Goal: Task Accomplishment & Management: Complete application form

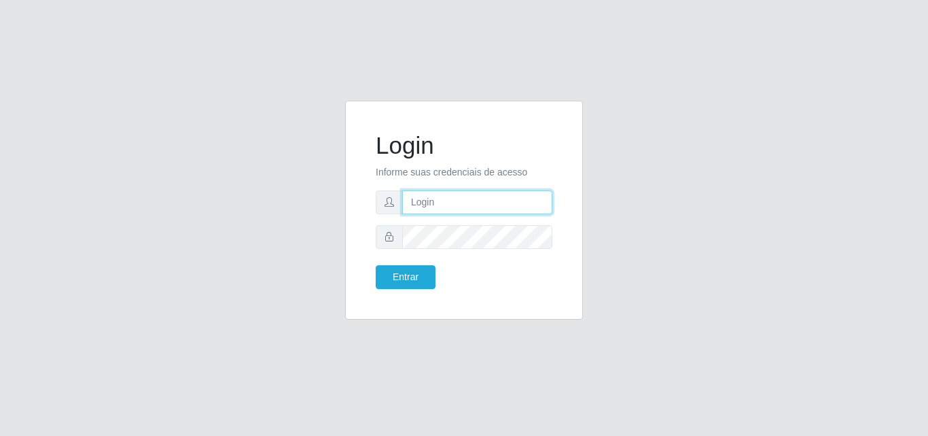
click at [441, 208] on input "text" at bounding box center [477, 202] width 150 height 24
type input "franciclebersuper@manaira"
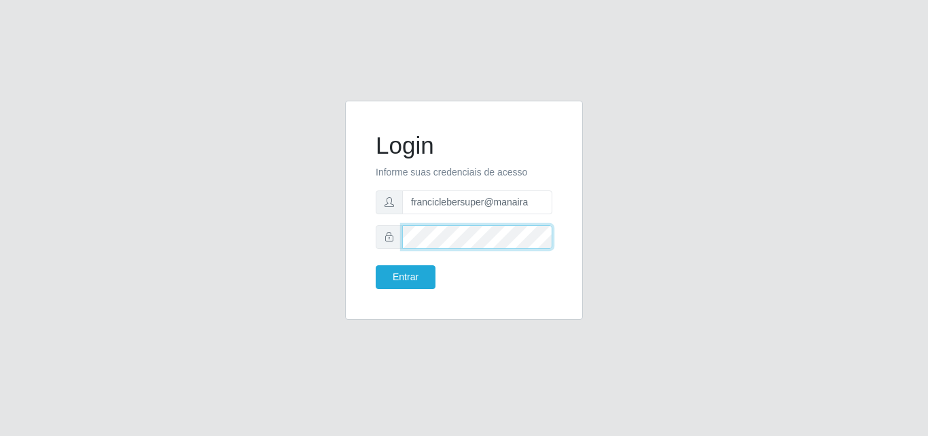
click at [376, 265] on button "Entrar" at bounding box center [406, 277] width 60 height 24
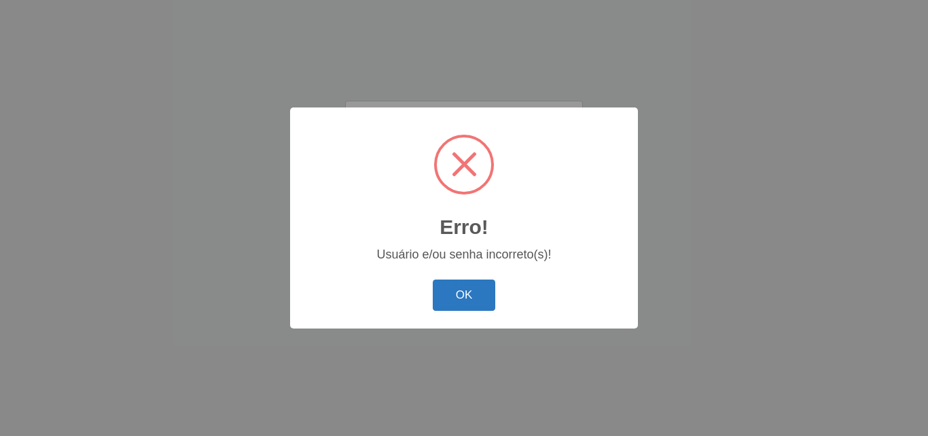
click at [453, 281] on button "OK" at bounding box center [464, 295] width 63 height 32
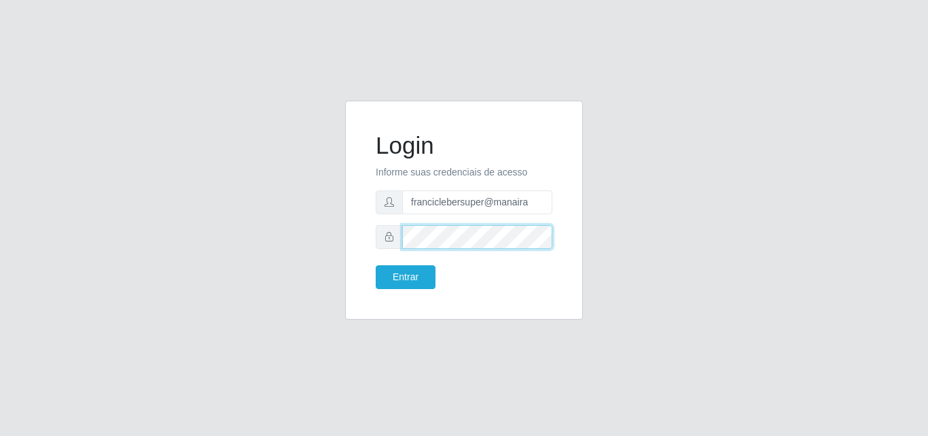
click at [387, 234] on div at bounding box center [464, 237] width 177 height 24
click at [391, 237] on div at bounding box center [464, 237] width 177 height 24
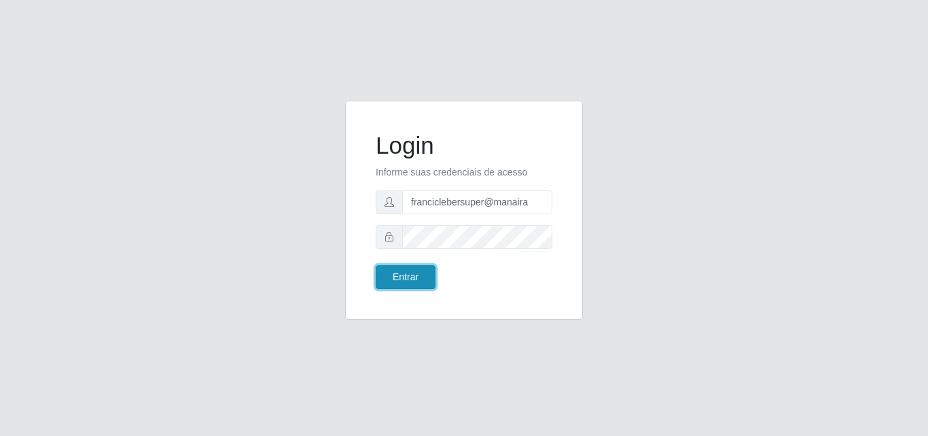
click at [414, 270] on button "Entrar" at bounding box center [406, 277] width 60 height 24
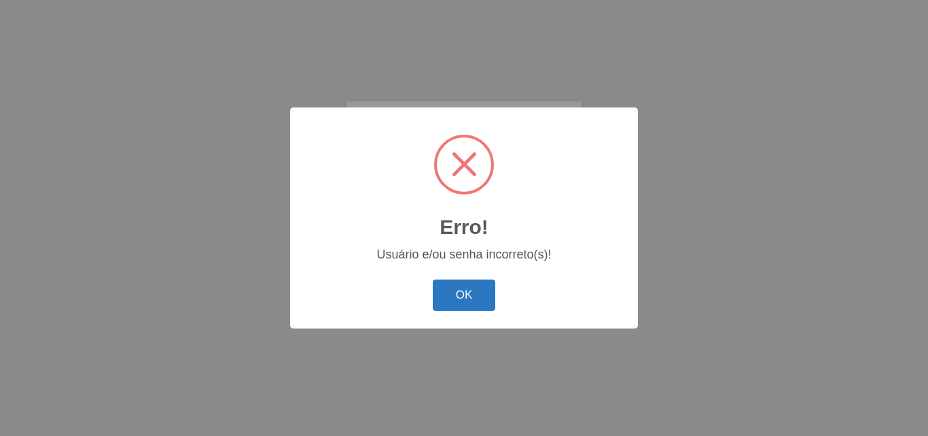
click at [480, 295] on button "OK" at bounding box center [464, 295] width 63 height 32
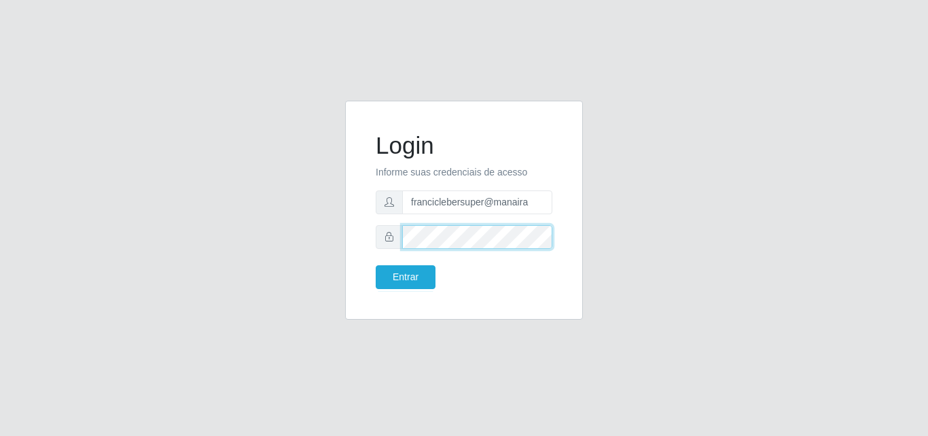
click at [398, 234] on div at bounding box center [464, 237] width 177 height 24
click at [376, 265] on button "Entrar" at bounding box center [406, 277] width 60 height 24
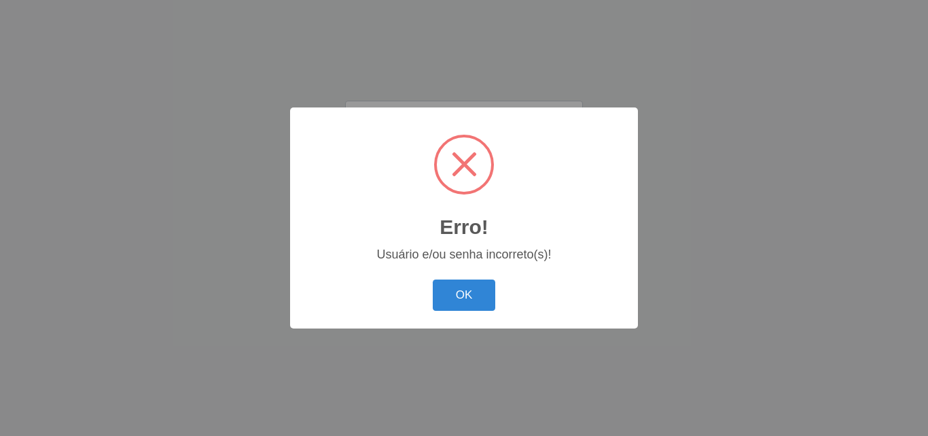
click at [469, 303] on button "OK" at bounding box center [464, 295] width 63 height 32
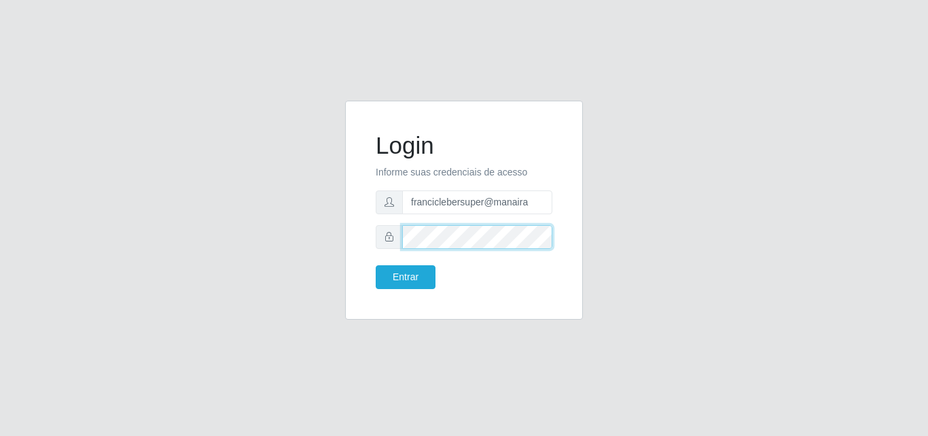
click at [381, 237] on div at bounding box center [464, 237] width 177 height 24
click at [376, 265] on button "Entrar" at bounding box center [406, 277] width 60 height 24
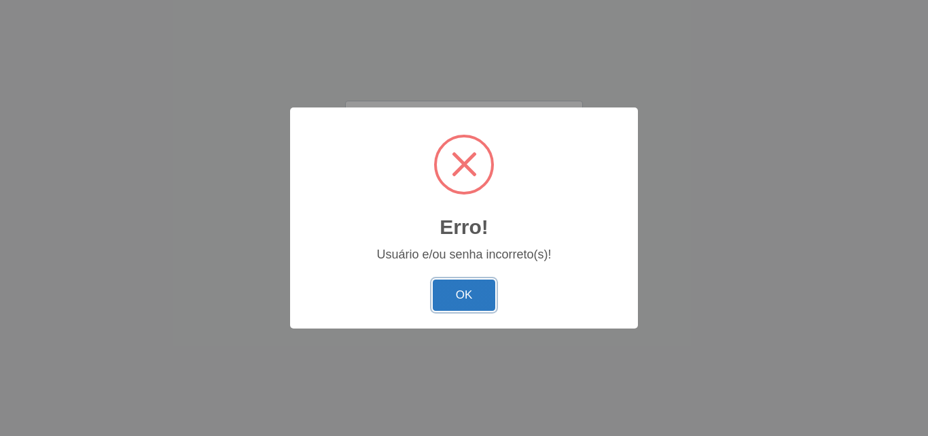
click at [474, 294] on button "OK" at bounding box center [464, 295] width 63 height 32
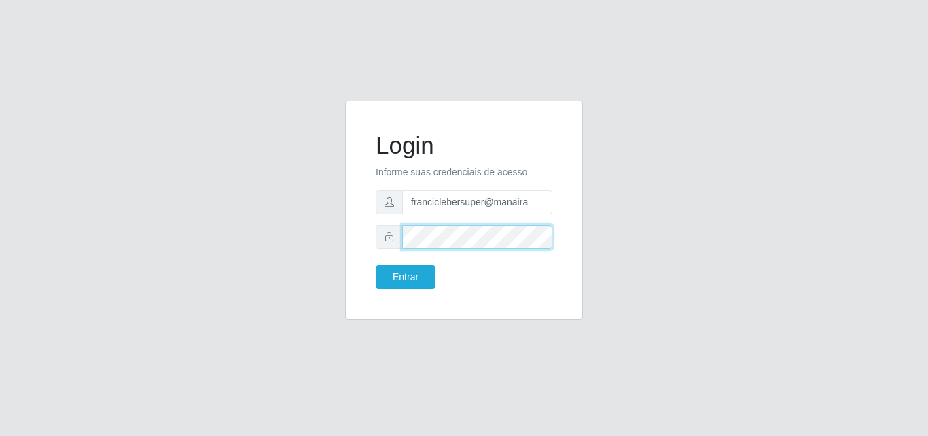
click at [374, 236] on div "Login Informe suas credenciais de acesso franciclebersuper@manaira Entrar" at bounding box center [464, 210] width 204 height 185
click at [376, 265] on button "Entrar" at bounding box center [406, 277] width 60 height 24
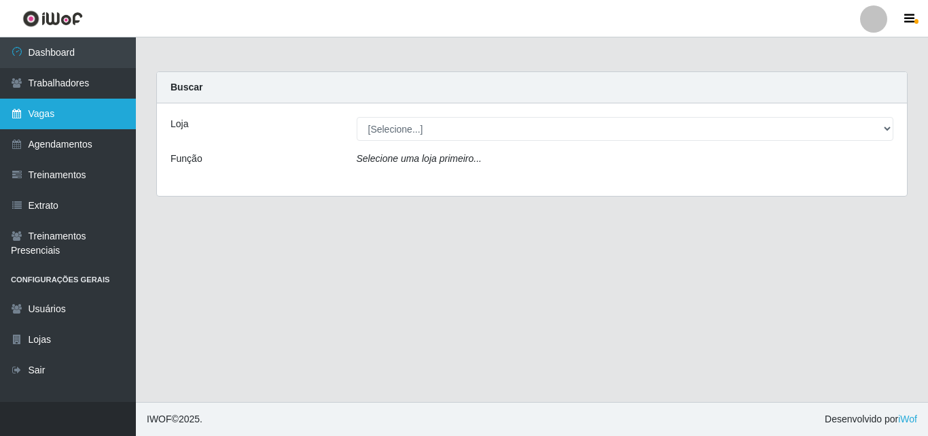
click at [67, 113] on link "Vagas" at bounding box center [68, 114] width 136 height 31
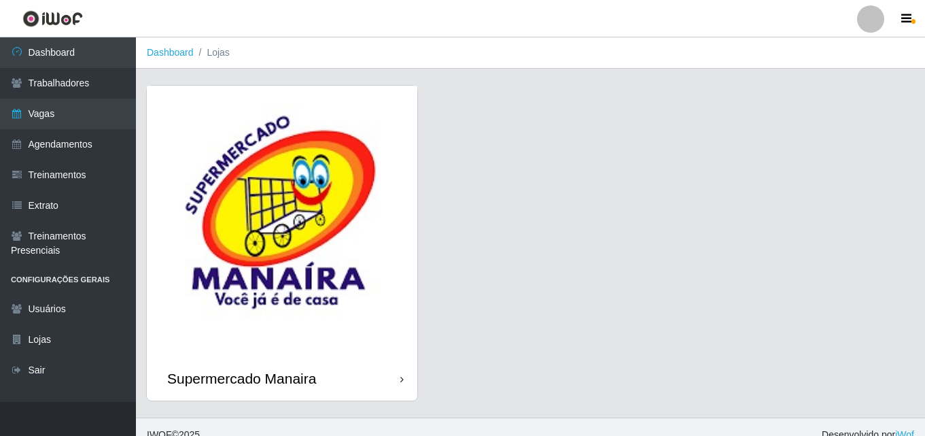
click at [406, 360] on div "Supermercado Manaira" at bounding box center [282, 378] width 270 height 44
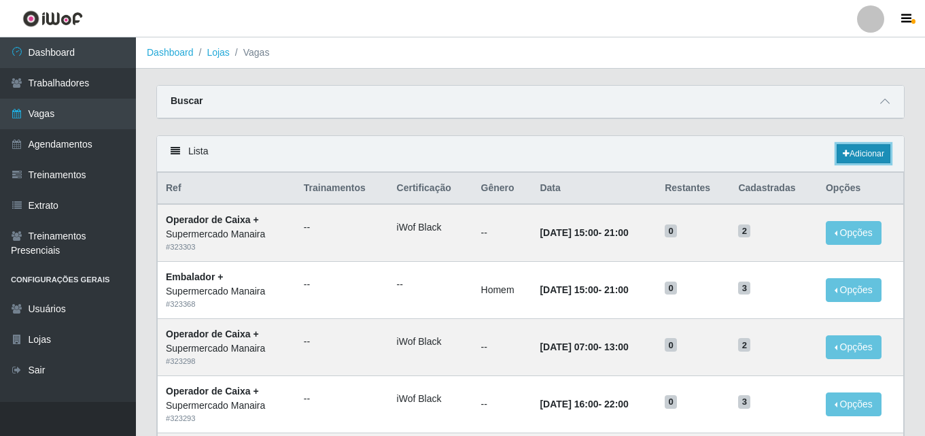
click at [867, 149] on link "Adicionar" at bounding box center [863, 153] width 54 height 19
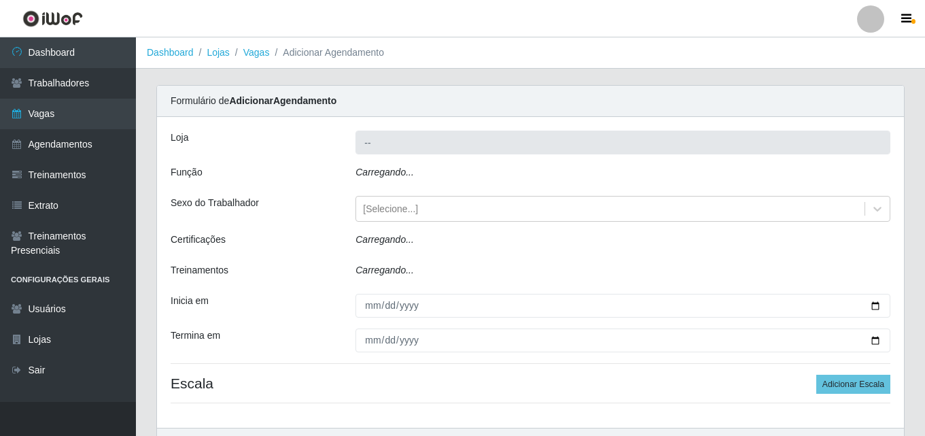
type input "Supermercado Manaira"
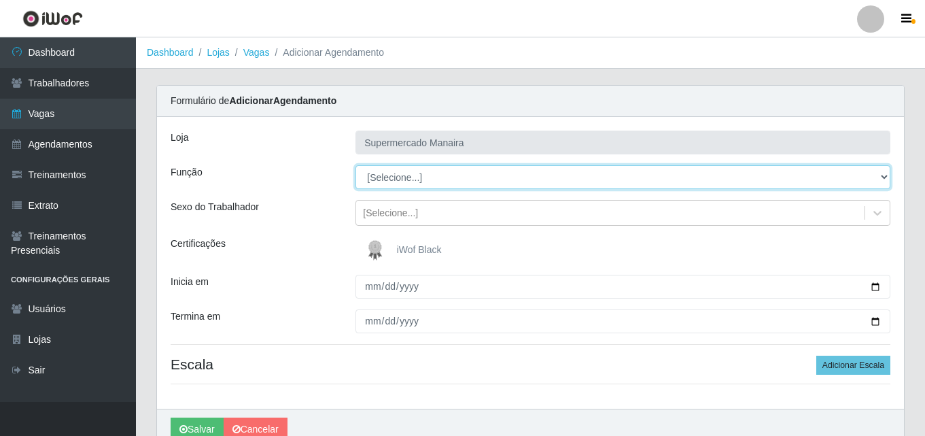
click at [472, 179] on select "[Selecione...] ASG ASG + ASG ++ Embalador Embalador + Embalador ++ Operador de …" at bounding box center [622, 177] width 535 height 24
select select "70"
click at [355, 165] on select "[Selecione...] ASG ASG + ASG ++ Embalador Embalador + Embalador ++ Operador de …" at bounding box center [622, 177] width 535 height 24
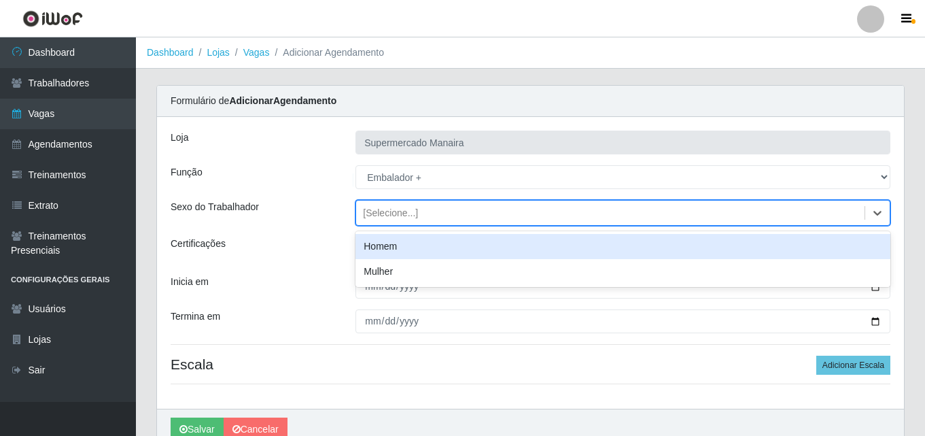
click at [489, 214] on div "[Selecione...]" at bounding box center [610, 213] width 508 height 22
click at [471, 245] on div "Homem" at bounding box center [622, 246] width 535 height 25
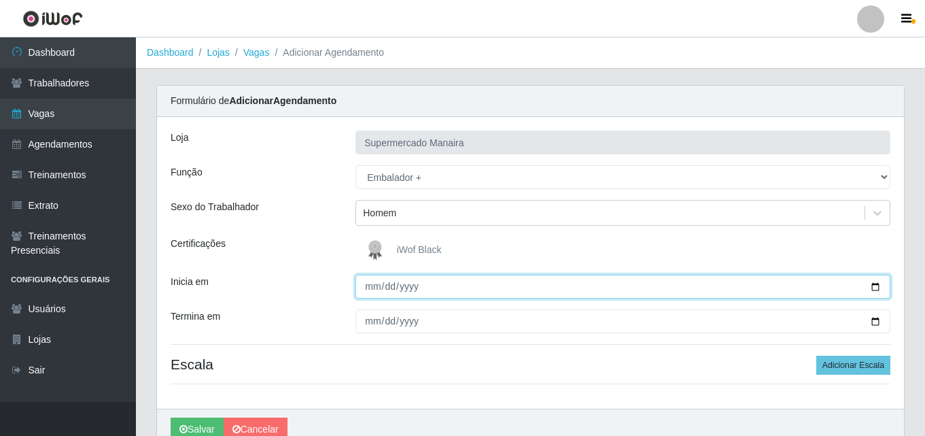
click at [872, 288] on input "Inicia em" at bounding box center [622, 286] width 535 height 24
type input "2025-09-06"
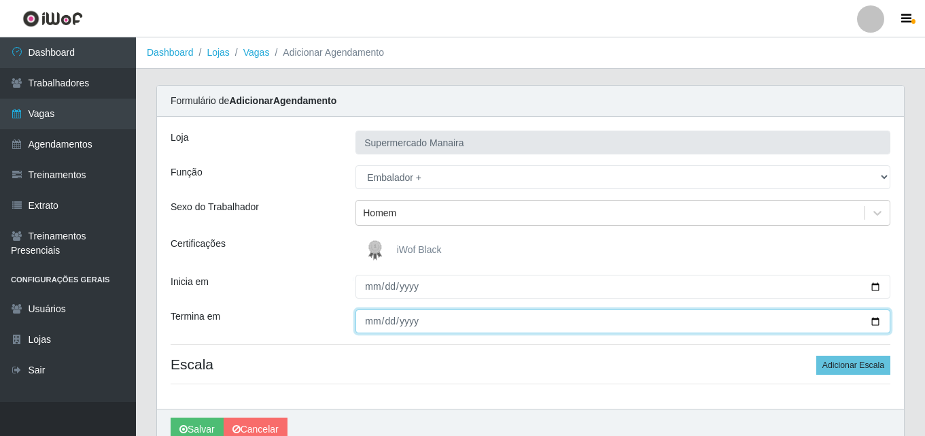
click at [876, 323] on input "Termina em" at bounding box center [622, 321] width 535 height 24
type input "2025-09-28"
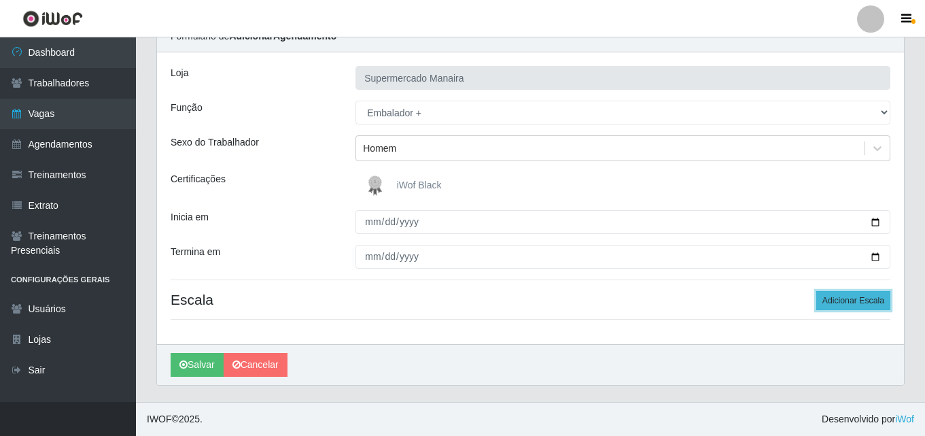
click at [874, 298] on button "Adicionar Escala" at bounding box center [853, 300] width 74 height 19
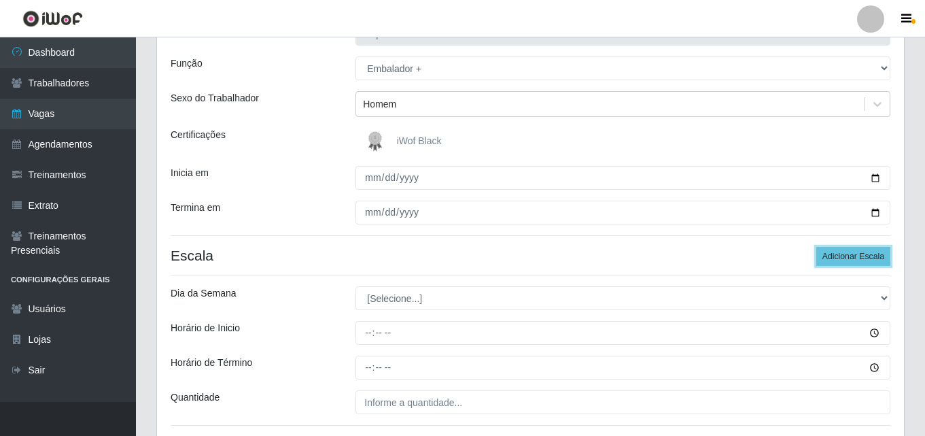
scroll to position [200, 0]
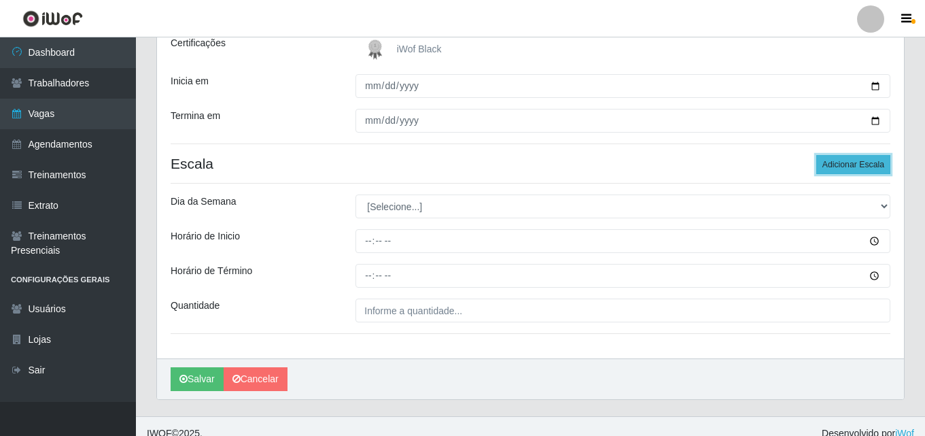
click at [851, 164] on button "Adicionar Escala" at bounding box center [853, 164] width 74 height 19
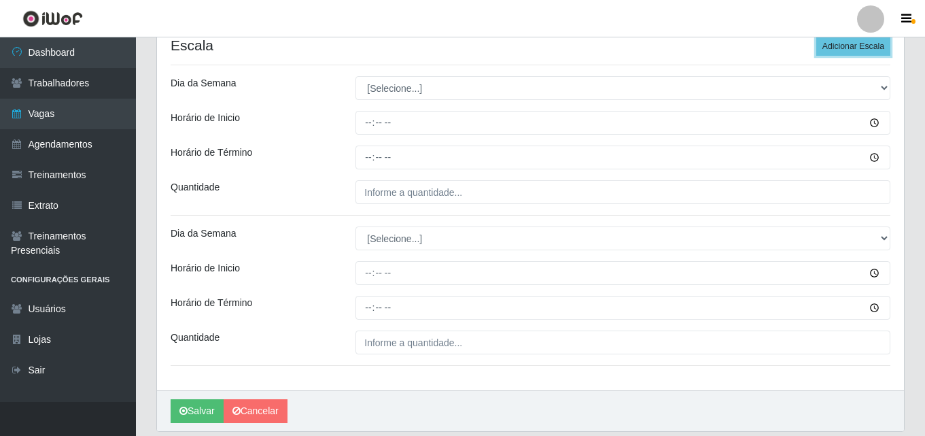
scroll to position [336, 0]
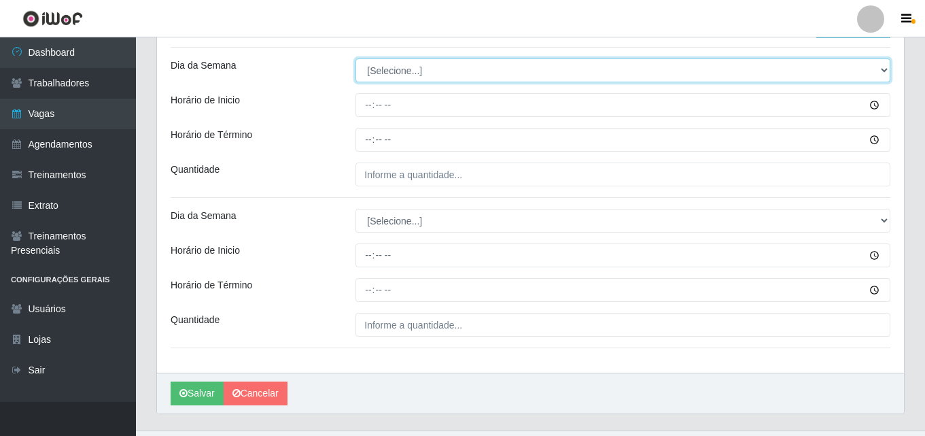
click at [467, 73] on select "[Selecione...] Segunda Terça Quarta Quinta Sexta Sábado Domingo" at bounding box center [622, 70] width 535 height 24
select select "6"
click at [355, 58] on select "[Selecione...] Segunda Terça Quarta Quinta Sexta Sábado Domingo" at bounding box center [622, 70] width 535 height 24
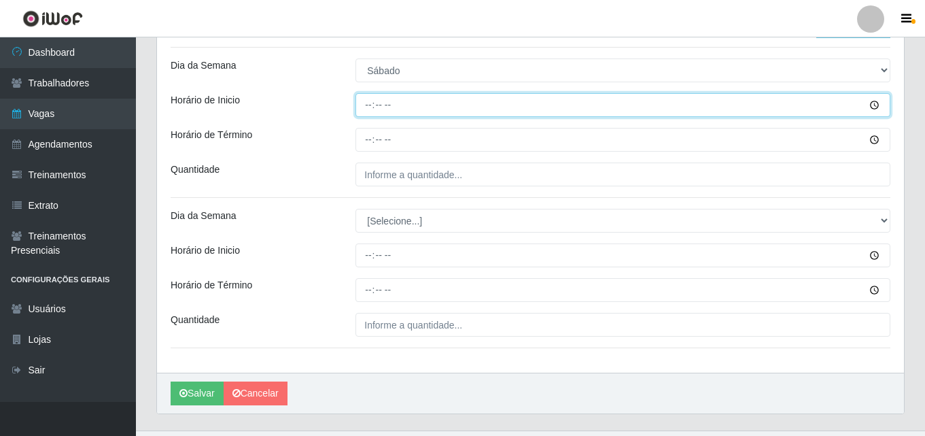
click at [360, 107] on input "Horário de Inicio" at bounding box center [622, 105] width 535 height 24
type input "16:00"
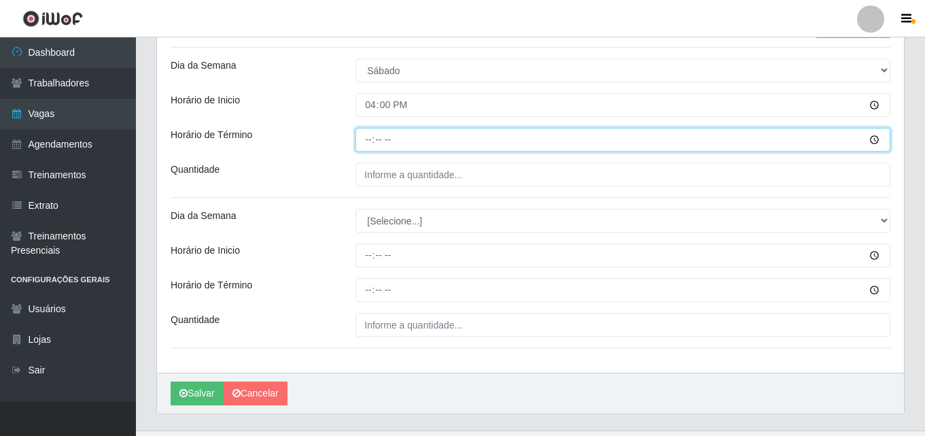
click at [361, 144] on input "Horário de Término" at bounding box center [622, 140] width 535 height 24
type input "22:00"
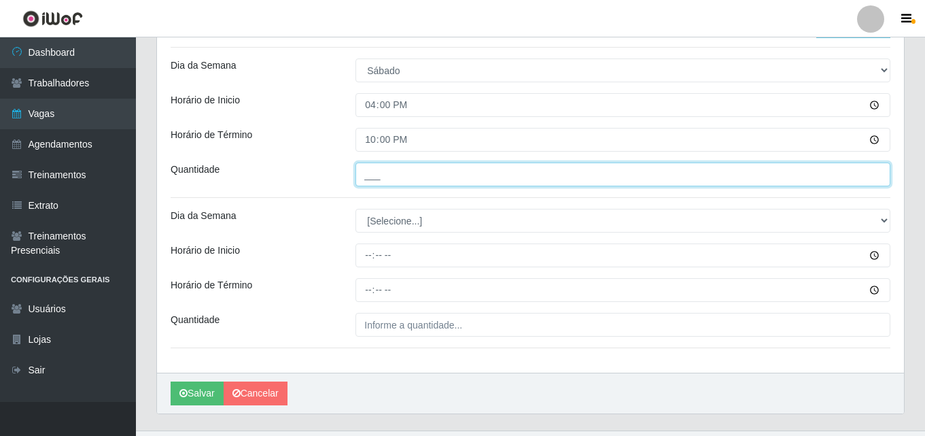
click at [356, 176] on input "___" at bounding box center [622, 174] width 535 height 24
type input "01_"
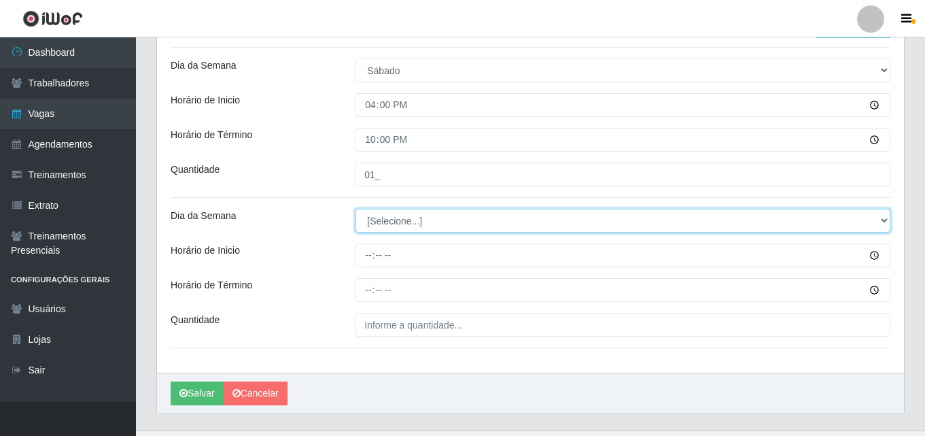
click at [392, 218] on select "[Selecione...] Segunda Terça Quarta Quinta Sexta Sábado Domingo" at bounding box center [622, 221] width 535 height 24
select select "0"
click at [355, 209] on select "[Selecione...] Segunda Terça Quarta Quinta Sexta Sábado Domingo" at bounding box center [622, 221] width 535 height 24
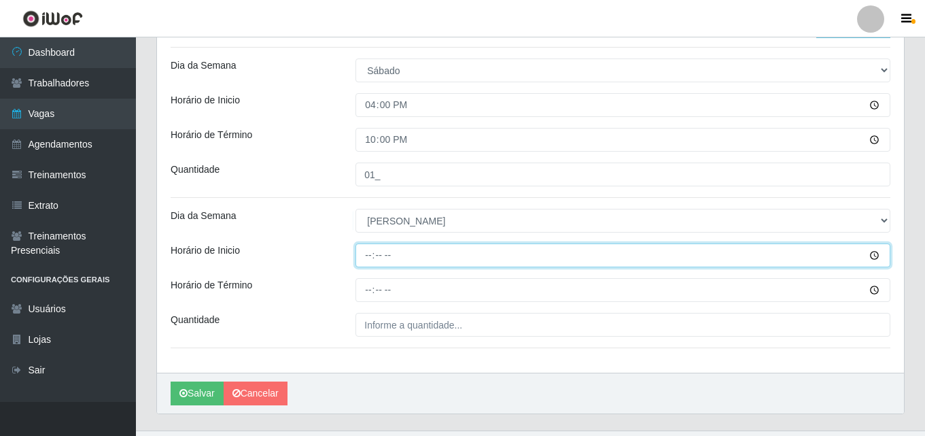
click at [363, 258] on input "Horário de Inicio" at bounding box center [622, 255] width 535 height 24
type input "15:00"
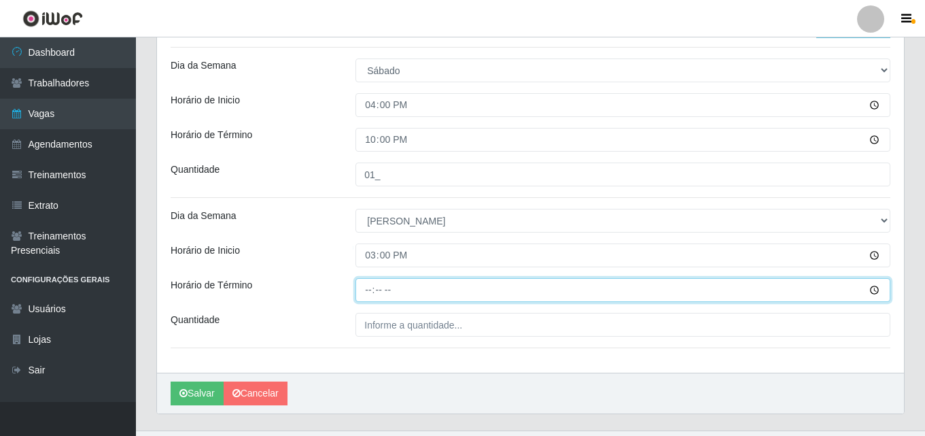
click at [359, 289] on input "Horário de Término" at bounding box center [622, 290] width 535 height 24
type input "21:00"
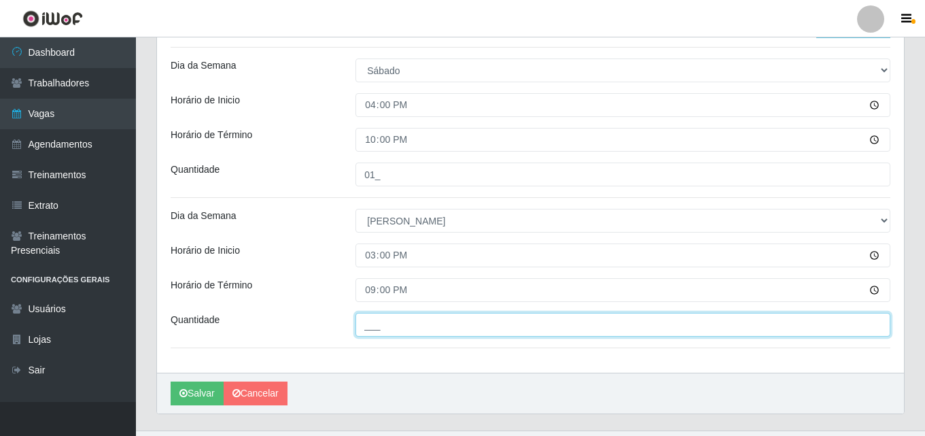
click at [371, 327] on input "___" at bounding box center [622, 325] width 535 height 24
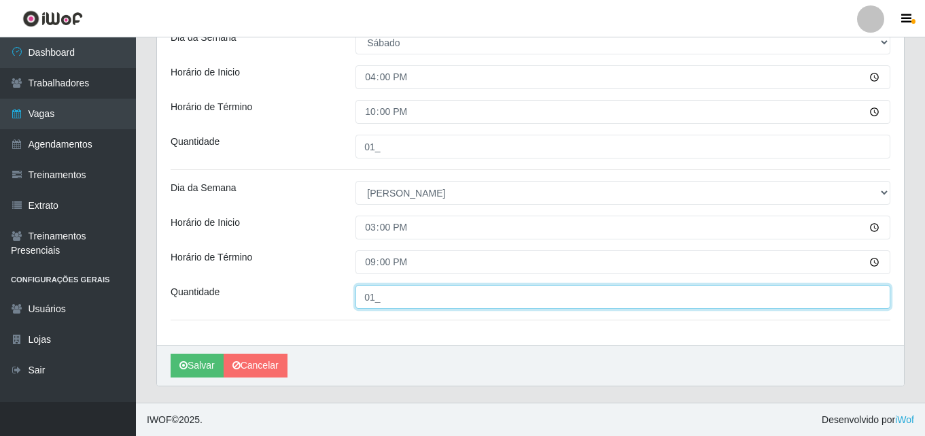
scroll to position [365, 0]
type input "01_"
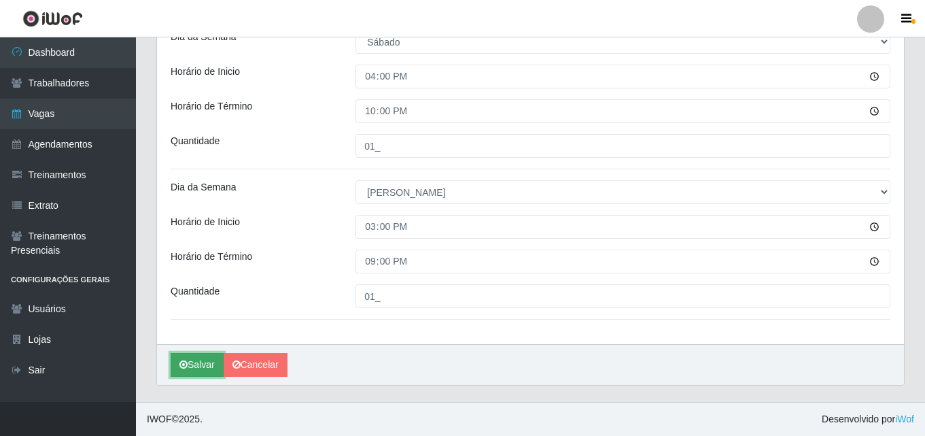
click at [205, 364] on button "Salvar" at bounding box center [197, 365] width 53 height 24
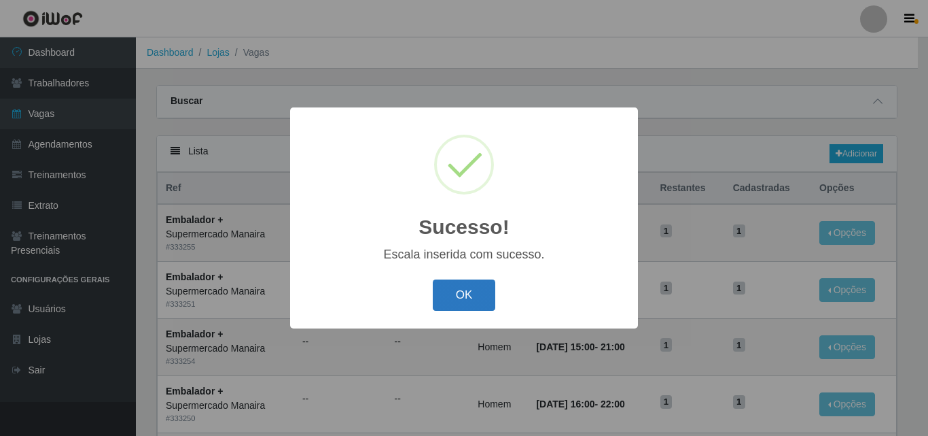
click at [465, 293] on button "OK" at bounding box center [464, 295] width 63 height 32
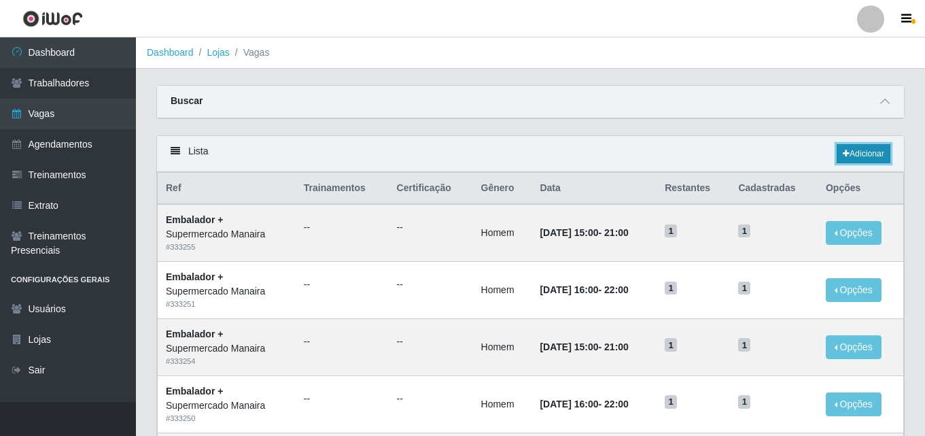
click at [855, 150] on link "Adicionar" at bounding box center [863, 153] width 54 height 19
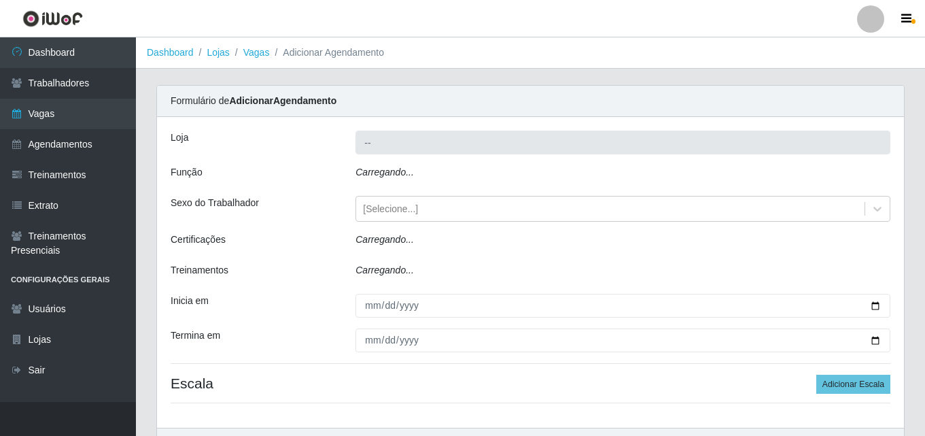
type input "Supermercado Manaira"
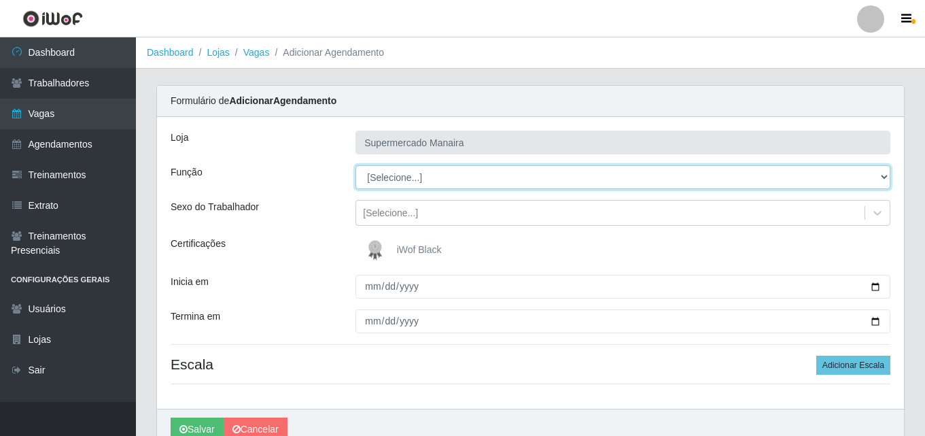
click at [562, 180] on select "[Selecione...] ASG ASG + ASG ++ Embalador Embalador + Embalador ++ Operador de …" at bounding box center [622, 177] width 535 height 24
select select "1"
click at [355, 165] on select "[Selecione...] ASG ASG + ASG ++ Embalador Embalador + Embalador ++ Operador de …" at bounding box center [622, 177] width 535 height 24
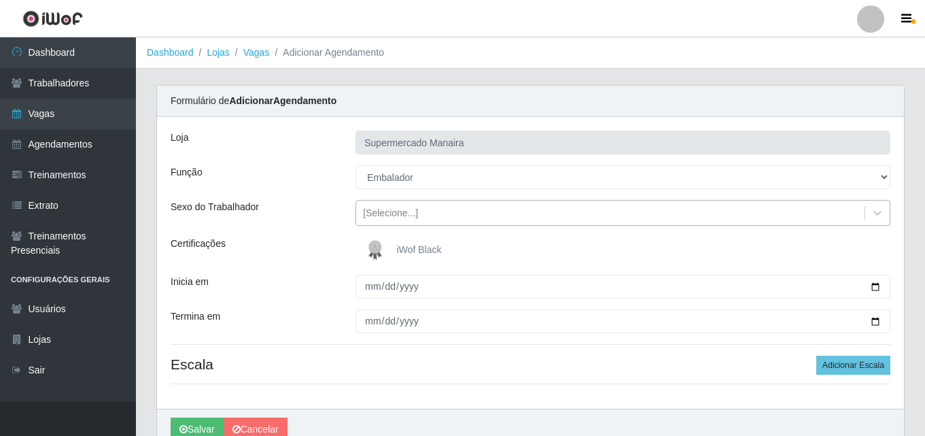
click at [832, 213] on div "[Selecione...]" at bounding box center [610, 213] width 508 height 22
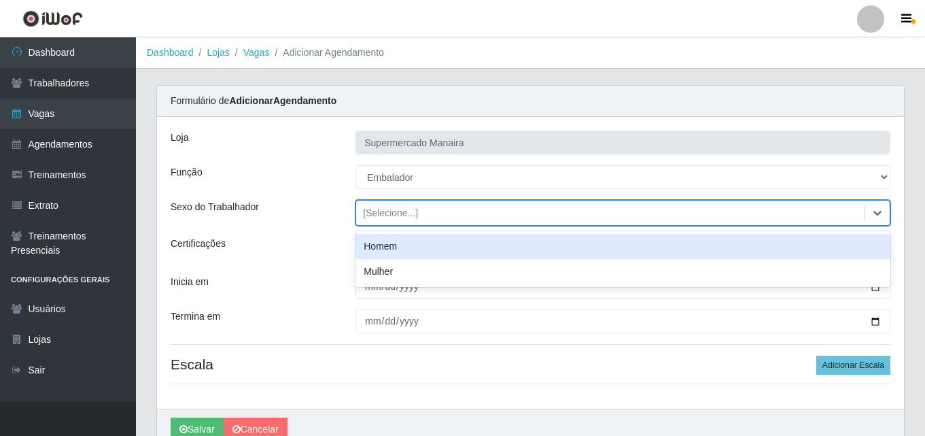
click at [692, 253] on div "Homem" at bounding box center [622, 246] width 535 height 25
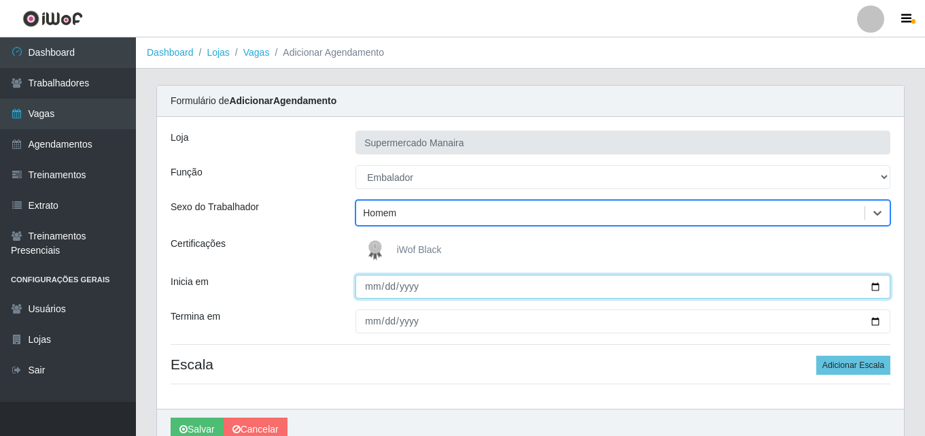
click at [876, 286] on input "Inicia em" at bounding box center [622, 286] width 535 height 24
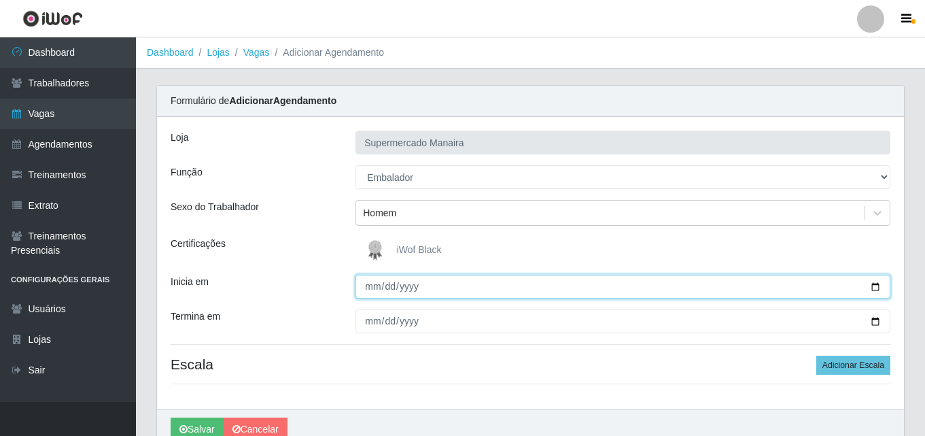
type input "2025-09-01"
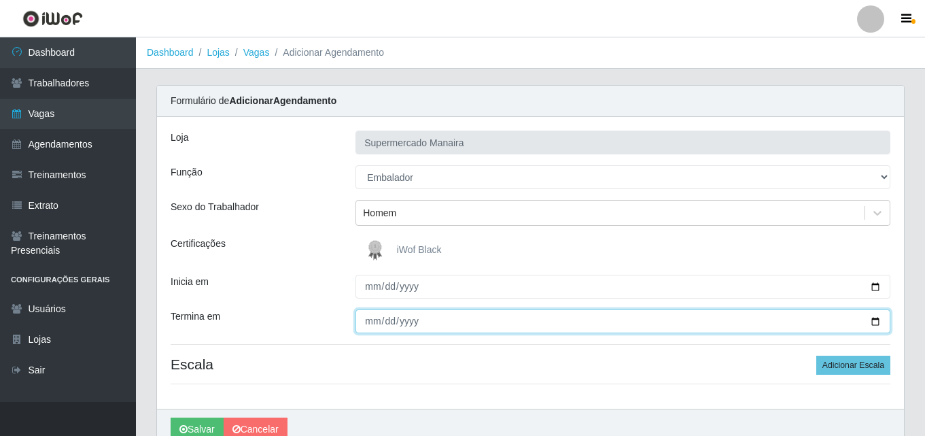
drag, startPoint x: 875, startPoint y: 322, endPoint x: 866, endPoint y: 319, distance: 10.1
click at [874, 321] on input "Termina em" at bounding box center [622, 321] width 535 height 24
type input "2025-09-30"
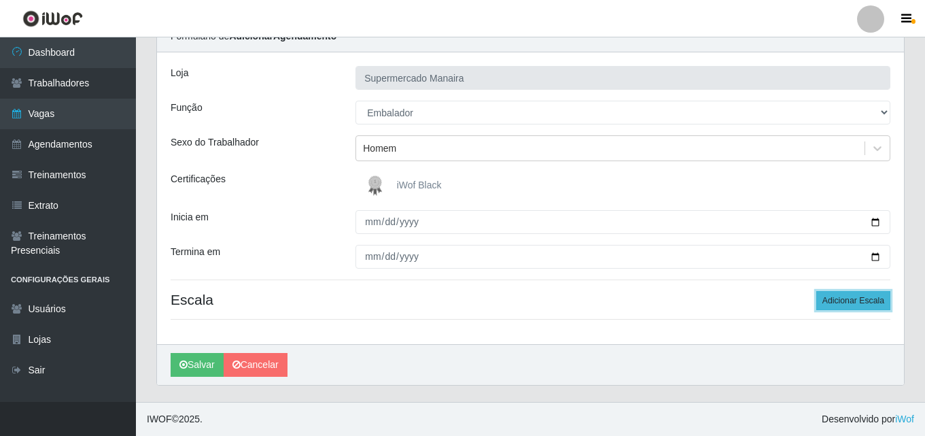
click at [842, 299] on button "Adicionar Escala" at bounding box center [853, 300] width 74 height 19
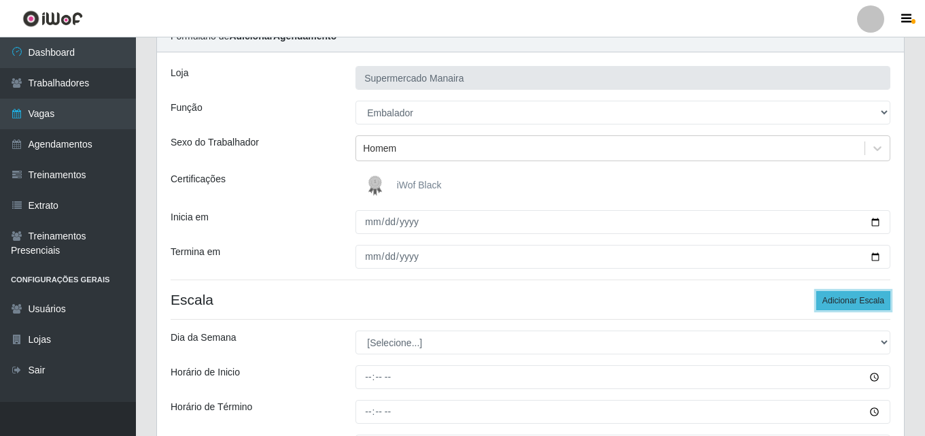
click at [842, 299] on button "Adicionar Escala" at bounding box center [853, 300] width 74 height 19
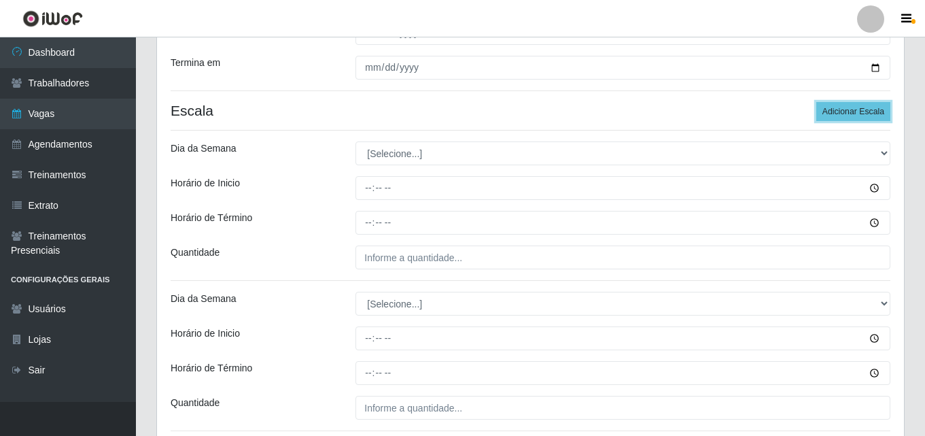
scroll to position [268, 0]
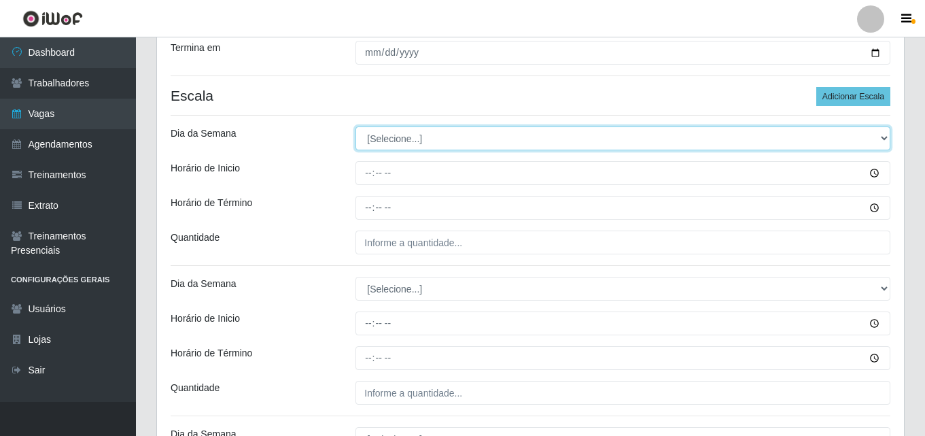
click at [518, 139] on select "[Selecione...] Segunda Terça Quarta Quinta Sexta Sábado Domingo" at bounding box center [622, 138] width 535 height 24
select select "1"
click at [355, 126] on select "[Selecione...] Segunda Terça Quarta Quinta Sexta Sábado Domingo" at bounding box center [622, 138] width 535 height 24
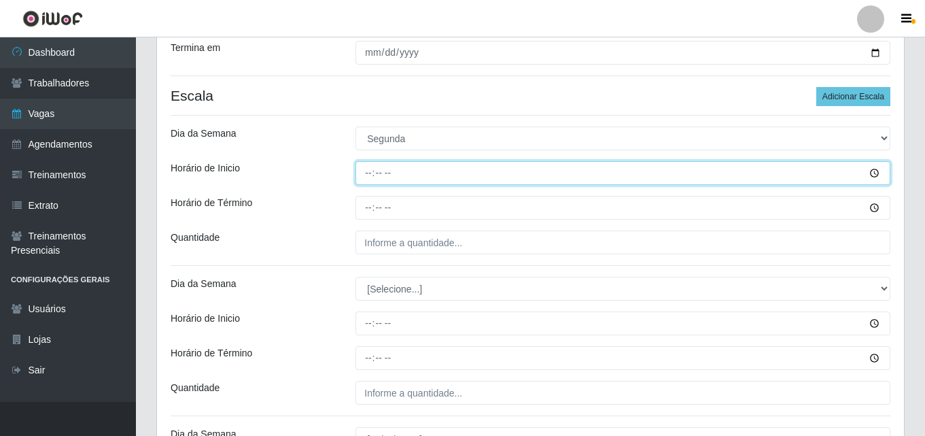
click at [362, 175] on input "Horário de Inicio" at bounding box center [622, 173] width 535 height 24
type input "16:00"
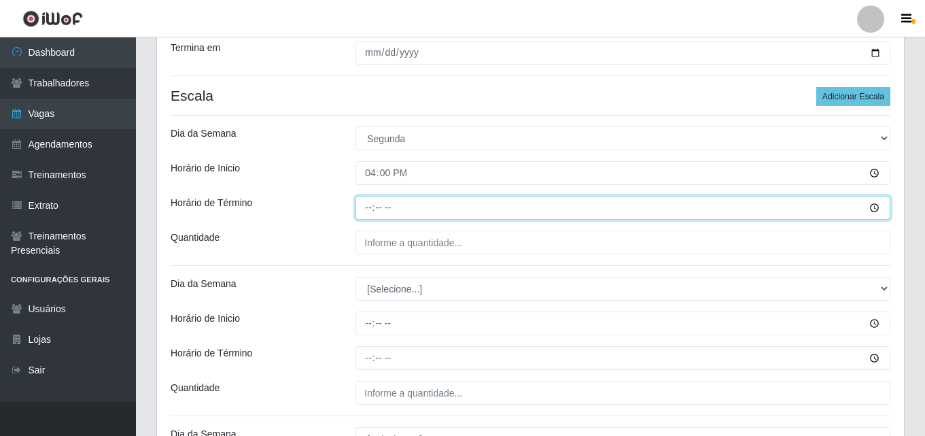
click at [364, 207] on input "Horário de Término" at bounding box center [622, 208] width 535 height 24
type input "22:00"
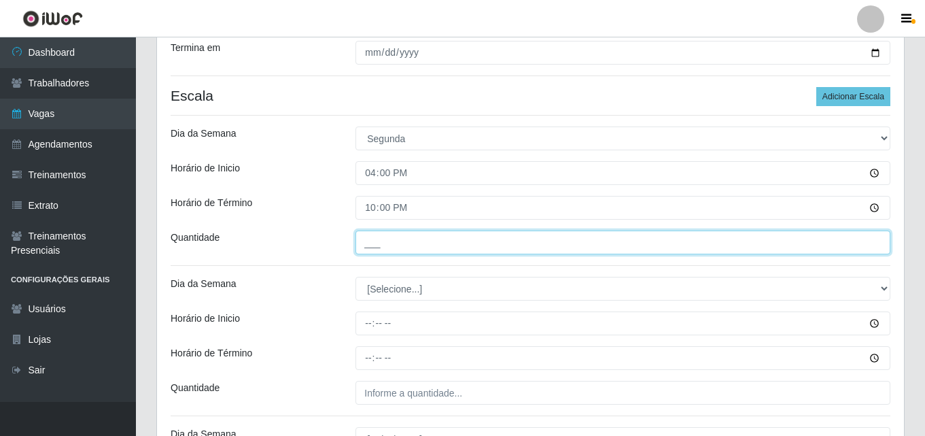
click at [361, 240] on input "___" at bounding box center [622, 242] width 535 height 24
type input "01_"
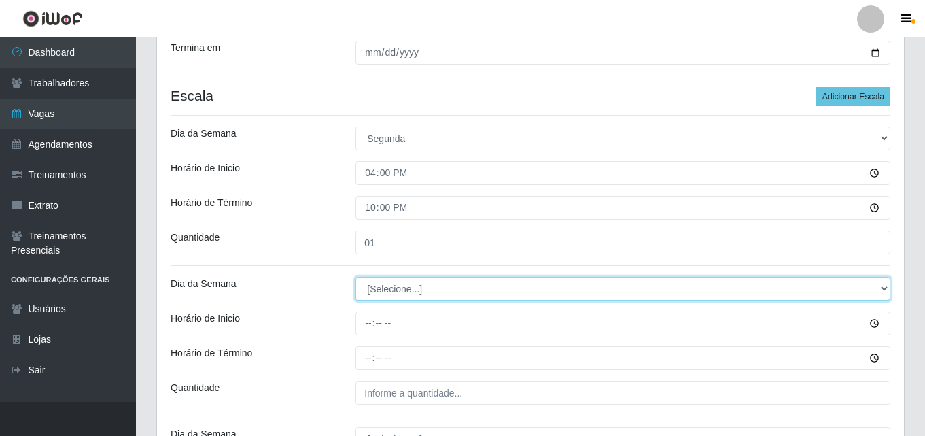
click at [398, 291] on select "[Selecione...] Segunda Terça Quarta Quinta Sexta Sábado Domingo" at bounding box center [622, 289] width 535 height 24
select select "2"
click at [355, 277] on select "[Selecione...] Segunda Terça Quarta Quinta Sexta Sábado Domingo" at bounding box center [622, 289] width 535 height 24
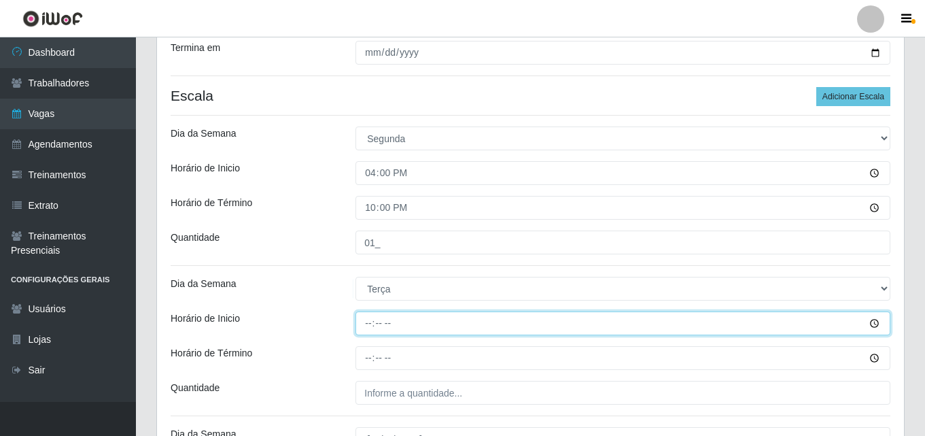
click at [363, 325] on input "Horário de Inicio" at bounding box center [622, 323] width 535 height 24
type input "16:00"
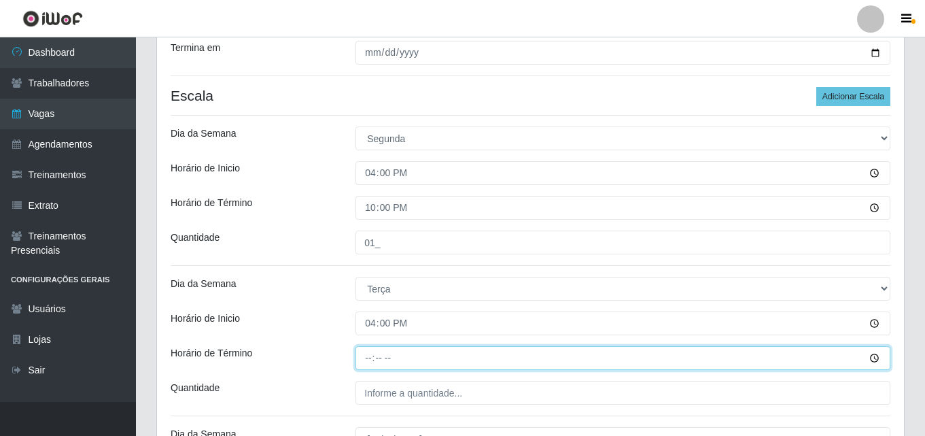
click at [363, 354] on input "Horário de Término" at bounding box center [622, 358] width 535 height 24
type input "22:00"
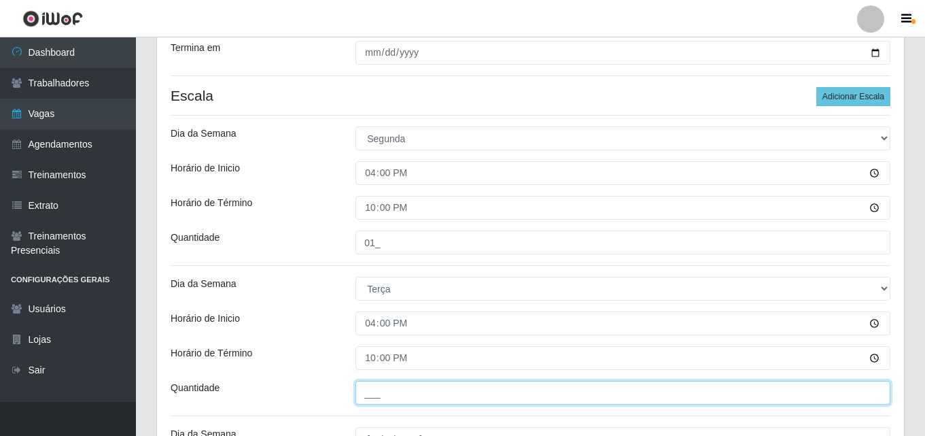
click at [380, 387] on input "___" at bounding box center [622, 392] width 535 height 24
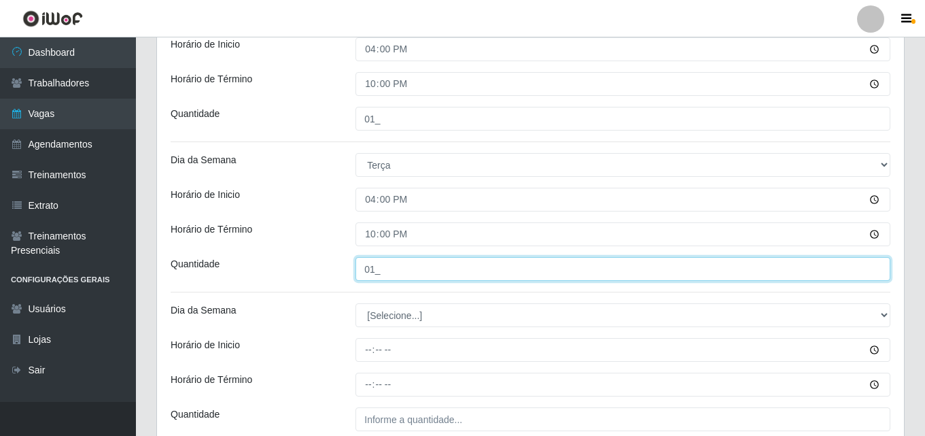
scroll to position [404, 0]
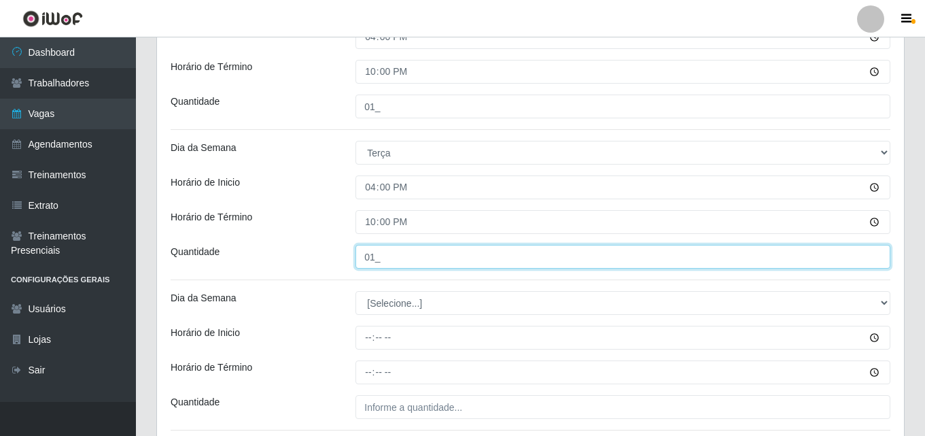
type input "01_"
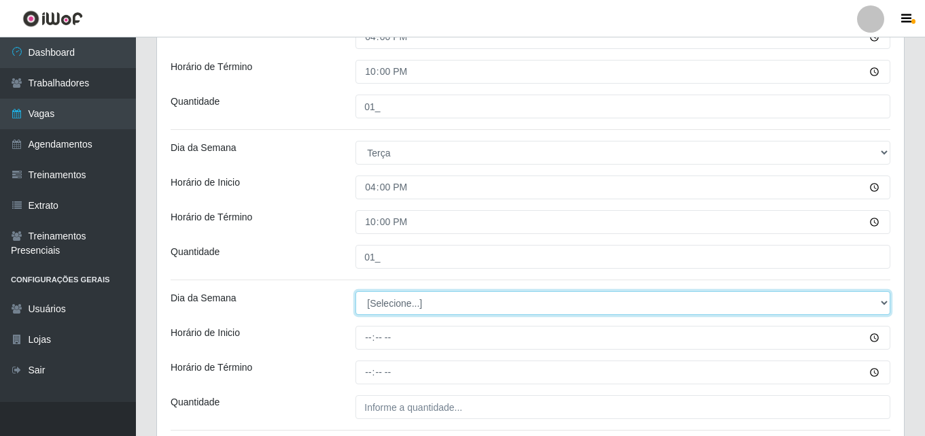
click at [367, 300] on select "[Selecione...] Segunda Terça Quarta Quinta Sexta Sábado Domingo" at bounding box center [622, 303] width 535 height 24
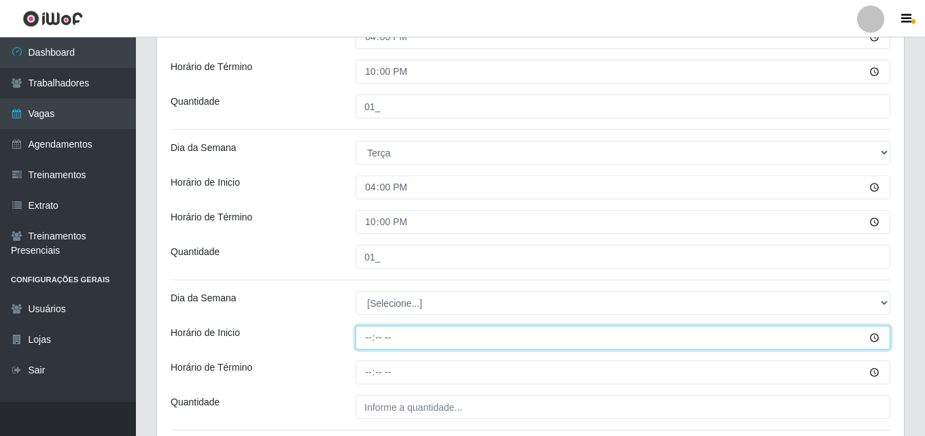
click at [385, 332] on input "Horário de Inicio" at bounding box center [622, 337] width 535 height 24
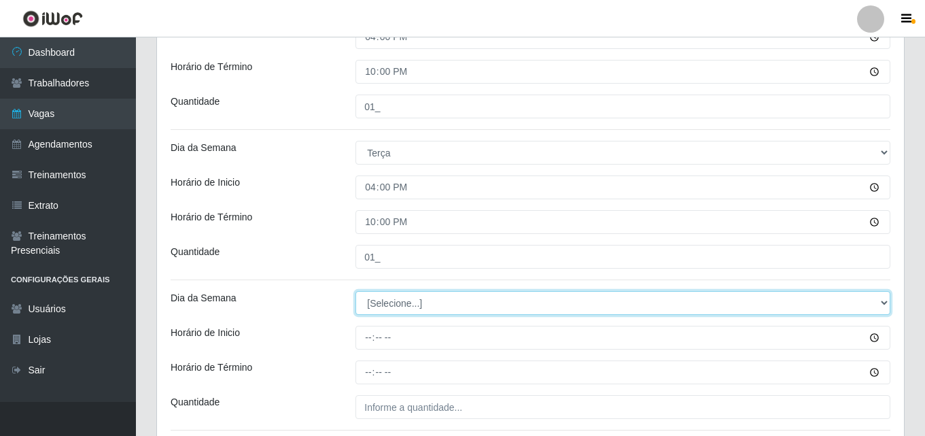
click at [380, 302] on select "[Selecione...] Segunda Terça Quarta Quinta Sexta Sábado Domingo" at bounding box center [622, 303] width 535 height 24
select select "3"
click at [355, 291] on select "[Selecione...] Segunda Terça Quarta Quinta Sexta Sábado Domingo" at bounding box center [622, 303] width 535 height 24
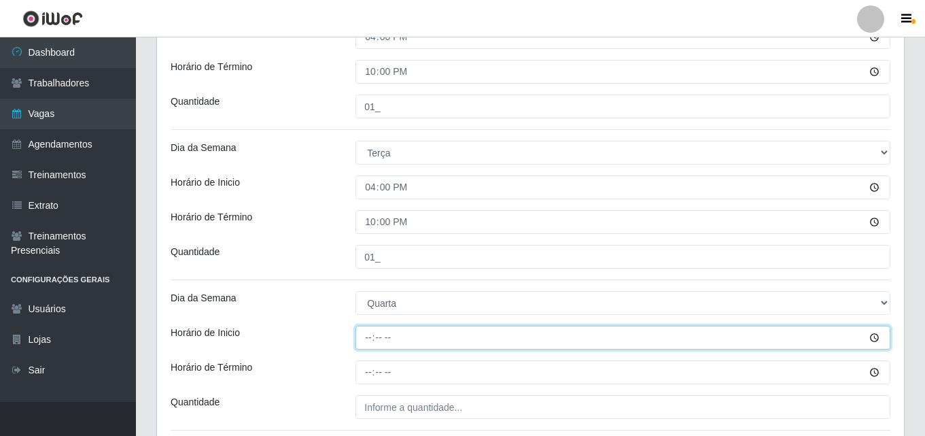
click at [366, 339] on input "Horário de Inicio" at bounding box center [622, 337] width 535 height 24
click at [361, 340] on input "Horário de Inicio" at bounding box center [622, 337] width 535 height 24
type input "16:00"
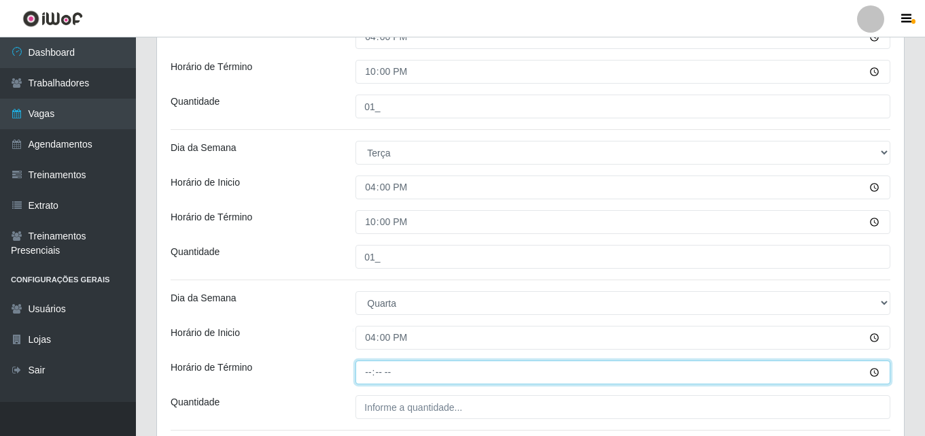
click at [363, 368] on input "Horário de Término" at bounding box center [622, 372] width 535 height 24
type input "22:00"
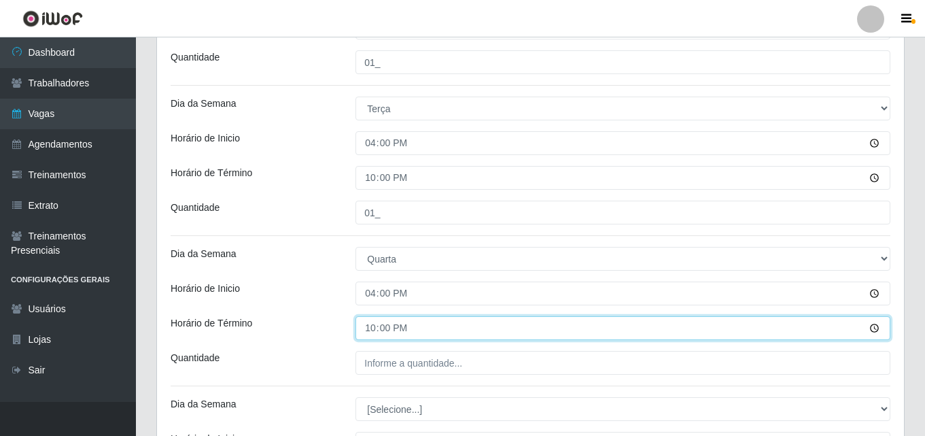
scroll to position [472, 0]
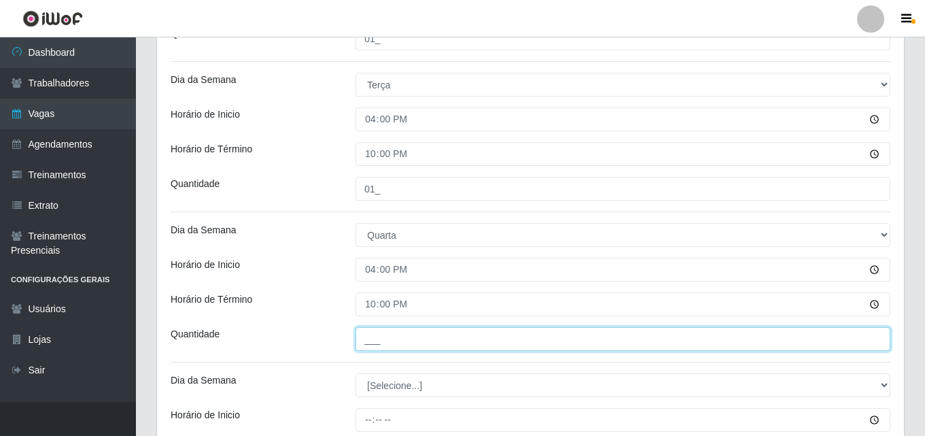
click at [367, 339] on input "___" at bounding box center [622, 339] width 535 height 24
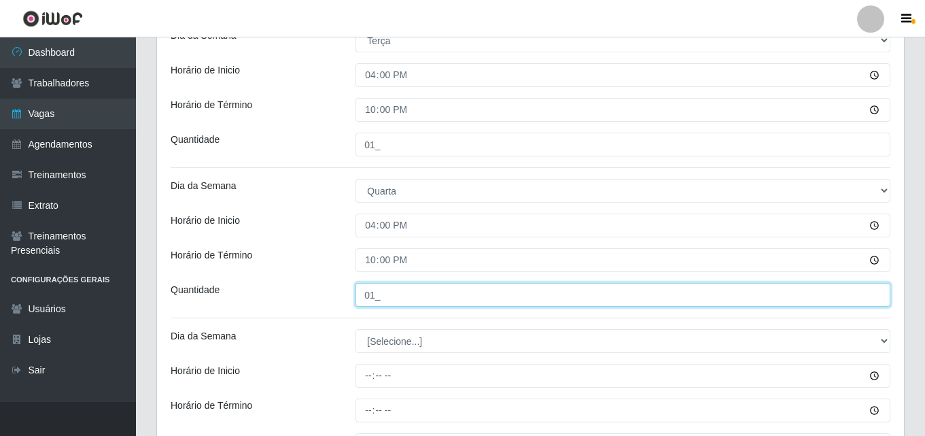
scroll to position [540, 0]
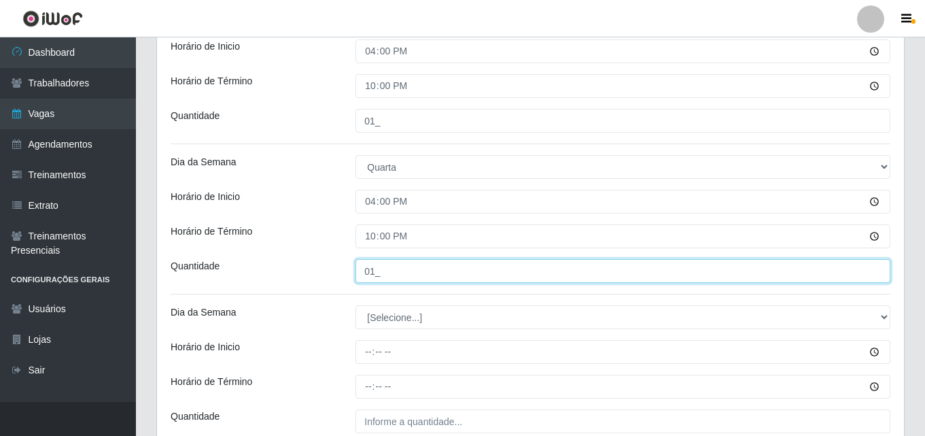
type input "01_"
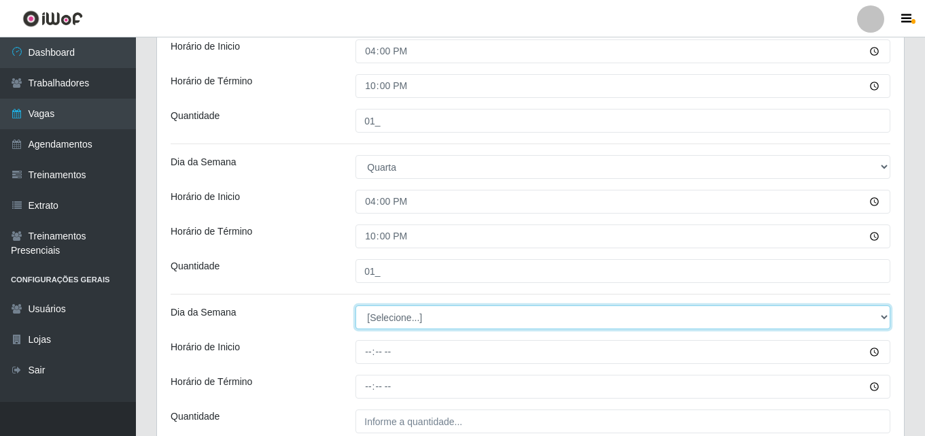
click at [366, 314] on select "[Selecione...] Segunda Terça Quarta Quinta Sexta Sábado Domingo" at bounding box center [622, 317] width 535 height 24
select select "4"
click at [355, 305] on select "[Selecione...] Segunda Terça Quarta Quinta Sexta Sábado Domingo" at bounding box center [622, 317] width 535 height 24
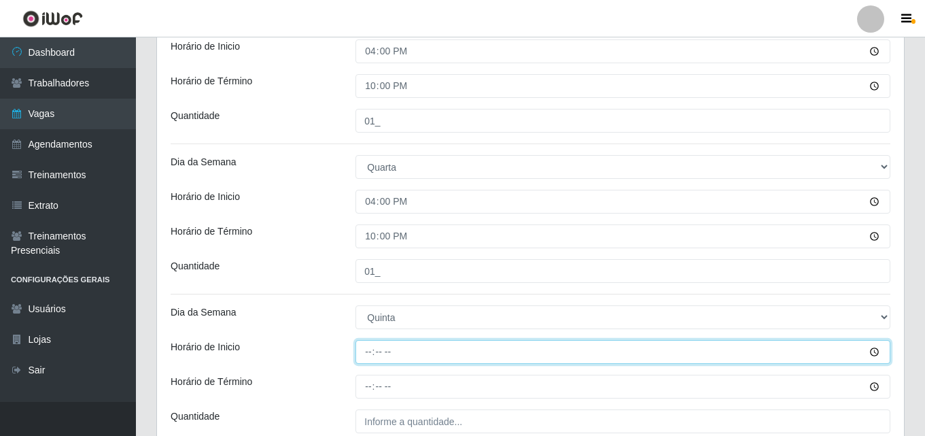
click at [366, 355] on input "Horário de Inicio" at bounding box center [622, 352] width 535 height 24
type input "16:00"
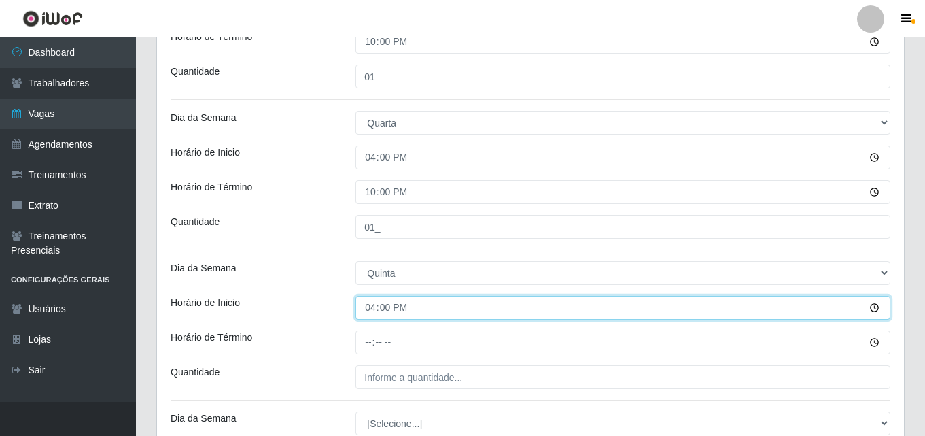
scroll to position [608, 0]
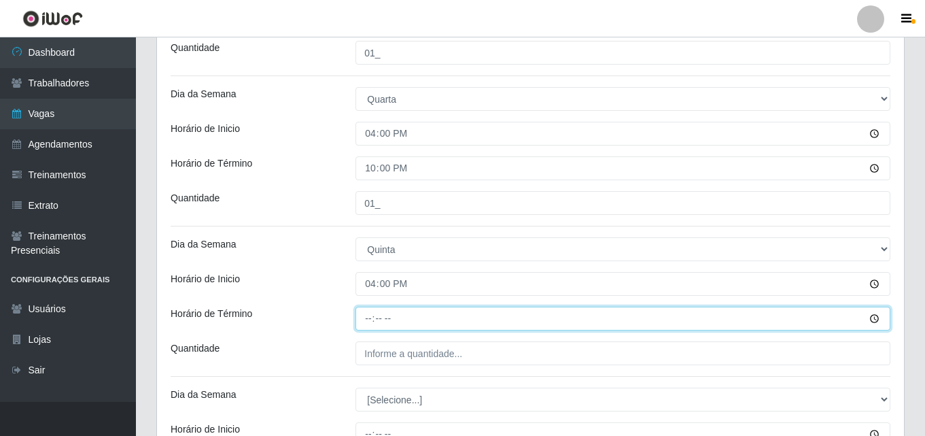
click at [363, 318] on input "Horário de Término" at bounding box center [622, 318] width 535 height 24
type input "22:00"
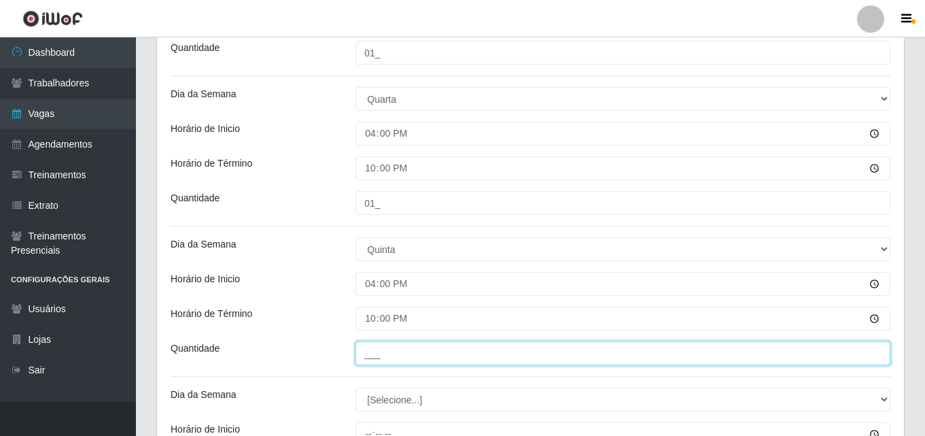
click at [378, 360] on input "___" at bounding box center [622, 353] width 535 height 24
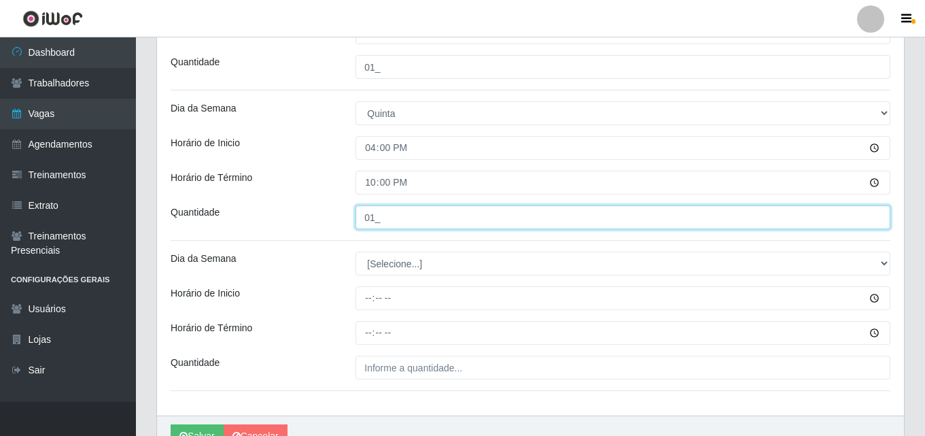
type input "01_"
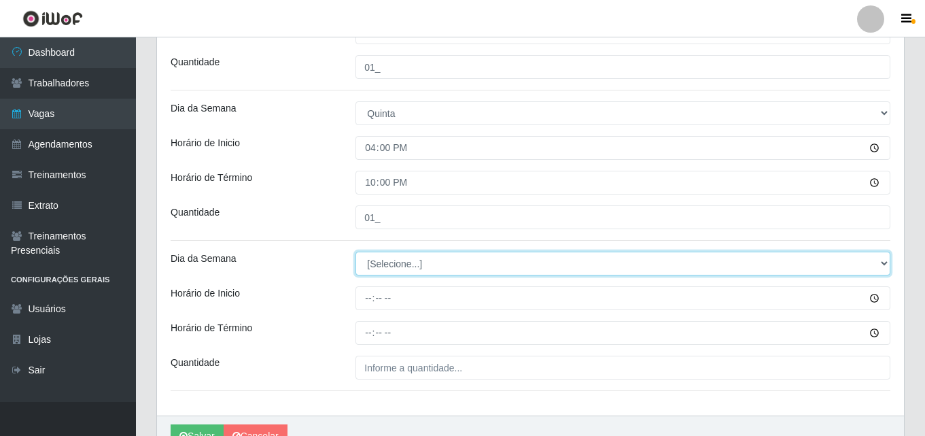
click at [374, 261] on select "[Selecione...] Segunda Terça Quarta Quinta Sexta Sábado Domingo" at bounding box center [622, 263] width 535 height 24
select select "5"
click at [355, 251] on select "[Selecione...] Segunda Terça Quarta Quinta Sexta Sábado Domingo" at bounding box center [622, 263] width 535 height 24
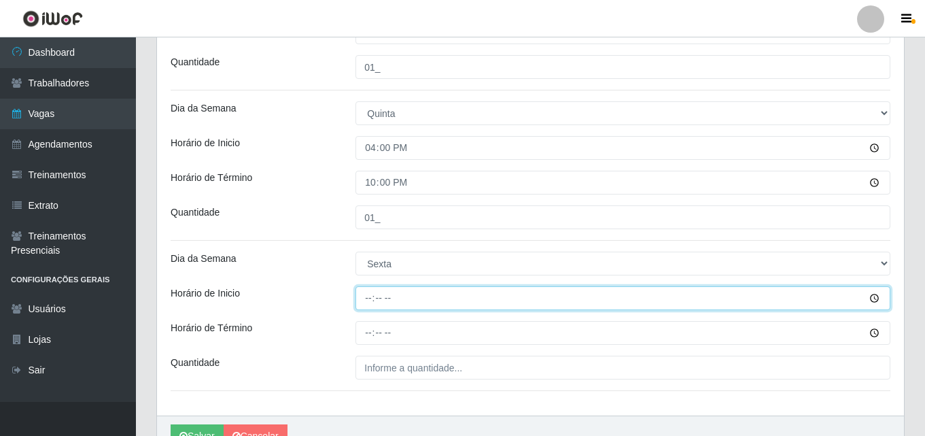
click at [366, 299] on input "Horário de Inicio" at bounding box center [622, 298] width 535 height 24
type input "16:00"
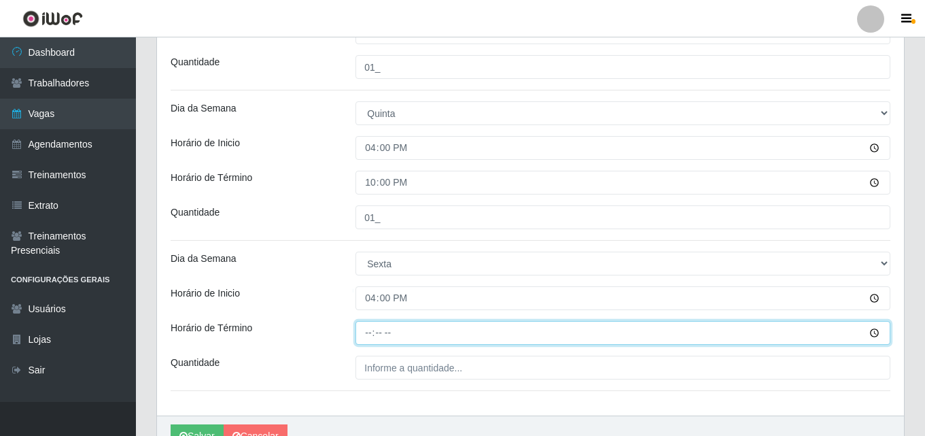
click at [359, 324] on input "Horário de Término" at bounding box center [622, 333] width 535 height 24
type input "22:00"
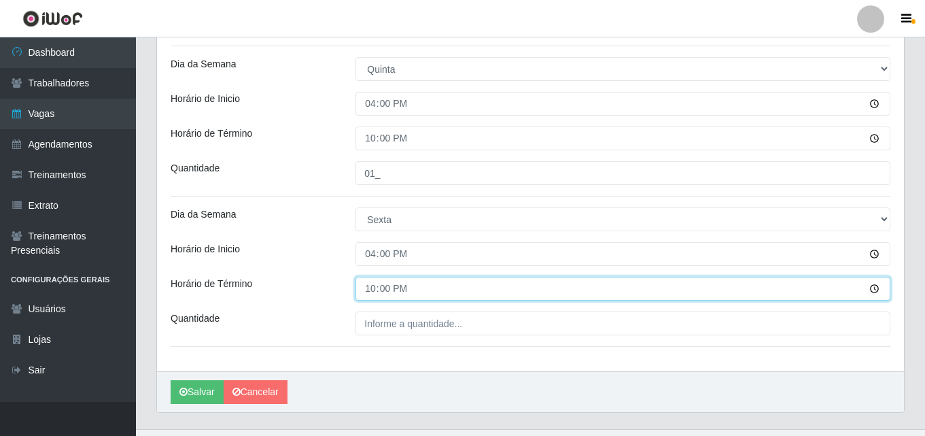
scroll to position [812, 0]
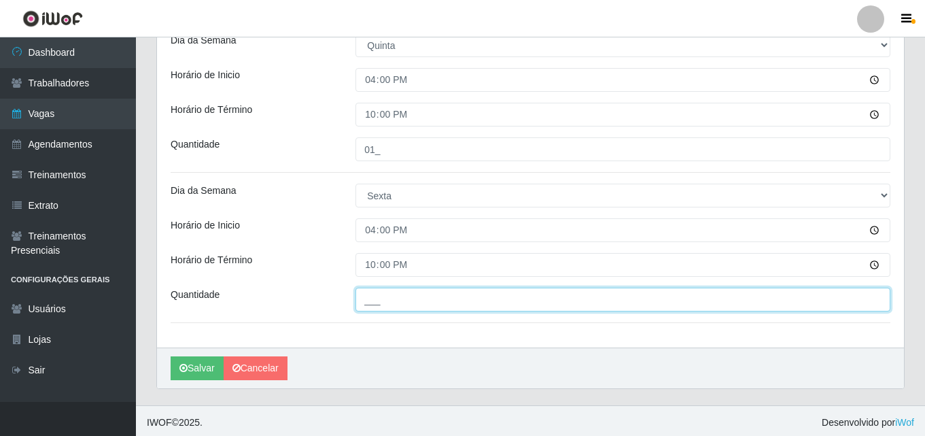
click at [372, 298] on input "___" at bounding box center [622, 299] width 535 height 24
click at [366, 302] on input "___" at bounding box center [622, 299] width 535 height 24
click at [368, 302] on input "___" at bounding box center [622, 299] width 535 height 24
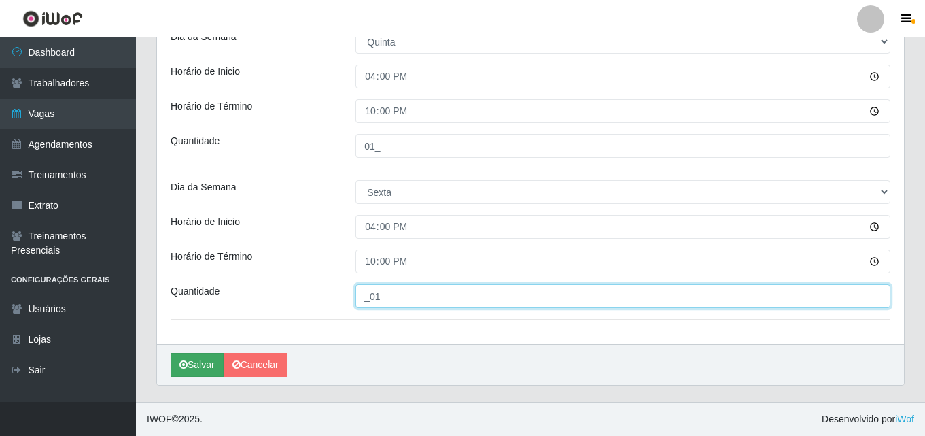
type input "_01"
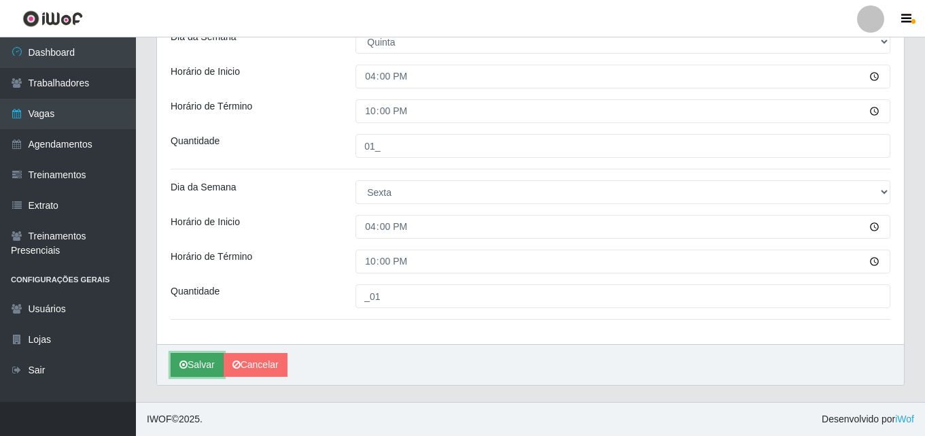
click at [190, 364] on button "Salvar" at bounding box center [197, 365] width 53 height 24
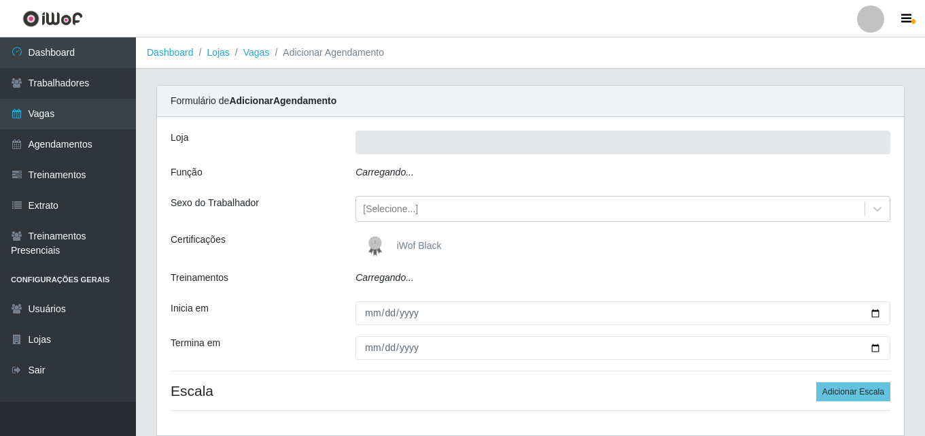
type input "Supermercado Manaira"
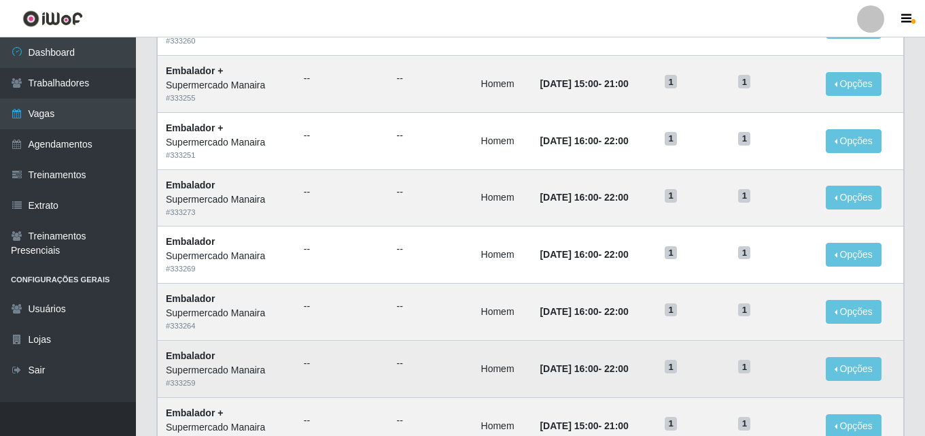
scroll to position [272, 0]
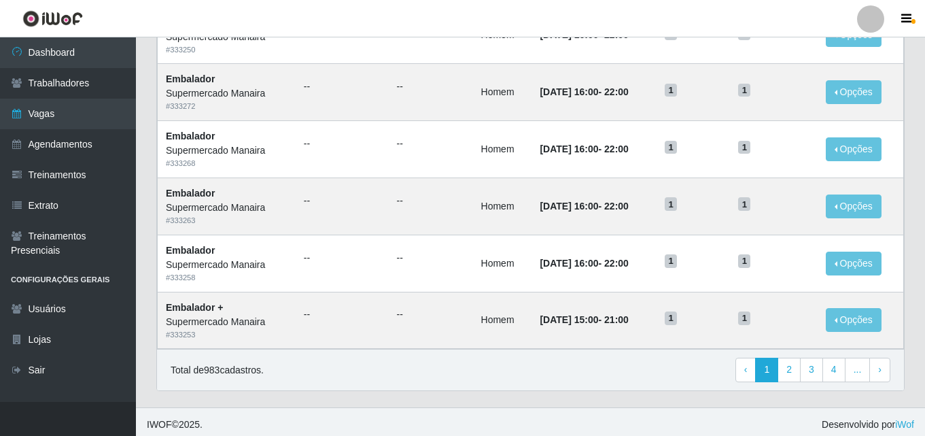
scroll to position [716, 0]
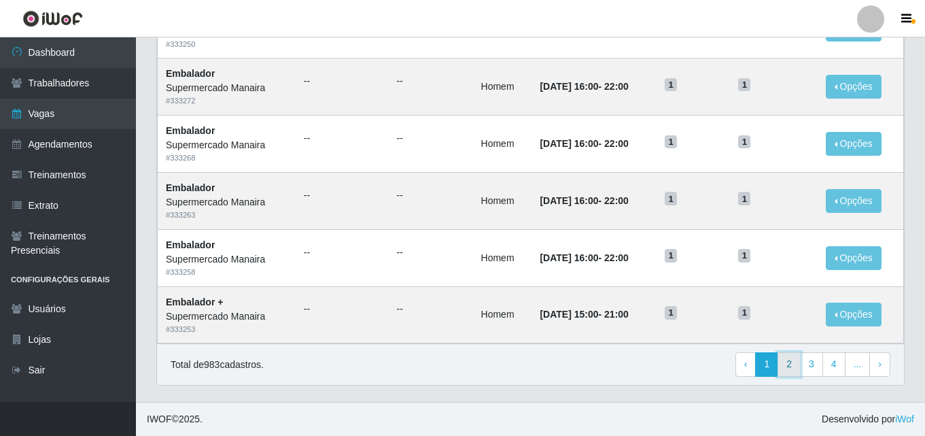
click at [792, 367] on link "2" at bounding box center [788, 364] width 23 height 24
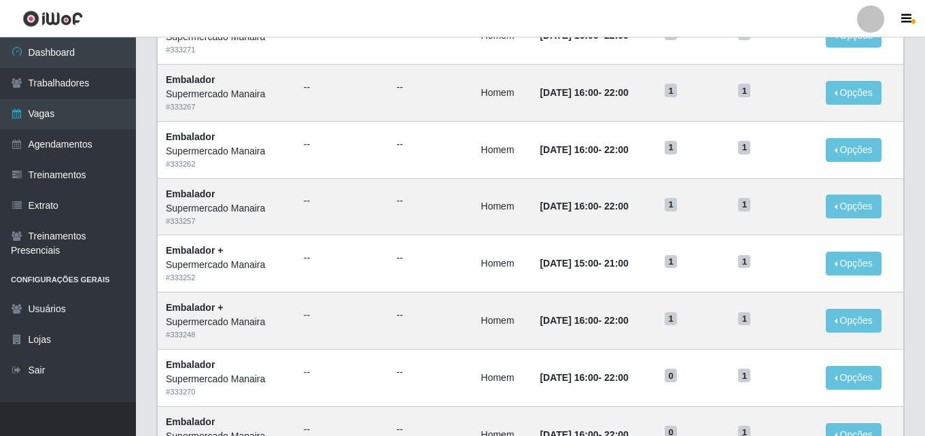
scroll to position [476, 0]
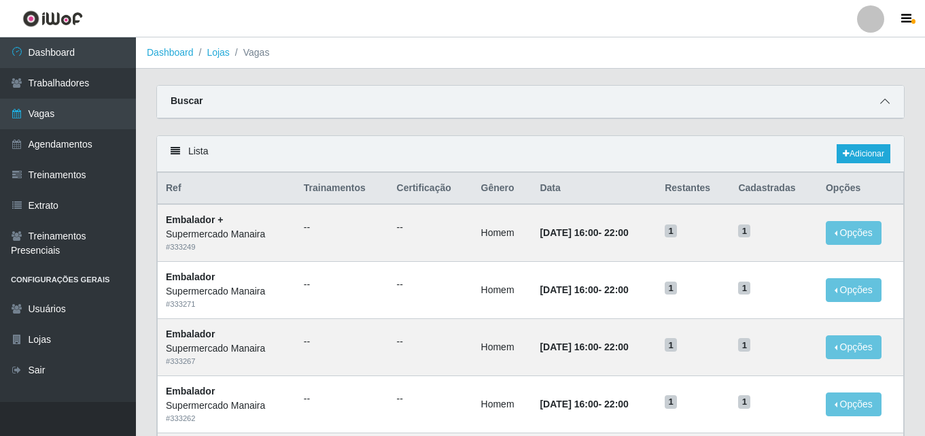
click at [884, 99] on icon at bounding box center [885, 101] width 10 height 10
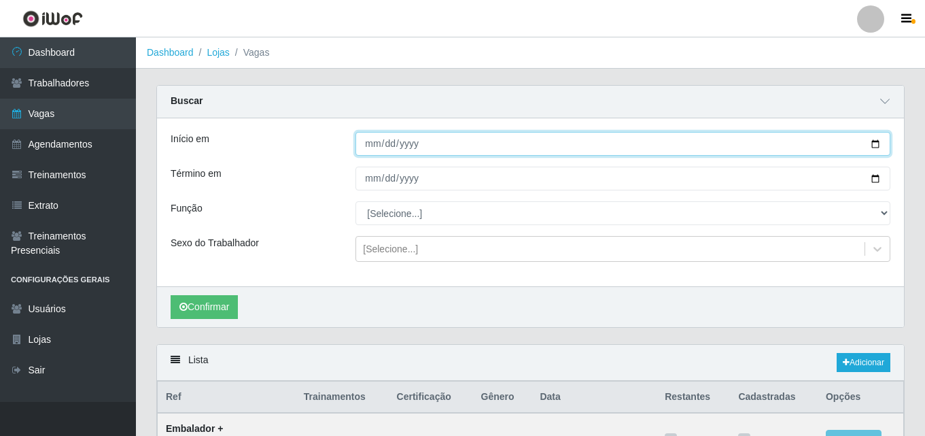
click at [372, 142] on input "Início em" at bounding box center [622, 144] width 535 height 24
type input "20225-09-01"
type input "2025-09-01"
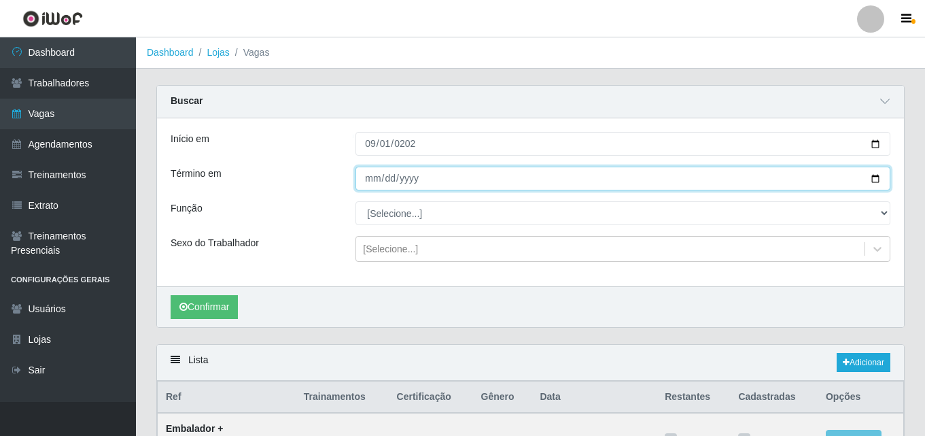
drag, startPoint x: 366, startPoint y: 184, endPoint x: 373, endPoint y: 181, distance: 7.3
click at [369, 183] on input "Término em" at bounding box center [622, 178] width 535 height 24
type input "2025-09-30"
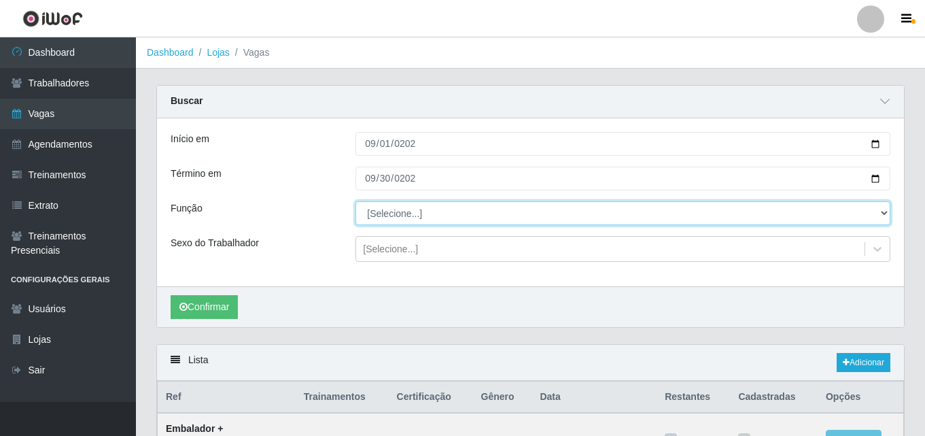
click at [397, 214] on select "[Selecione...] ASG ASG + ASG ++ Embalador Embalador + Embalador ++ Operador de …" at bounding box center [622, 213] width 535 height 24
select select "1"
click at [355, 202] on select "[Selecione...] ASG ASG + ASG ++ Embalador Embalador + Embalador ++ Operador de …" at bounding box center [622, 213] width 535 height 24
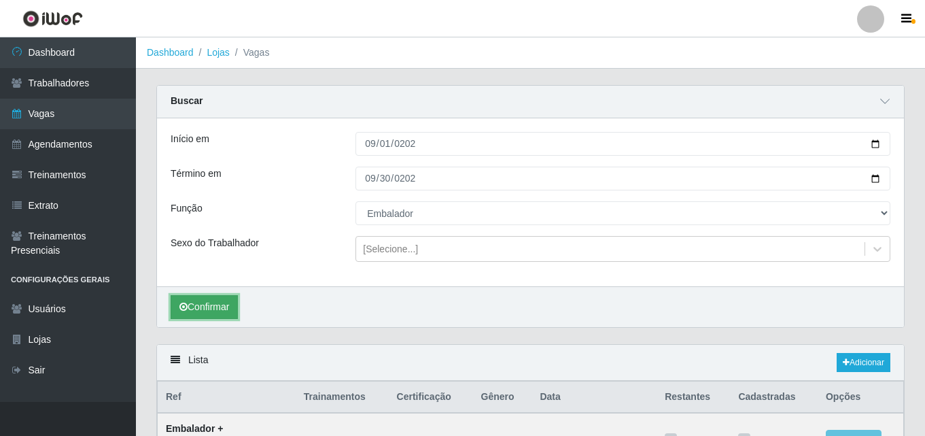
click at [221, 307] on button "Confirmar" at bounding box center [204, 307] width 67 height 24
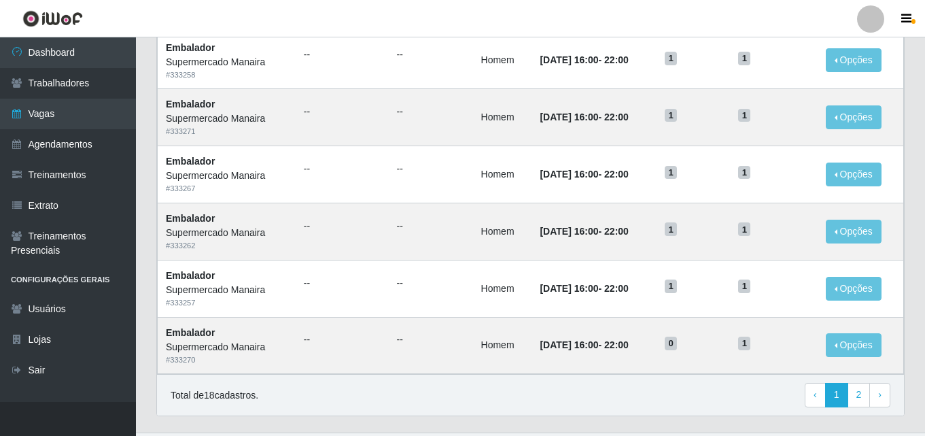
scroll to position [925, 0]
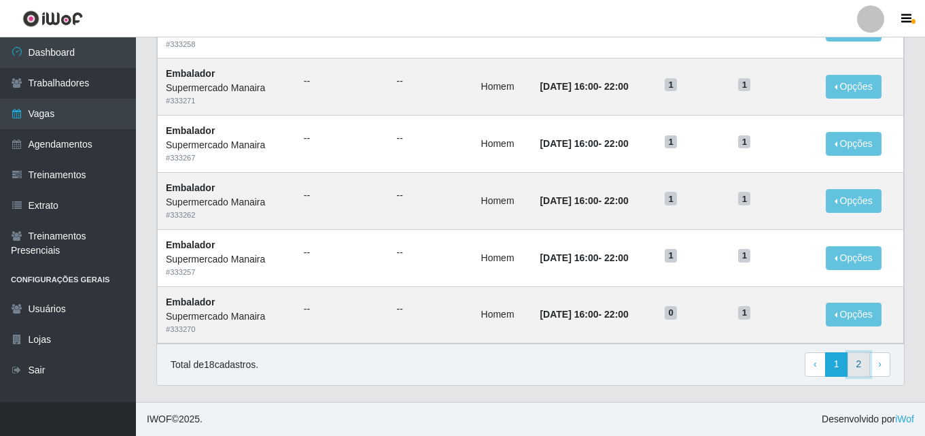
click at [854, 367] on link "2" at bounding box center [858, 364] width 23 height 24
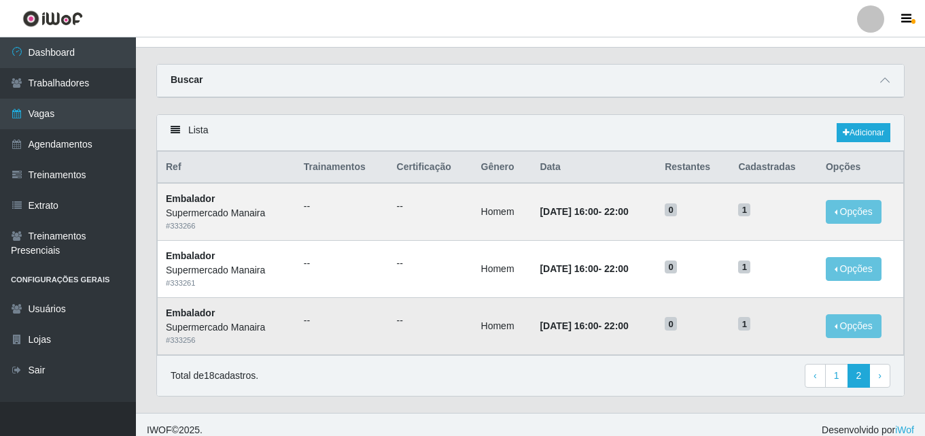
scroll to position [33, 0]
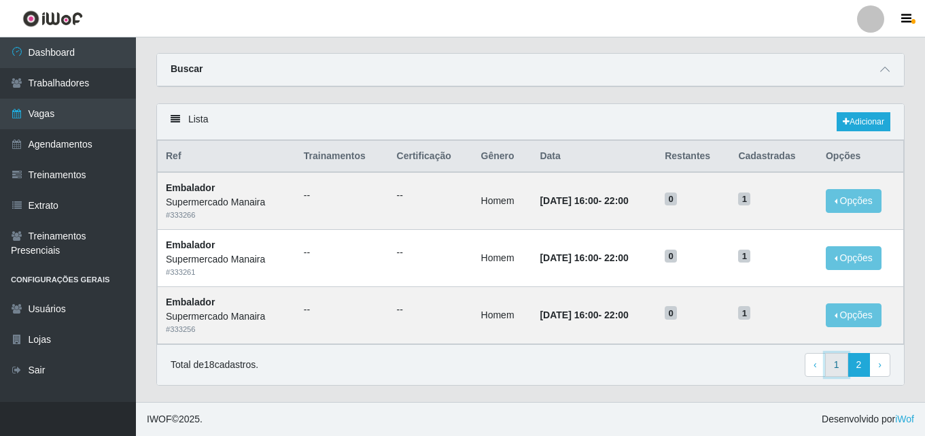
click at [838, 370] on link "1" at bounding box center [836, 365] width 23 height 24
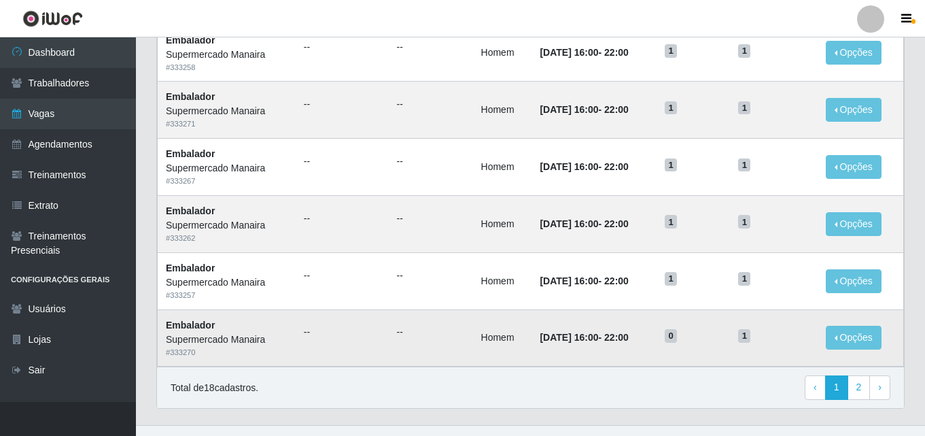
scroll to position [716, 0]
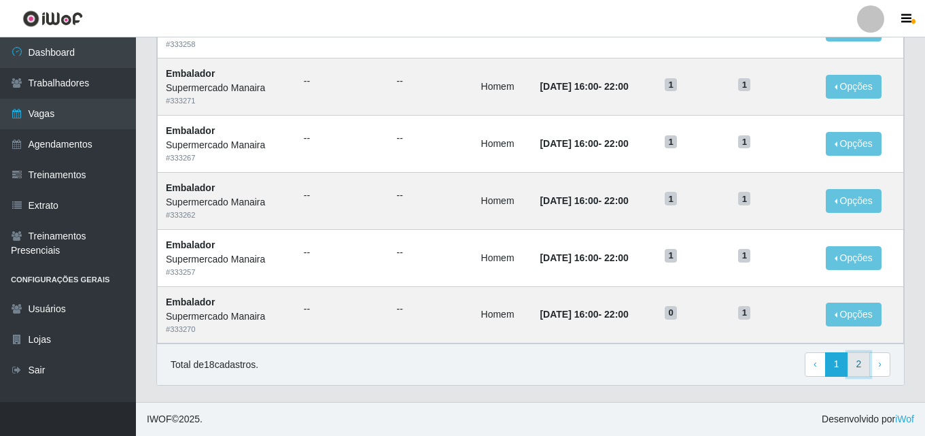
click at [855, 364] on link "2" at bounding box center [858, 364] width 23 height 24
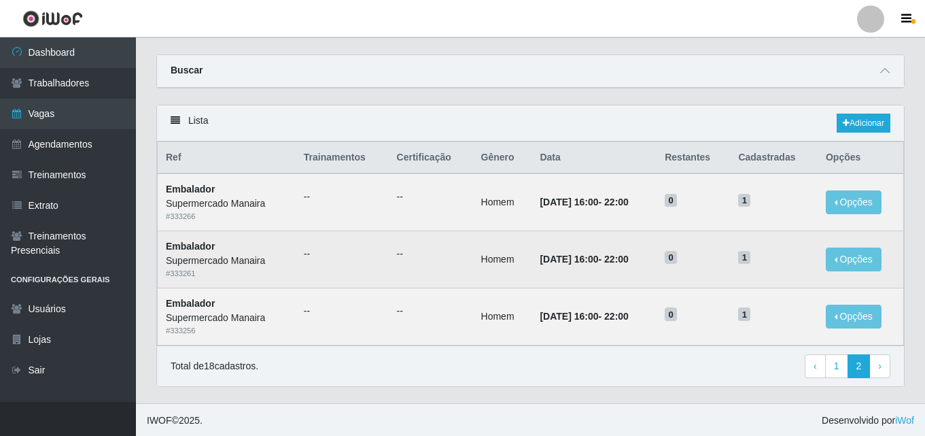
scroll to position [33, 0]
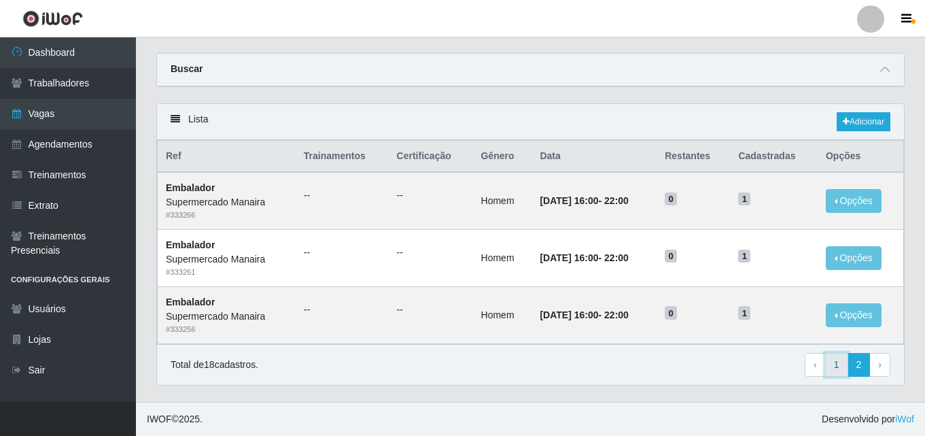
click at [834, 362] on link "1" at bounding box center [836, 365] width 23 height 24
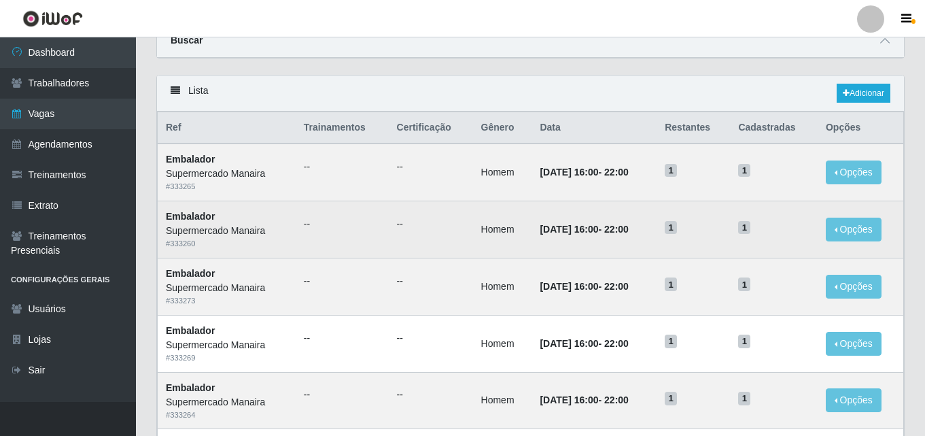
scroll to position [37, 0]
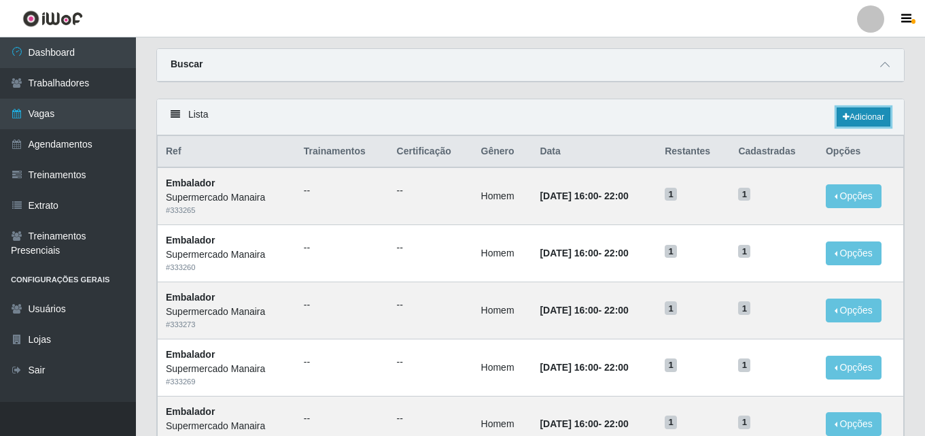
click at [869, 115] on link "Adicionar" at bounding box center [863, 116] width 54 height 19
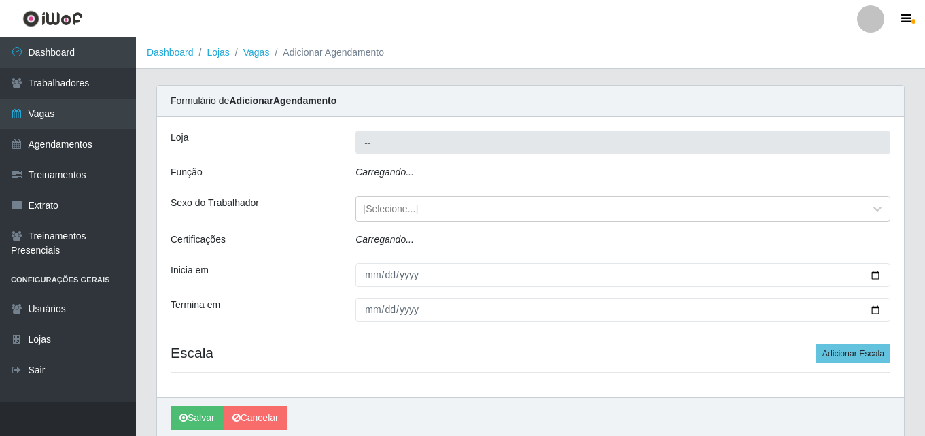
type input "Supermercado Manaira"
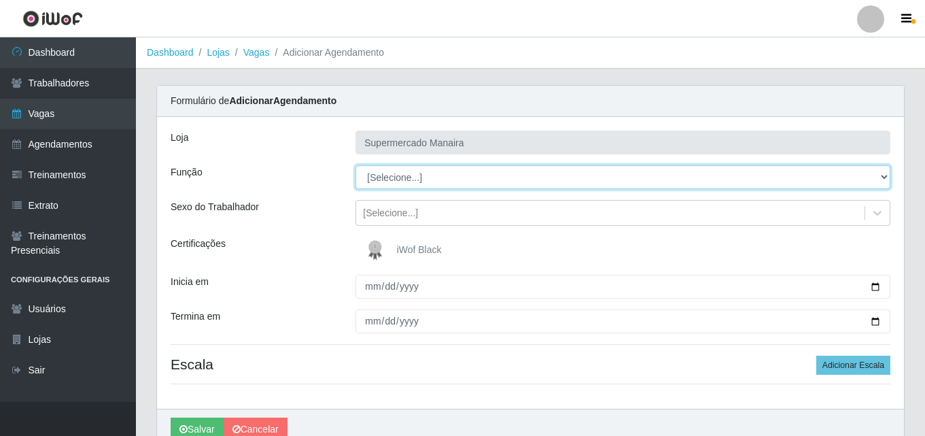
click at [416, 179] on select "[Selecione...] ASG ASG + ASG ++ Embalador Embalador + Embalador ++ Operador de …" at bounding box center [622, 177] width 535 height 24
select select "1"
click at [355, 165] on select "[Selecione...] ASG ASG + ASG ++ Embalador Embalador + Embalador ++ Operador de …" at bounding box center [622, 177] width 535 height 24
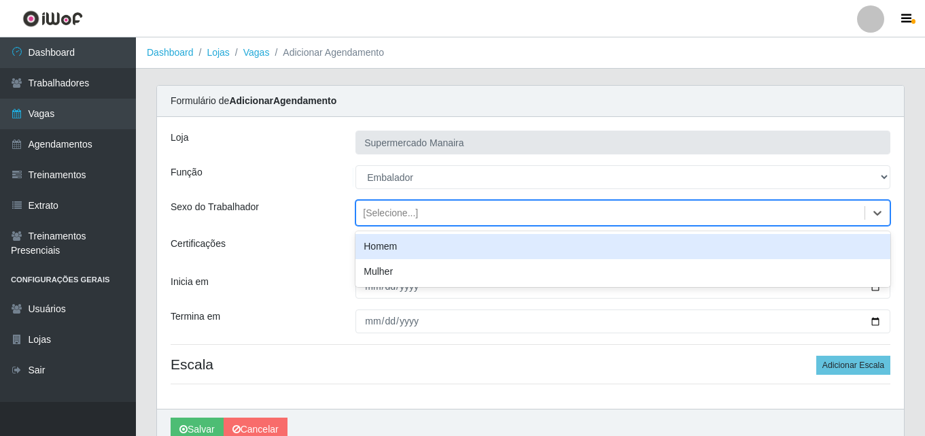
click at [426, 216] on div "[Selecione...]" at bounding box center [610, 213] width 508 height 22
click at [424, 248] on div "Homem" at bounding box center [622, 246] width 535 height 25
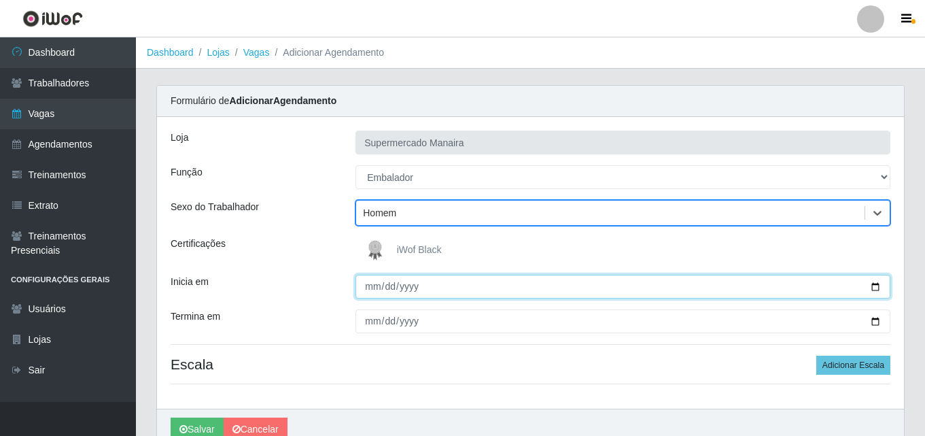
click at [874, 283] on input "Inicia em" at bounding box center [622, 286] width 535 height 24
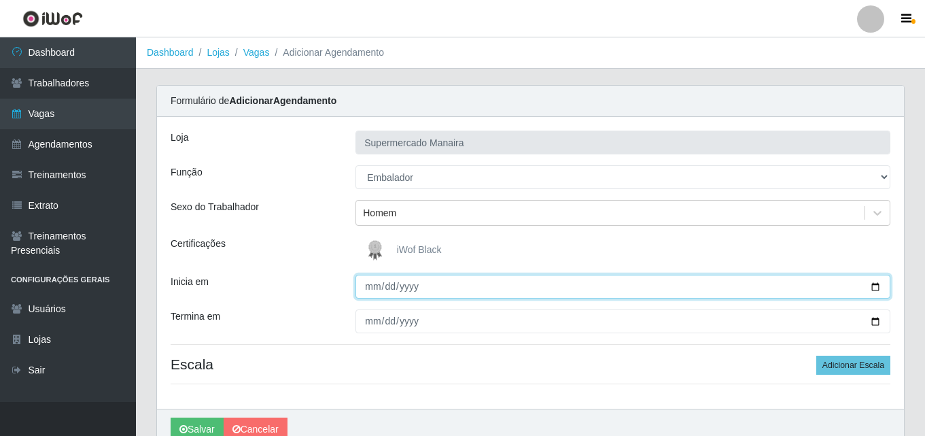
type input "2025-09-05"
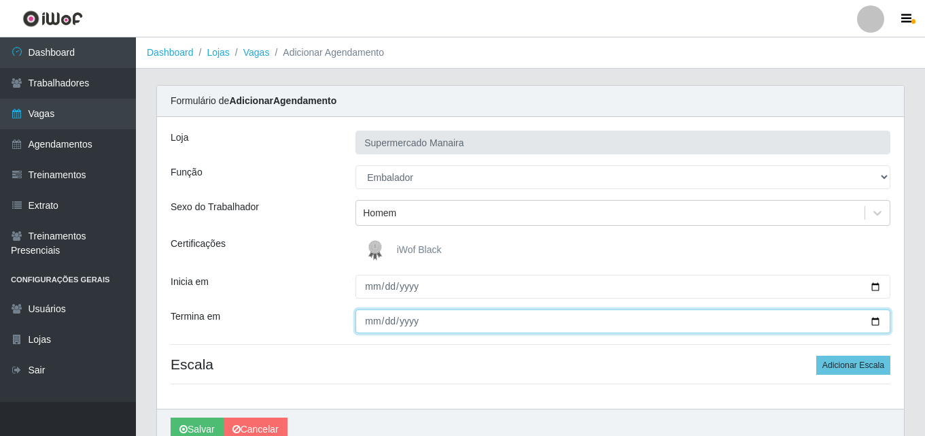
click at [876, 317] on input "Termina em" at bounding box center [622, 321] width 535 height 24
type input "2025-09-26"
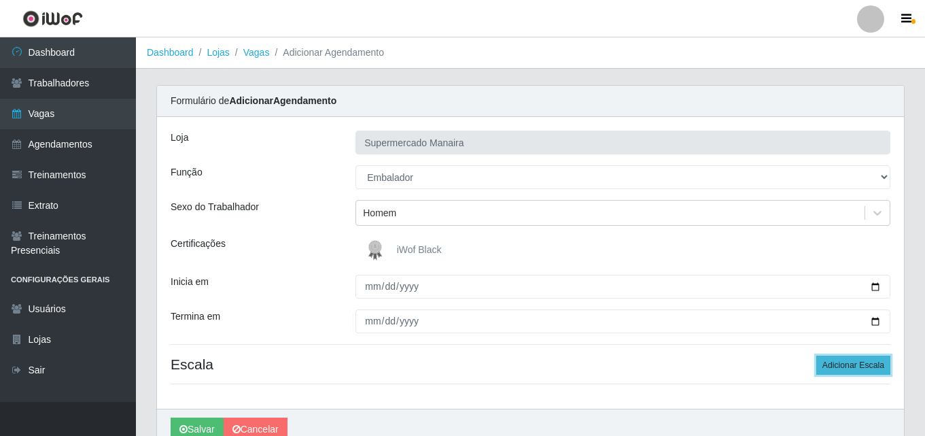
click at [834, 359] on button "Adicionar Escala" at bounding box center [853, 364] width 74 height 19
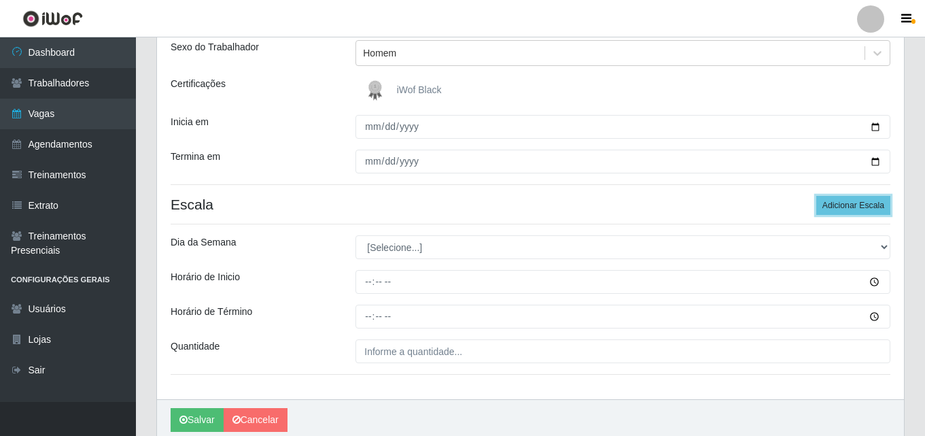
scroll to position [204, 0]
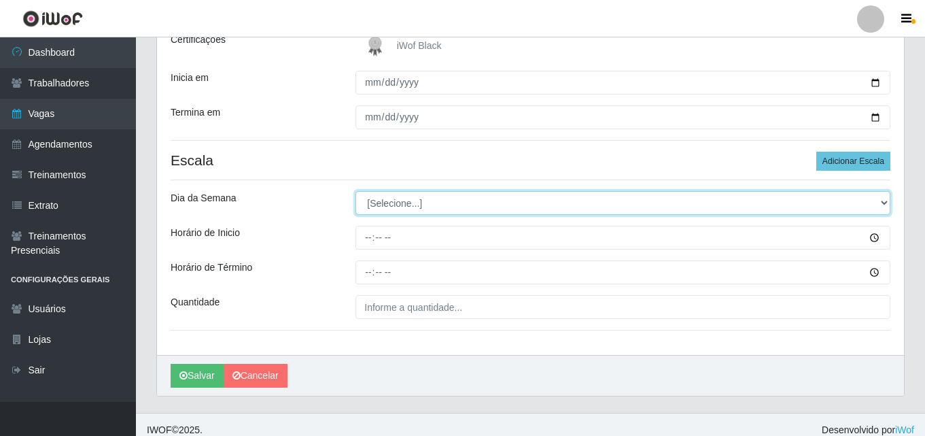
click at [387, 207] on select "[Selecione...] Segunda Terça Quarta Quinta Sexta Sábado Domingo" at bounding box center [622, 203] width 535 height 24
select select "5"
click at [355, 191] on select "[Selecione...] Segunda Terça Quarta Quinta Sexta Sábado Domingo" at bounding box center [622, 203] width 535 height 24
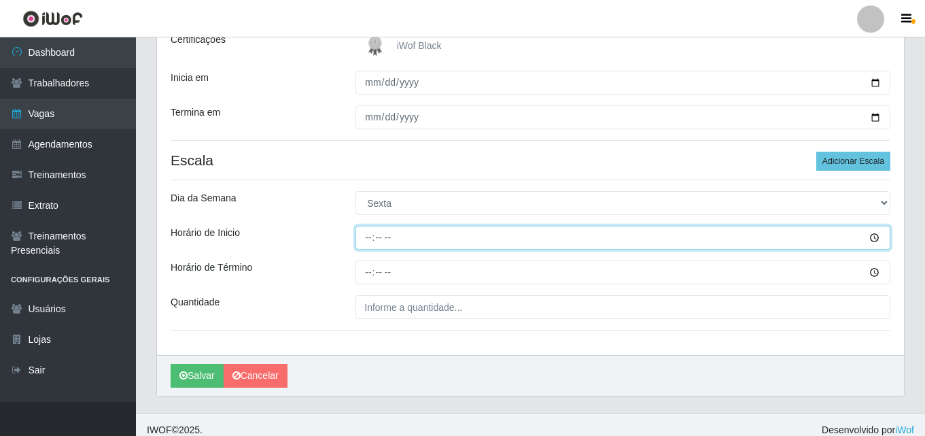
click at [366, 241] on input "Horário de Inicio" at bounding box center [622, 238] width 535 height 24
type input "16:00"
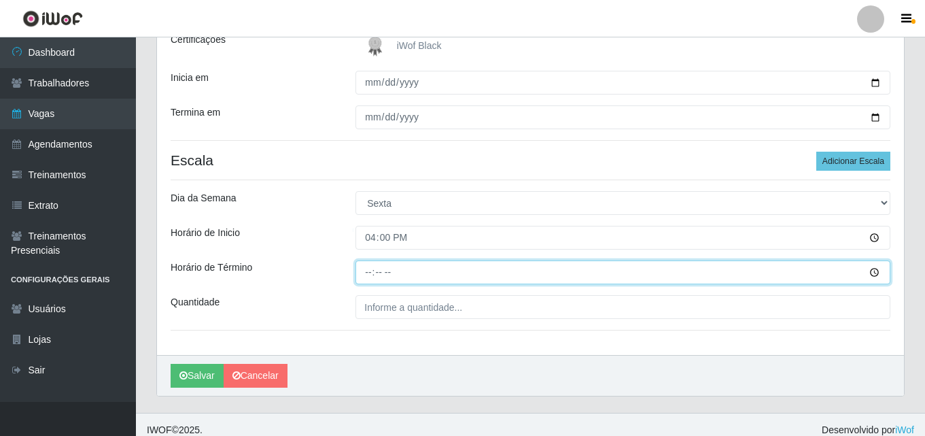
click at [366, 274] on input "Horário de Término" at bounding box center [622, 272] width 535 height 24
type input "22:00"
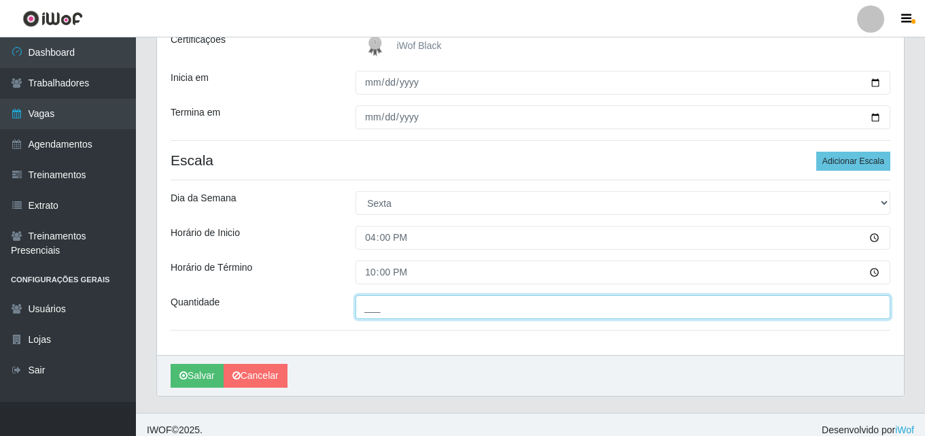
click at [369, 314] on input "___" at bounding box center [622, 307] width 535 height 24
type input "01_"
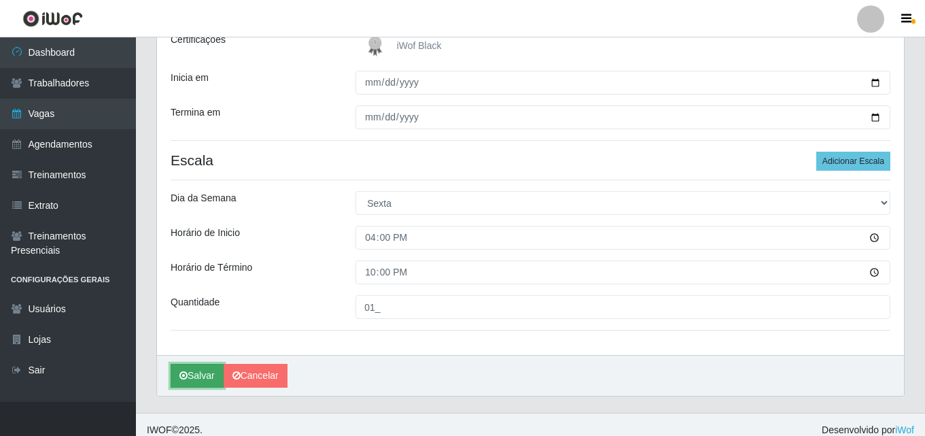
click at [197, 374] on button "Salvar" at bounding box center [197, 375] width 53 height 24
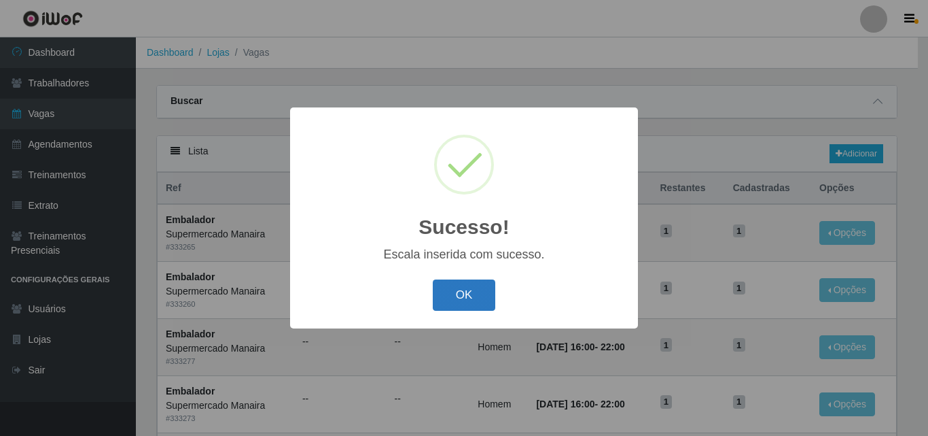
click at [474, 290] on button "OK" at bounding box center [464, 295] width 63 height 32
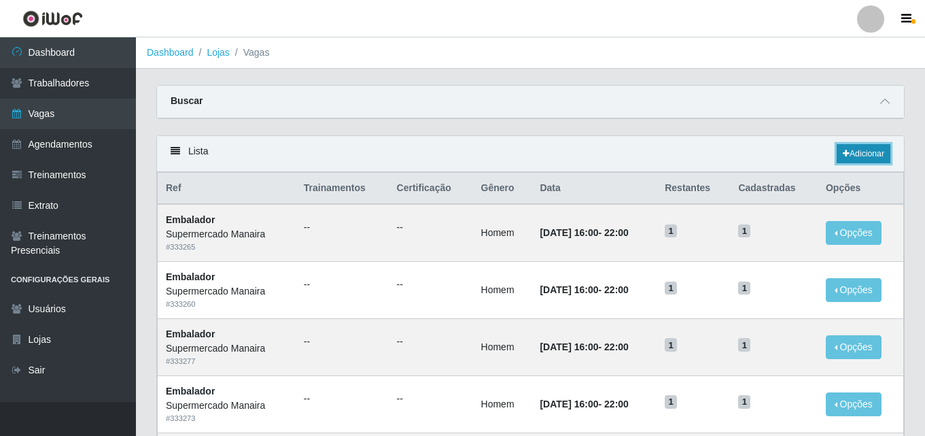
click at [854, 154] on link "Adicionar" at bounding box center [863, 153] width 54 height 19
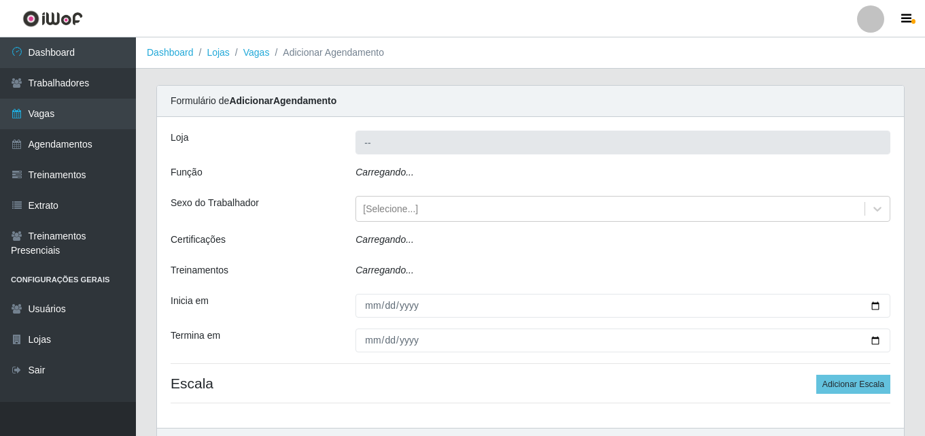
type input "Supermercado Manaira"
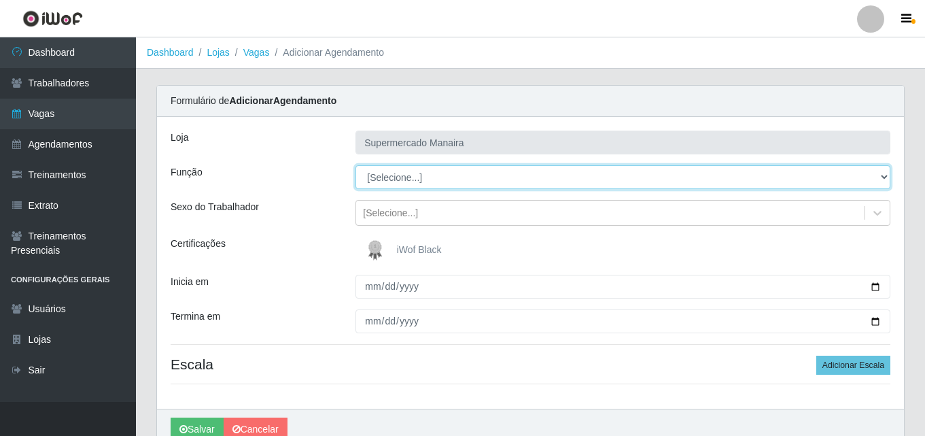
click at [405, 176] on select "[Selecione...] ASG ASG + ASG ++ Embalador Embalador + Embalador ++ Operador de …" at bounding box center [622, 177] width 535 height 24
click at [355, 165] on select "[Selecione...] ASG ASG + ASG ++ Embalador Embalador + Embalador ++ Operador de …" at bounding box center [622, 177] width 535 height 24
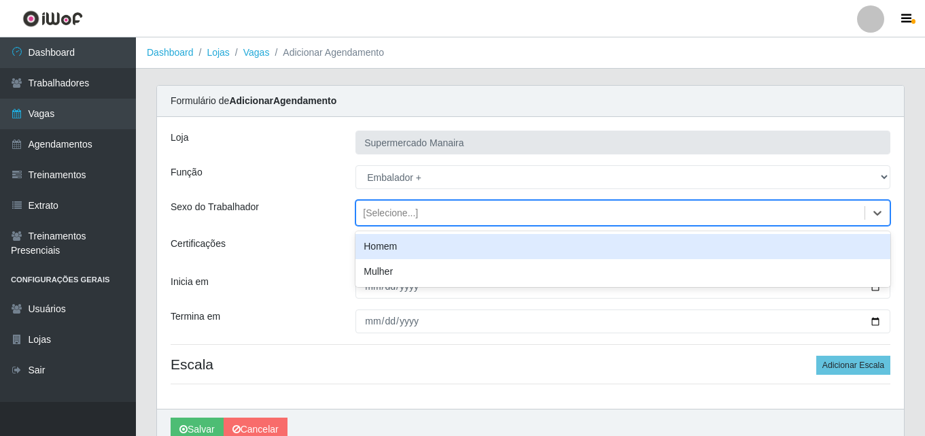
click at [429, 206] on div "[Selecione...]" at bounding box center [610, 213] width 508 height 22
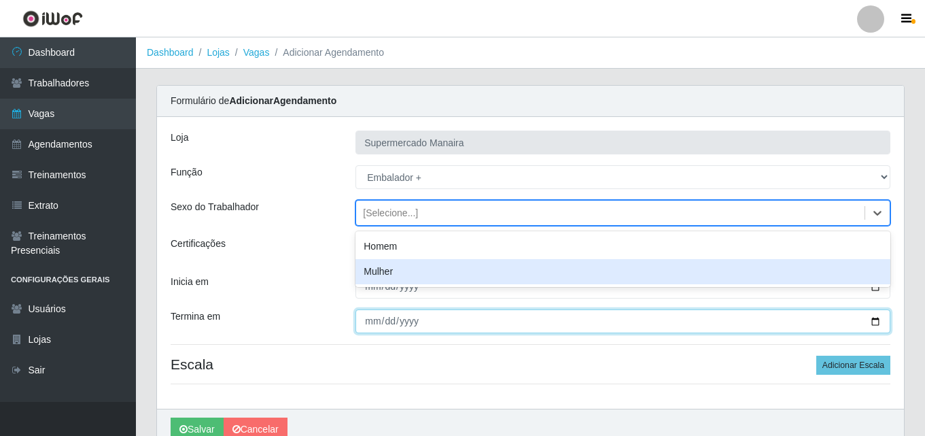
click at [408, 320] on input "Termina em" at bounding box center [622, 321] width 535 height 24
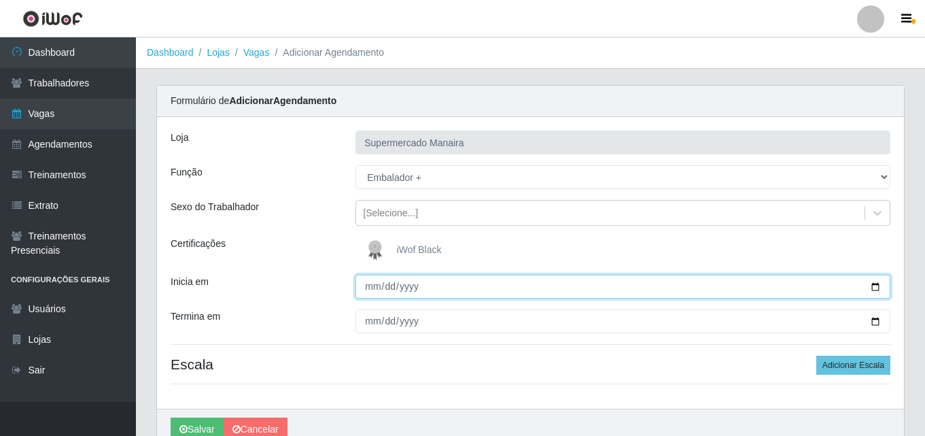
click at [883, 287] on input "Inicia em" at bounding box center [622, 286] width 535 height 24
click at [876, 289] on input "Inicia em" at bounding box center [622, 286] width 535 height 24
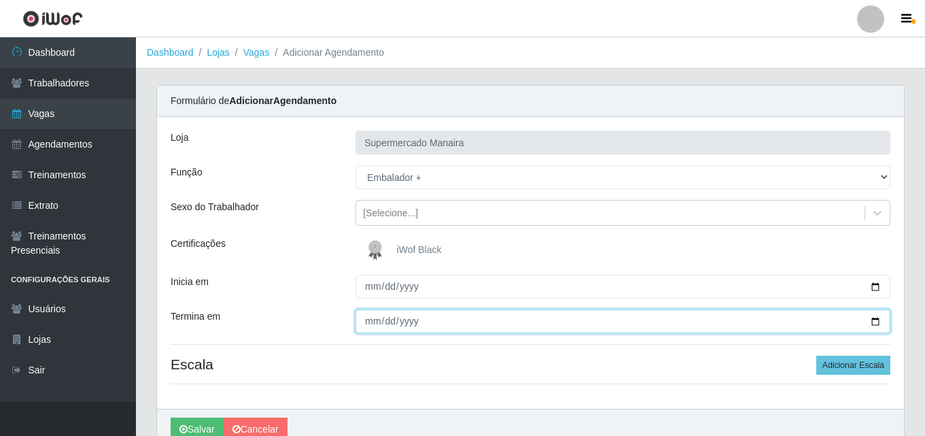
click at [571, 318] on input "Termina em" at bounding box center [622, 321] width 535 height 24
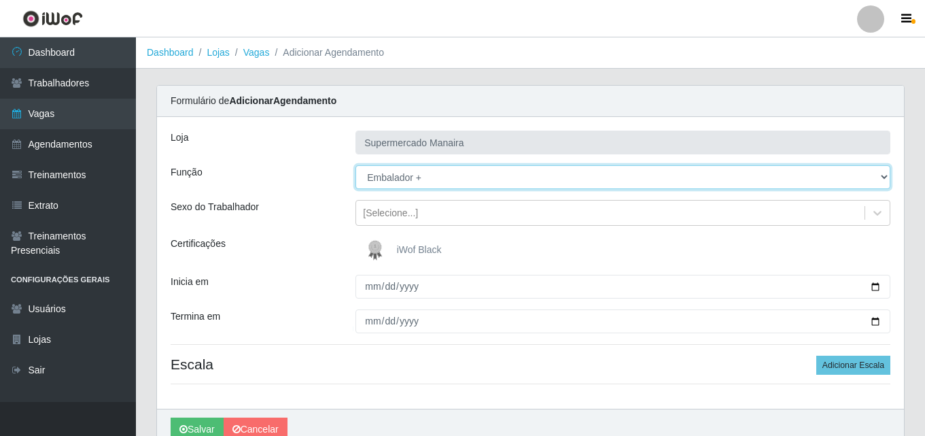
click at [543, 175] on select "[Selecione...] ASG ASG + ASG ++ Embalador Embalador + Embalador ++ Operador de …" at bounding box center [622, 177] width 535 height 24
select select "72"
click at [355, 165] on select "[Selecione...] ASG ASG + ASG ++ Embalador Embalador + Embalador ++ Operador de …" at bounding box center [622, 177] width 535 height 24
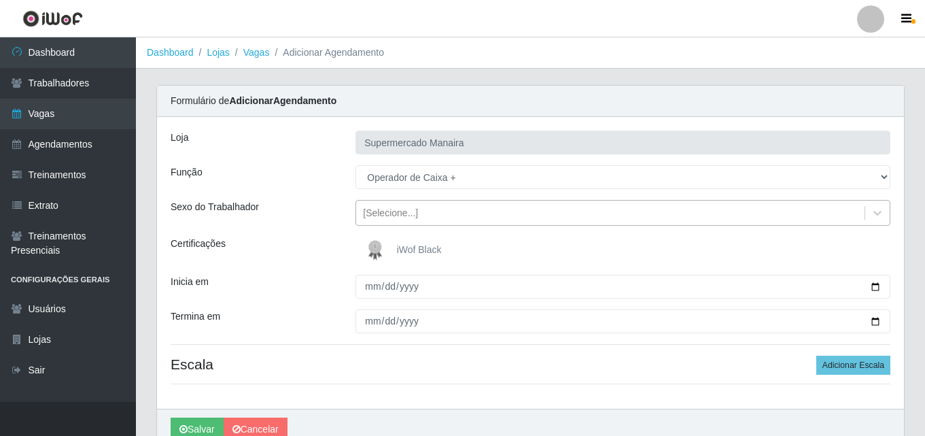
click at [456, 207] on div "[Selecione...]" at bounding box center [610, 213] width 508 height 22
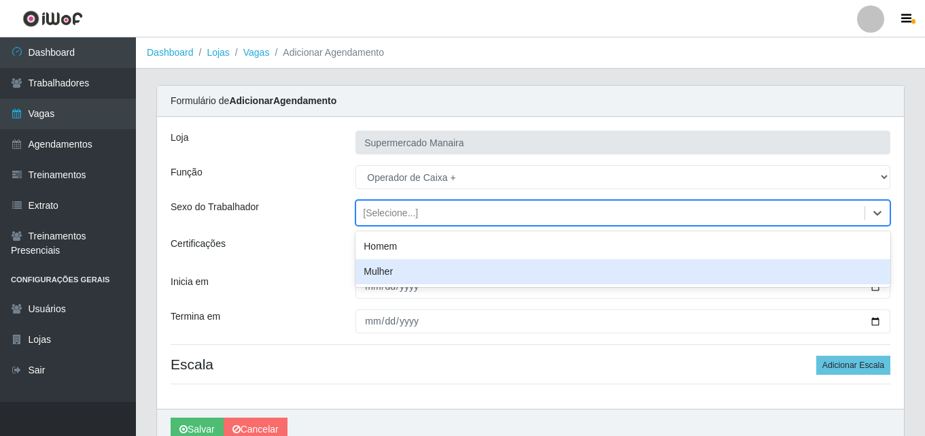
click at [412, 380] on div "Loja Supermercado Manaira Função [Selecione...] ASG ASG + ASG ++ Embalador Emba…" at bounding box center [530, 262] width 747 height 291
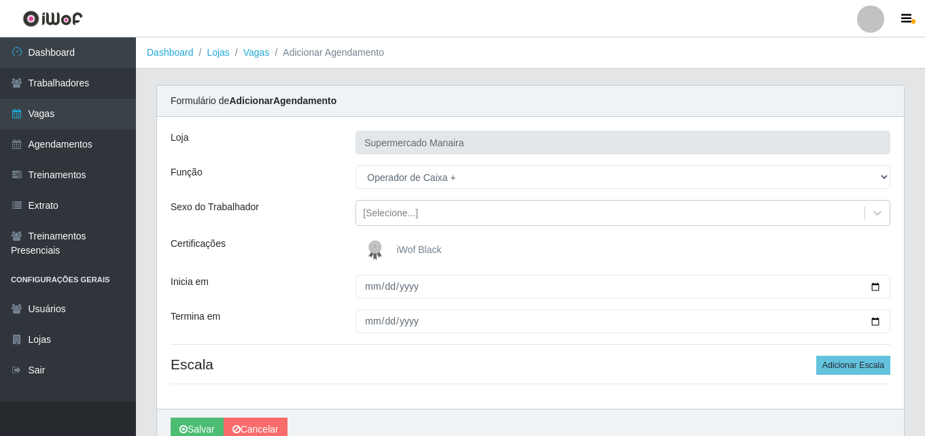
click at [423, 246] on span "iWof Black" at bounding box center [419, 249] width 45 height 11
click at [0, 0] on input "iWof Black" at bounding box center [0, 0] width 0 height 0
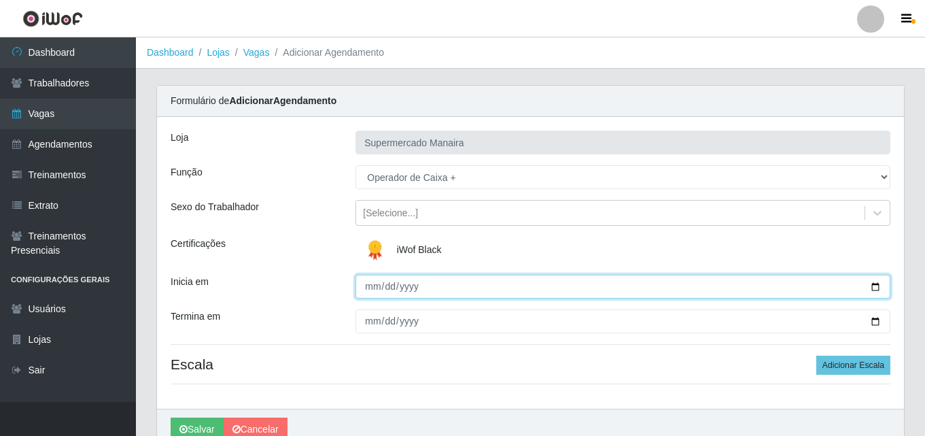
click at [877, 287] on input "Inicia em" at bounding box center [622, 286] width 535 height 24
type input "2025-09-06"
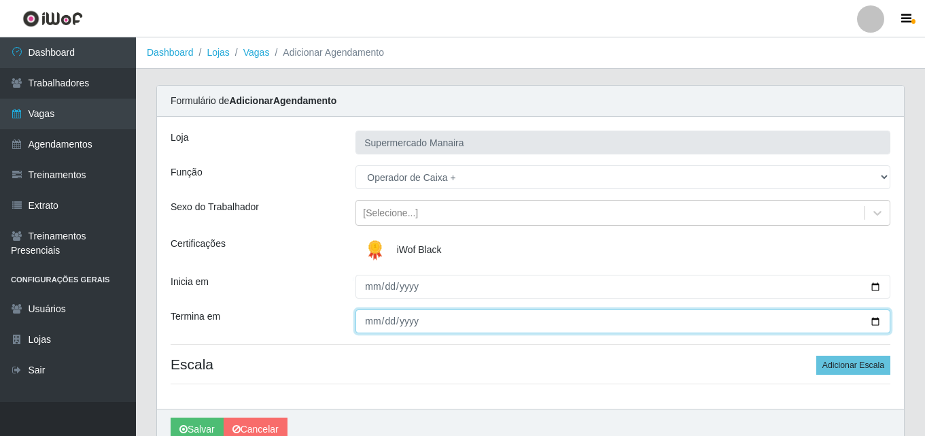
click at [874, 320] on input "Termina em" at bounding box center [622, 321] width 535 height 24
type input "[DATE]"
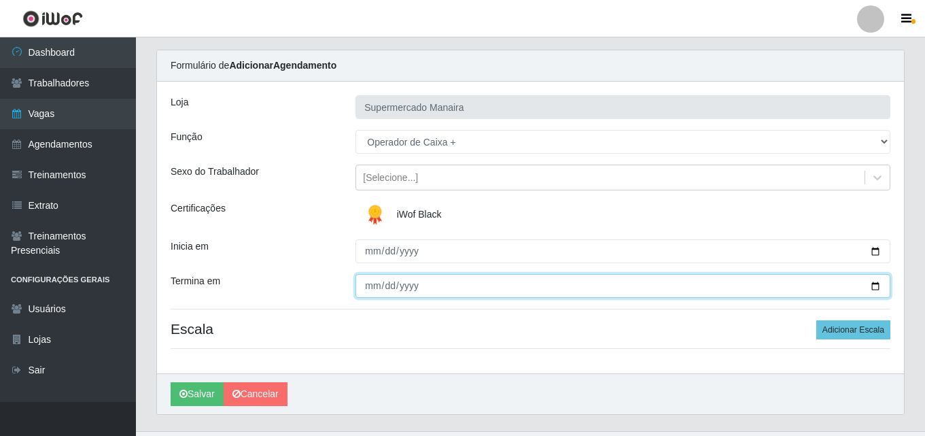
scroll to position [65, 0]
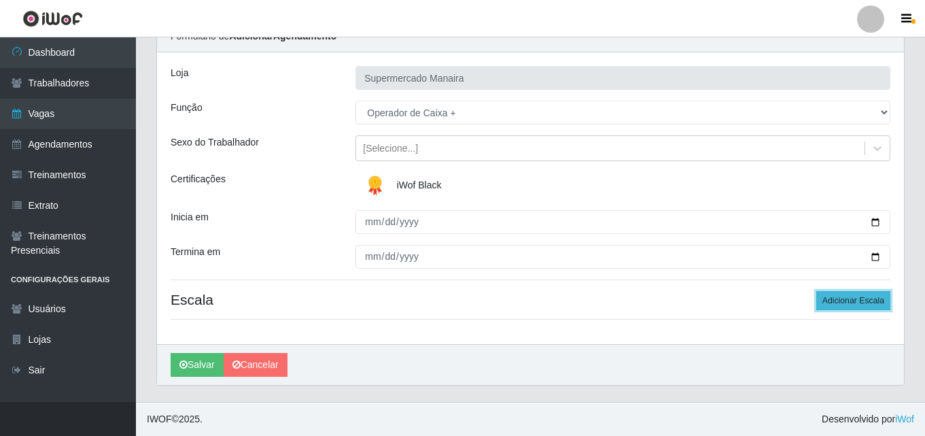
click at [850, 300] on button "Adicionar Escala" at bounding box center [853, 300] width 74 height 19
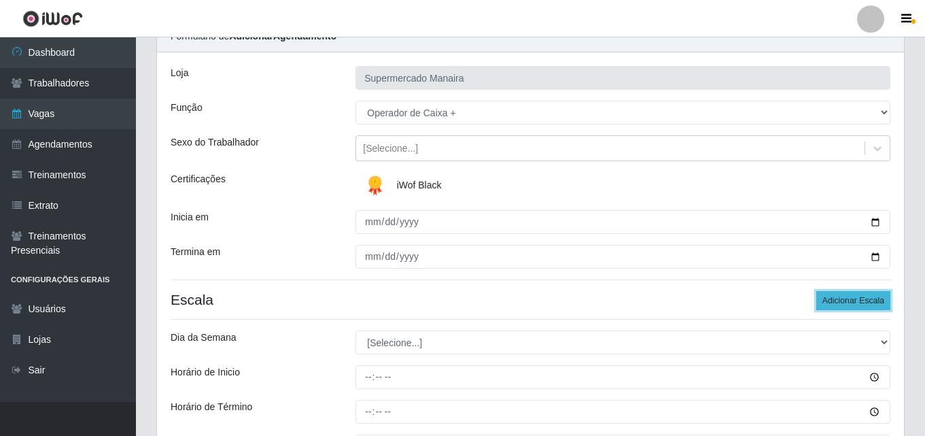
click at [850, 300] on button "Adicionar Escala" at bounding box center [853, 300] width 74 height 19
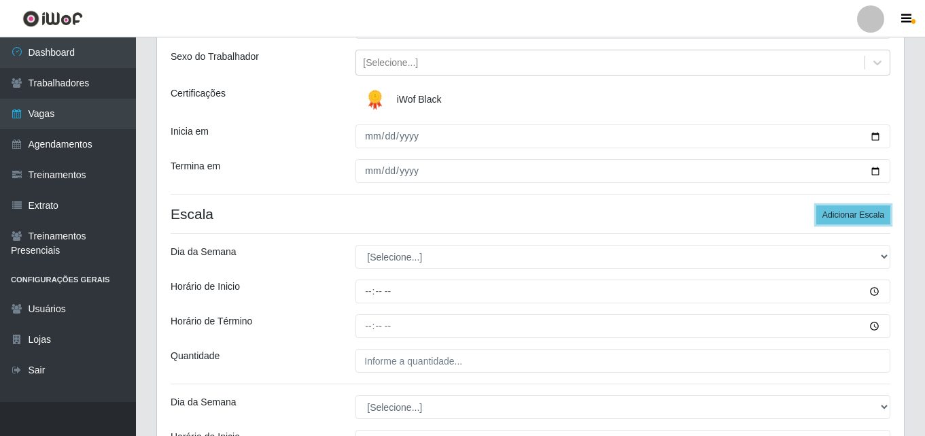
scroll to position [200, 0]
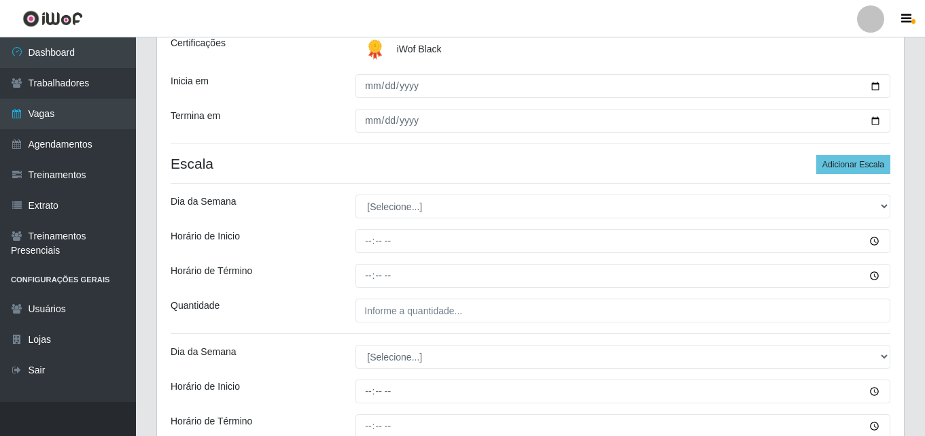
click at [575, 221] on div "Loja Supermercado Manaira Função [Selecione...] ASG ASG + ASG ++ Embalador Emba…" at bounding box center [530, 212] width 747 height 592
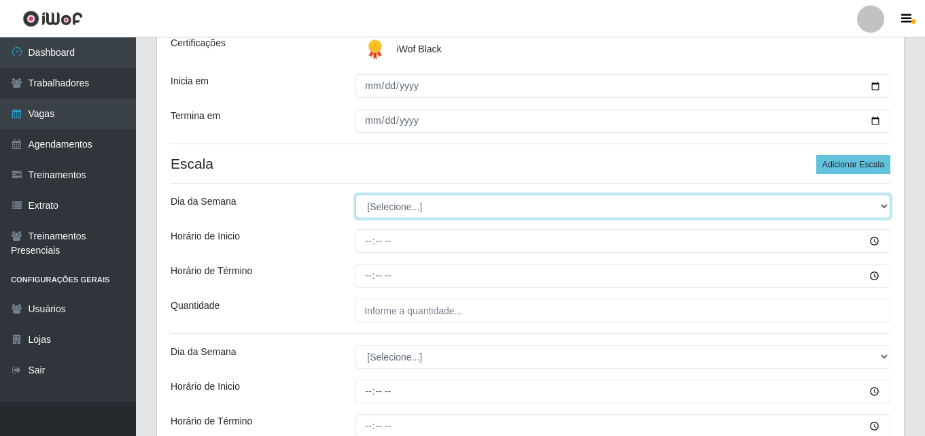
click at [575, 210] on select "[Selecione...] Segunda Terça Quarta Quinta Sexta Sábado Domingo" at bounding box center [622, 206] width 535 height 24
select select "6"
click at [355, 194] on select "[Selecione...] Segunda Terça Quarta Quinta Sexta Sábado Domingo" at bounding box center [622, 206] width 535 height 24
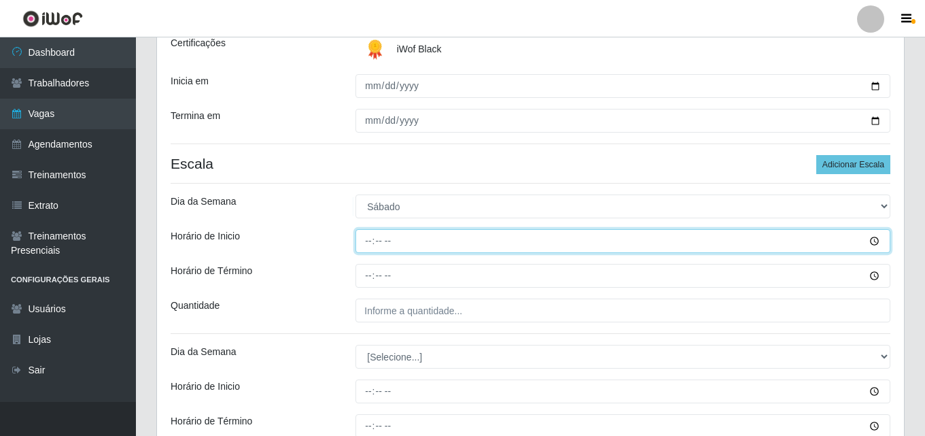
click at [361, 238] on input "Horário de Inicio" at bounding box center [622, 241] width 535 height 24
drag, startPoint x: 359, startPoint y: 249, endPoint x: 369, endPoint y: 245, distance: 10.1
click at [367, 246] on input "Horário de Inicio" at bounding box center [622, 241] width 535 height 24
click at [375, 244] on input "Horário de Inicio" at bounding box center [622, 241] width 535 height 24
click at [366, 241] on input "Horário de Inicio" at bounding box center [622, 241] width 535 height 24
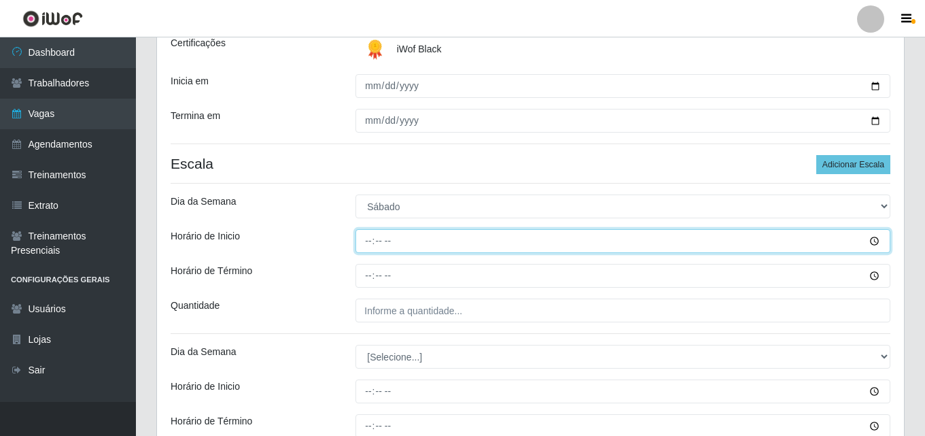
type input "16:00"
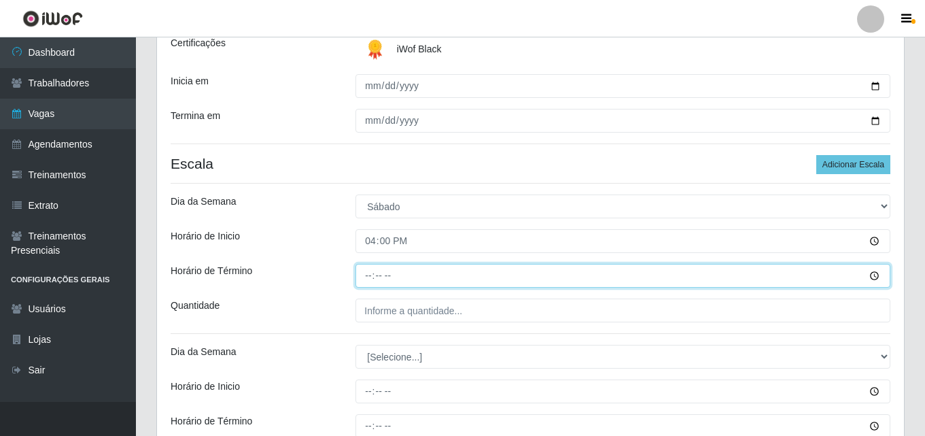
click at [357, 274] on input "Horário de Término" at bounding box center [622, 276] width 535 height 24
type input "22:00"
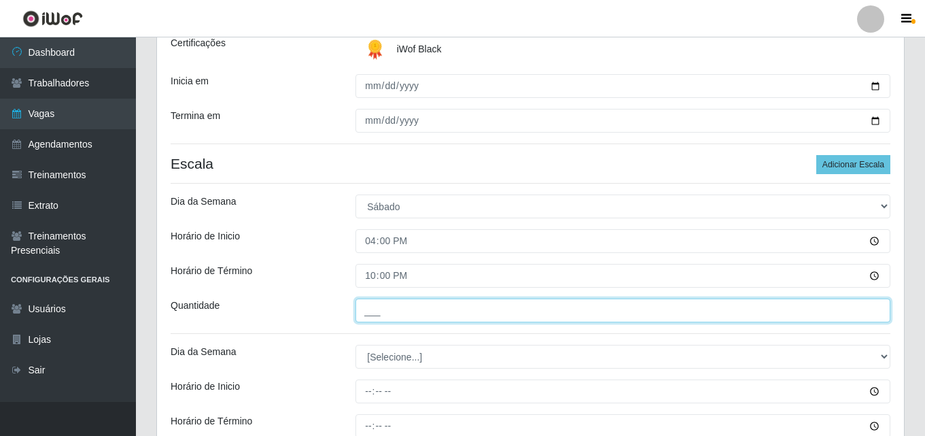
click at [365, 313] on input "___" at bounding box center [622, 310] width 535 height 24
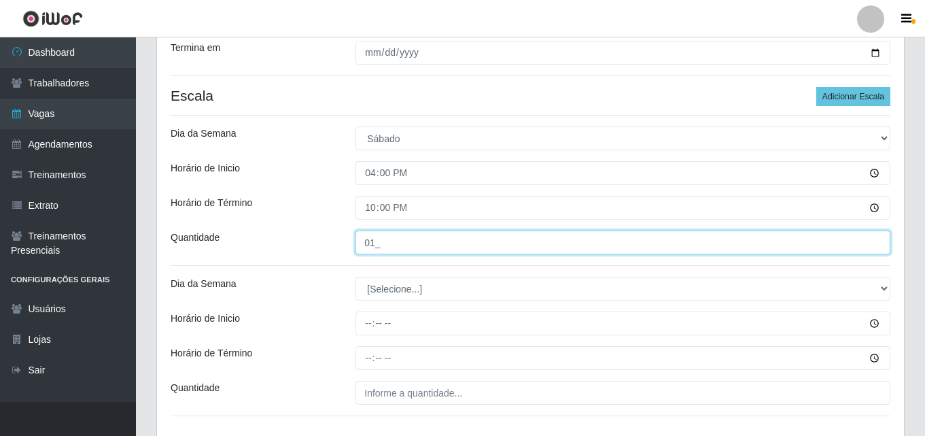
type input "01_"
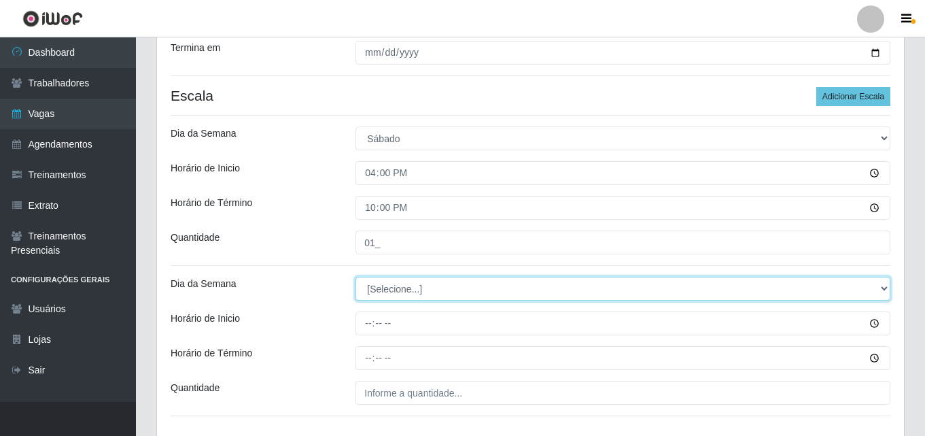
click at [391, 286] on select "[Selecione...] Segunda Terça Quarta Quinta Sexta Sábado Domingo" at bounding box center [622, 289] width 535 height 24
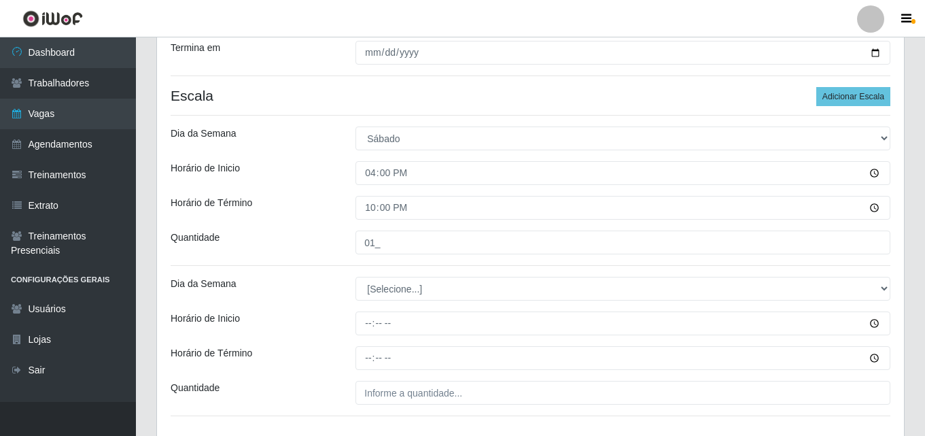
click at [342, 323] on div "Horário de Inicio" at bounding box center [252, 323] width 185 height 24
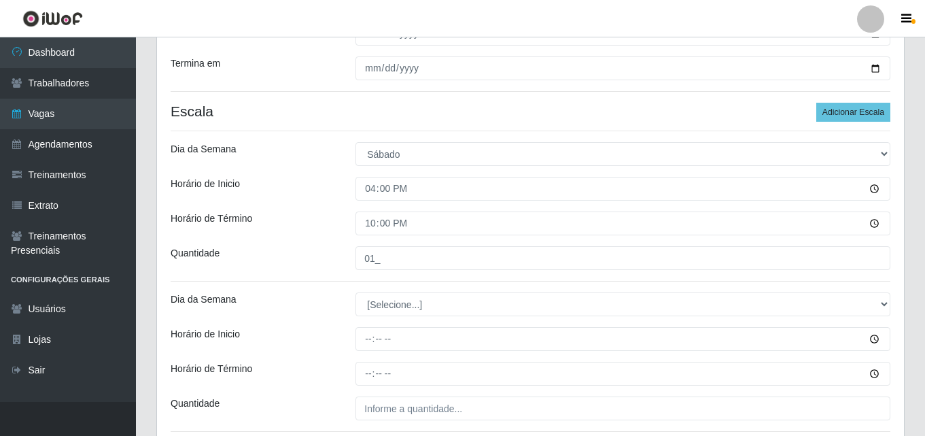
scroll to position [229, 0]
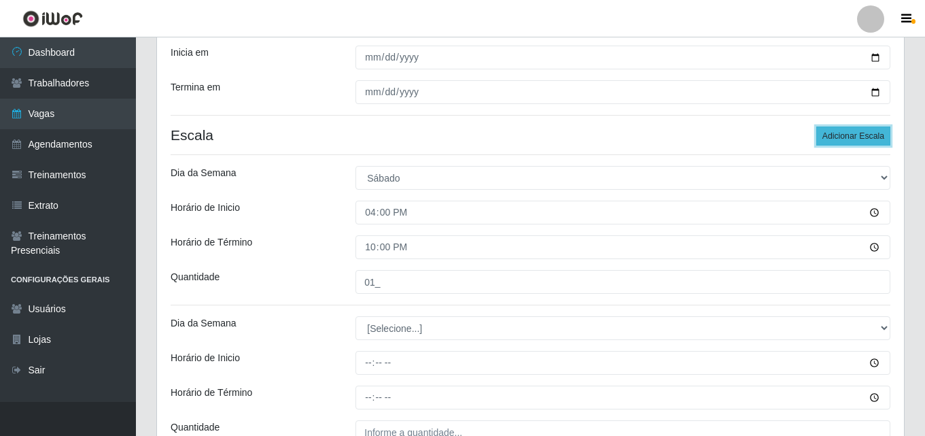
click at [840, 130] on button "Adicionar Escala" at bounding box center [853, 135] width 74 height 19
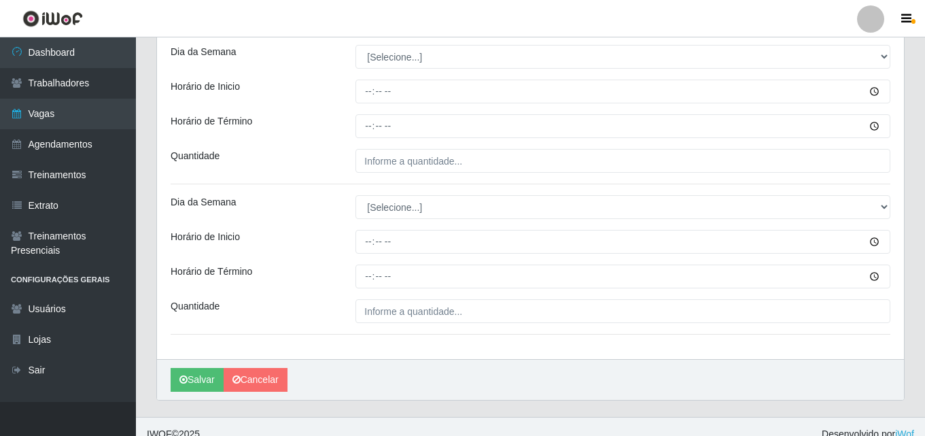
scroll to position [501, 0]
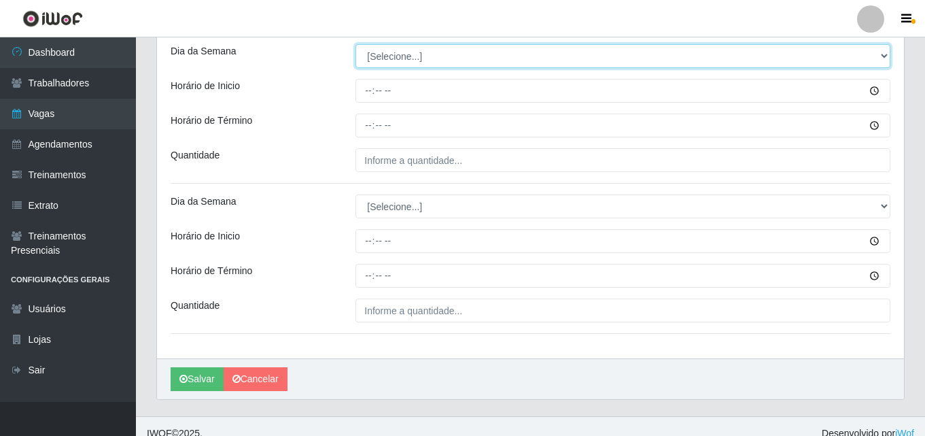
click at [382, 52] on select "[Selecione...] Segunda Terça Quarta Quinta Sexta Sábado Domingo" at bounding box center [622, 56] width 535 height 24
select select "0"
click at [355, 44] on select "[Selecione...] Segunda Terça Quarta Quinta Sexta Sábado Domingo" at bounding box center [622, 56] width 535 height 24
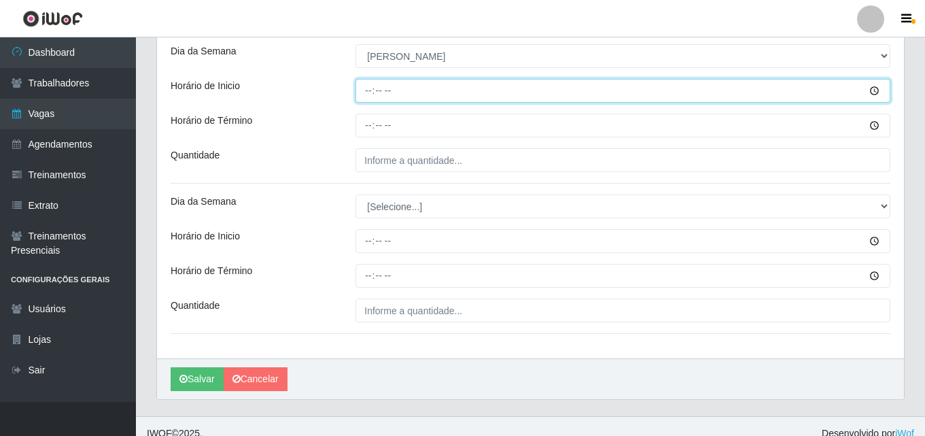
click at [368, 96] on input "Horário de Inicio" at bounding box center [622, 91] width 535 height 24
type input "07:00"
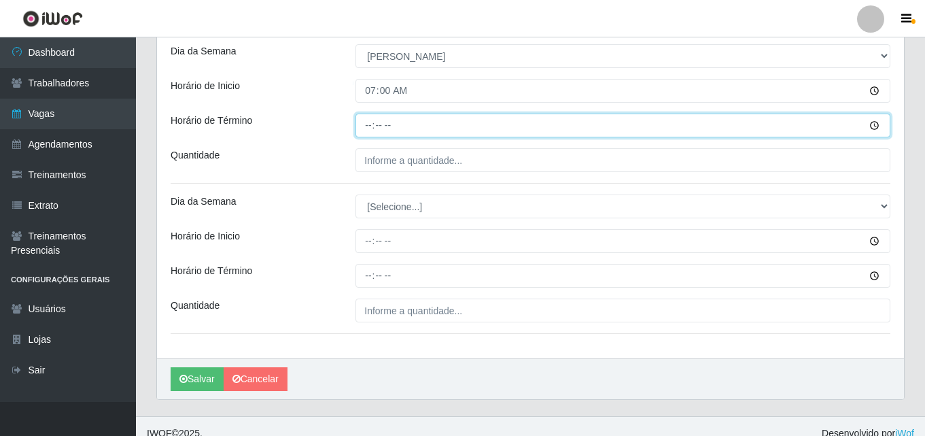
click at [368, 123] on input "Horário de Término" at bounding box center [622, 125] width 535 height 24
type input "13:00"
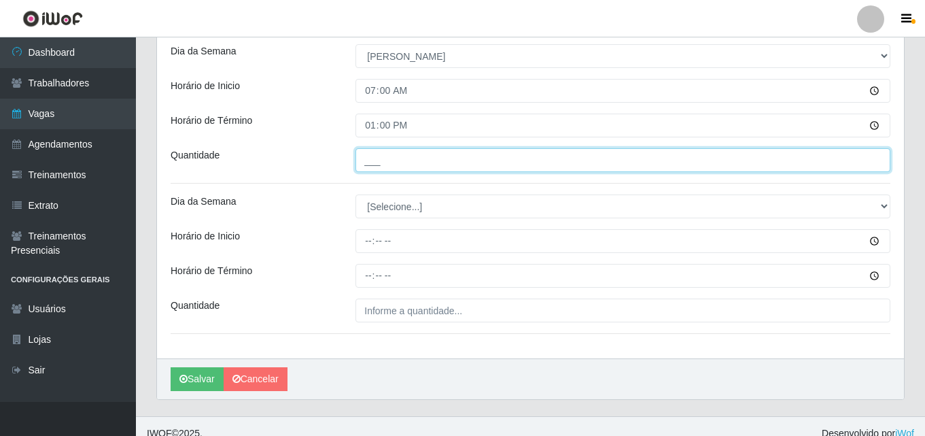
click at [382, 154] on input "___" at bounding box center [622, 160] width 535 height 24
type input "03_"
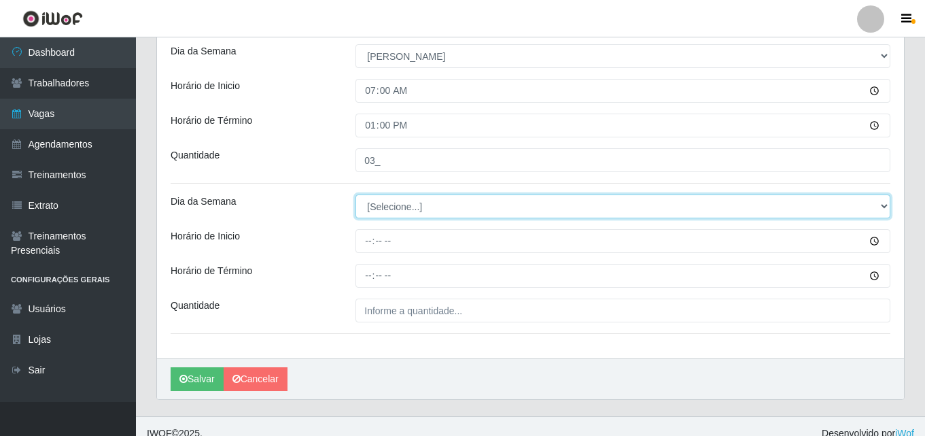
click at [376, 211] on select "[Selecione...] Segunda Terça Quarta Quinta Sexta Sábado Domingo" at bounding box center [622, 206] width 535 height 24
select select "0"
click at [355, 194] on select "[Selecione...] Segunda Terça Quarta Quinta Sexta Sábado Domingo" at bounding box center [622, 206] width 535 height 24
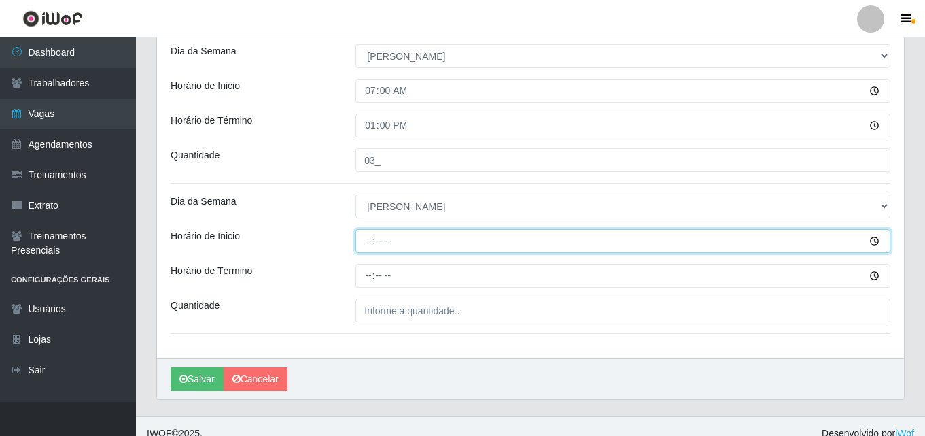
click at [366, 242] on input "Horário de Inicio" at bounding box center [622, 241] width 535 height 24
type input "15:00"
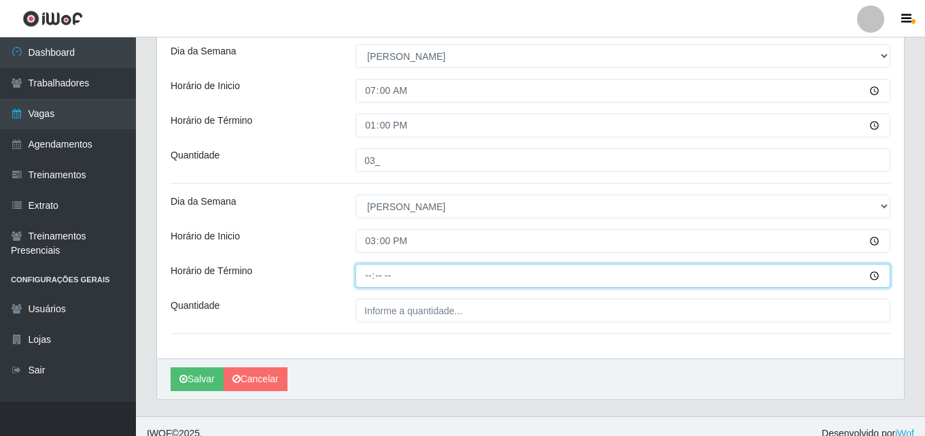
click at [366, 281] on input "Horário de Término" at bounding box center [622, 276] width 535 height 24
type input "21:00"
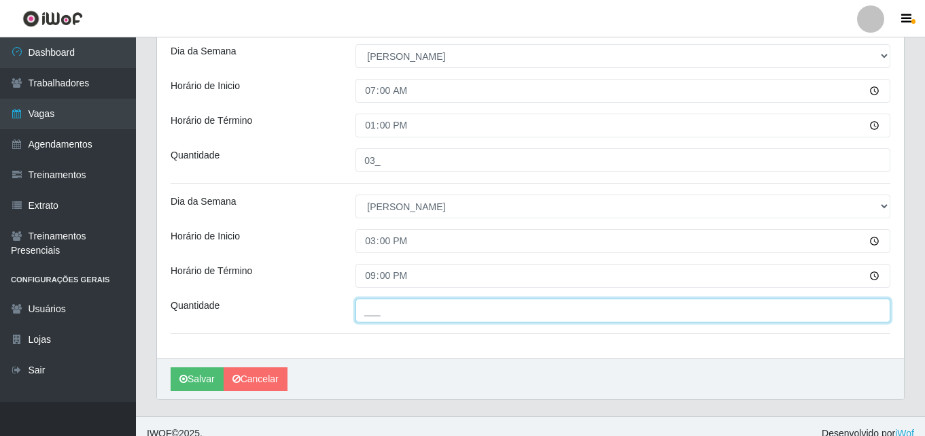
click at [360, 313] on input "___" at bounding box center [622, 310] width 535 height 24
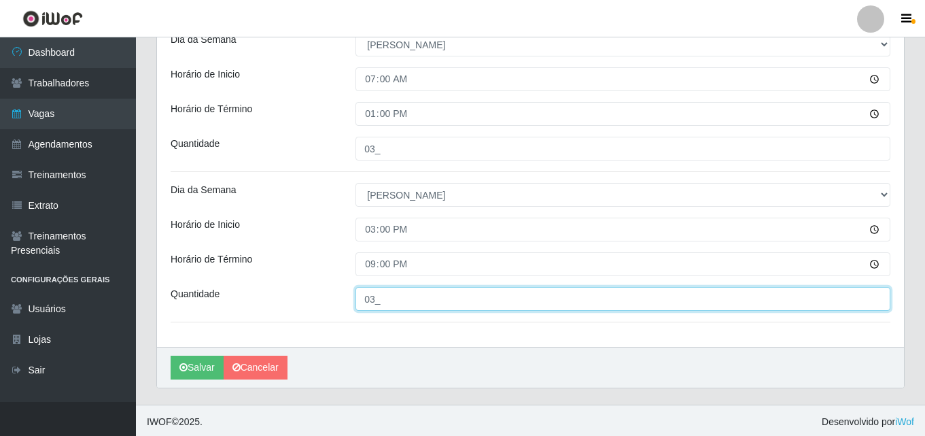
scroll to position [515, 0]
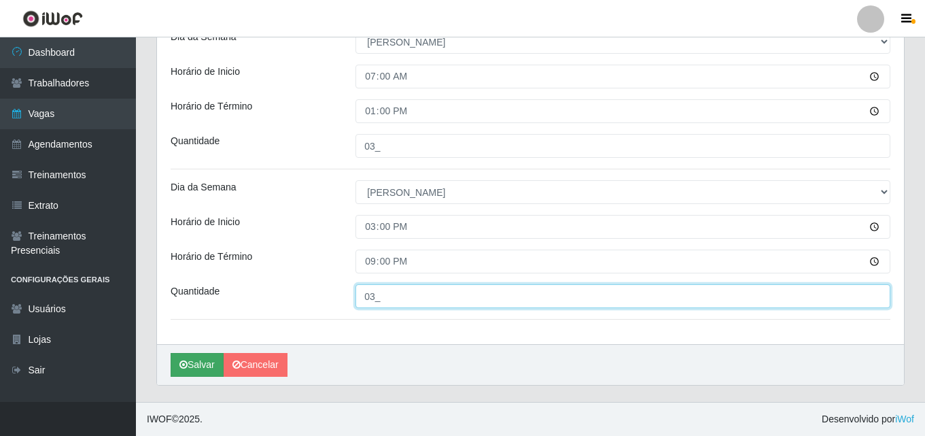
type input "03_"
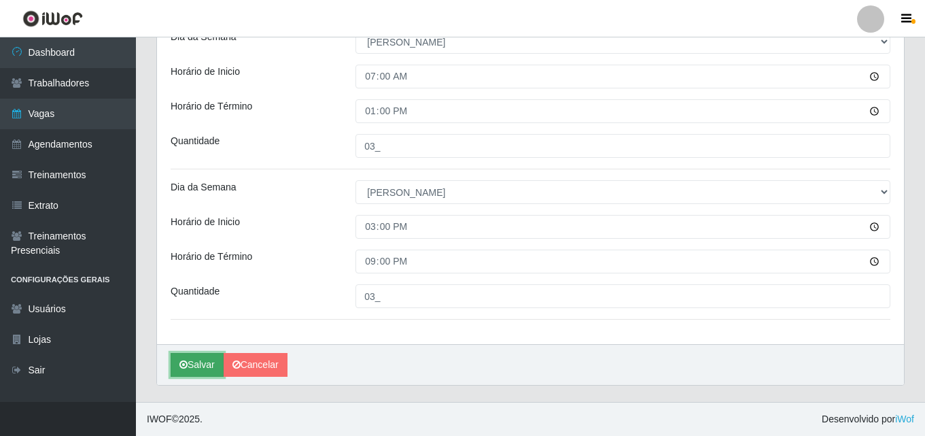
click at [202, 363] on button "Salvar" at bounding box center [197, 365] width 53 height 24
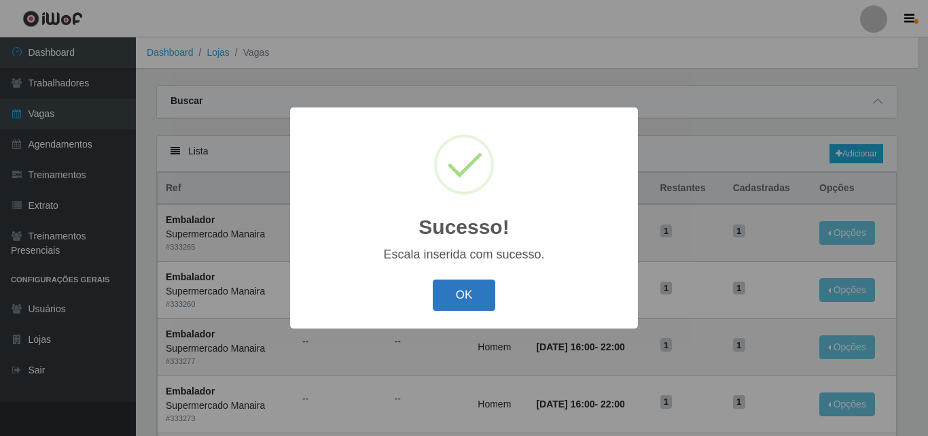
click at [453, 294] on button "OK" at bounding box center [464, 295] width 63 height 32
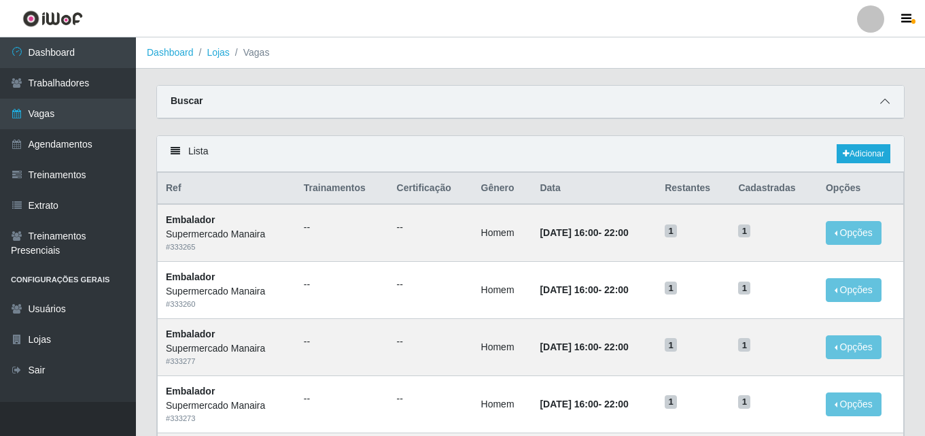
click at [889, 102] on icon at bounding box center [885, 101] width 10 height 10
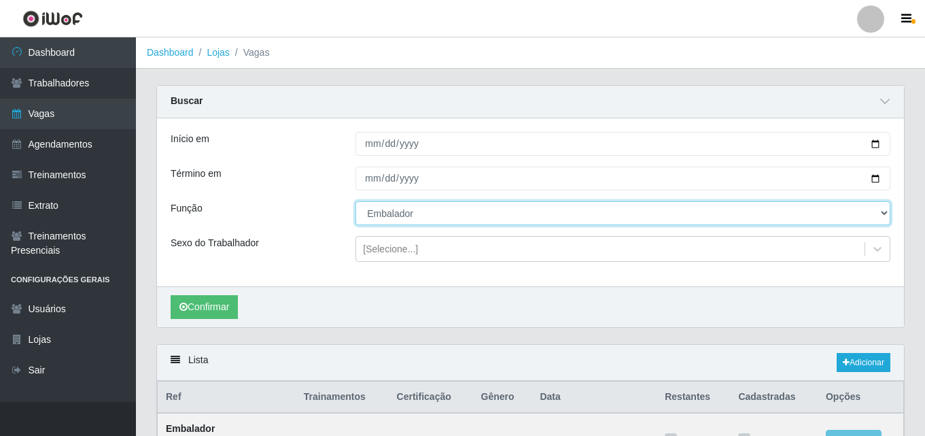
click at [628, 213] on select "[Selecione...] ASG ASG + ASG ++ Embalador Embalador + Embalador ++ Operador de …" at bounding box center [622, 213] width 535 height 24
select select "72"
click at [355, 202] on select "[Selecione...] ASG ASG + ASG ++ Embalador Embalador + Embalador ++ Operador de …" at bounding box center [622, 213] width 535 height 24
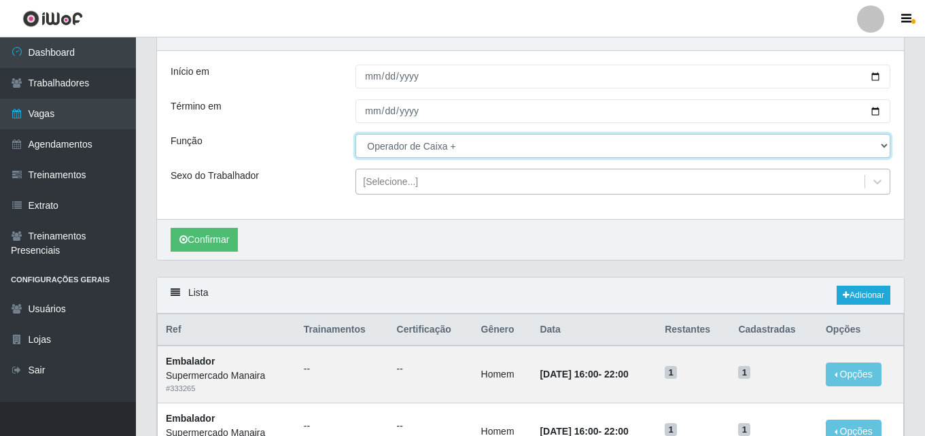
scroll to position [68, 0]
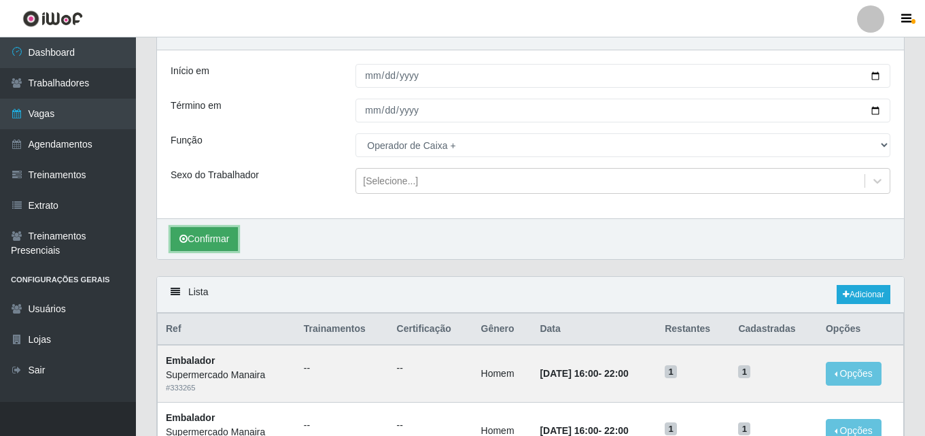
click at [210, 234] on button "Confirmar" at bounding box center [204, 239] width 67 height 24
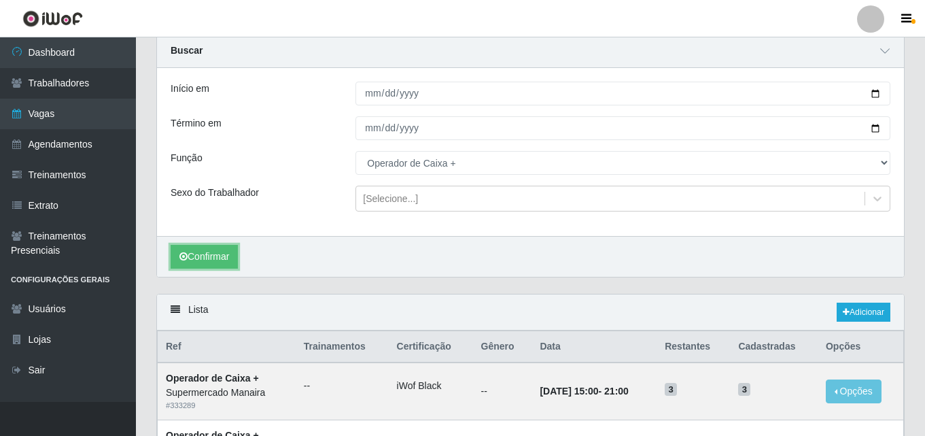
scroll to position [74, 0]
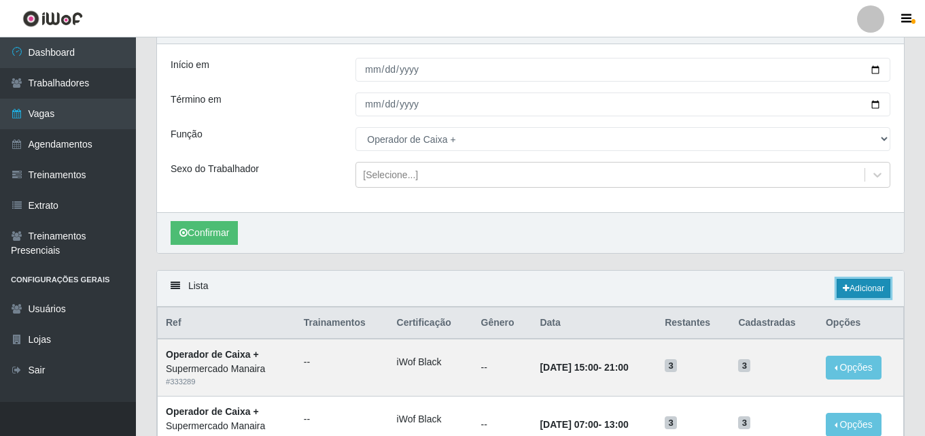
click at [845, 285] on icon at bounding box center [845, 288] width 7 height 8
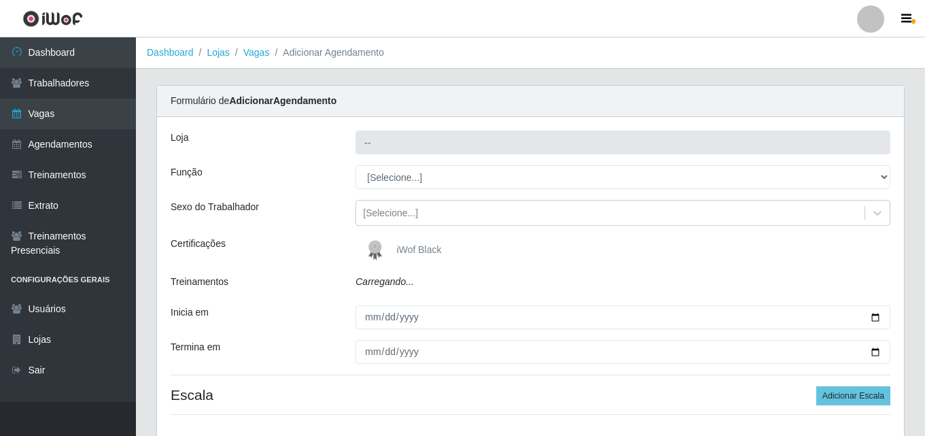
type input "Supermercado Manaira"
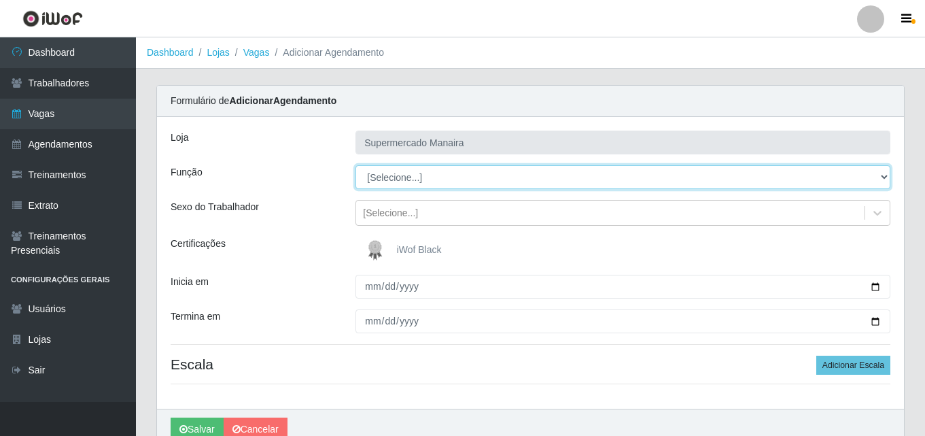
click at [562, 179] on select "[Selecione...] ASG ASG + ASG ++ Embalador Embalador + Embalador ++ Operador de …" at bounding box center [622, 177] width 535 height 24
select select "22"
click at [355, 165] on select "[Selecione...] ASG ASG + ASG ++ Embalador Embalador + Embalador ++ Operador de …" at bounding box center [622, 177] width 535 height 24
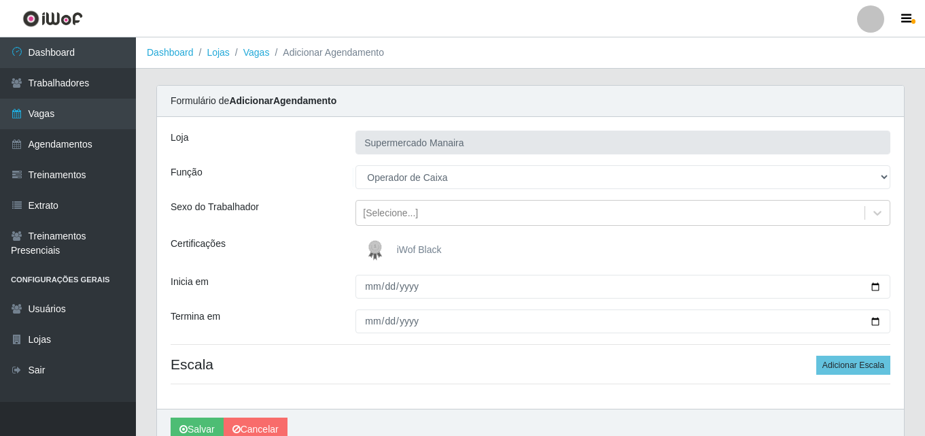
click at [427, 246] on span "iWof Black" at bounding box center [419, 249] width 45 height 11
click at [0, 0] on input "iWof Black" at bounding box center [0, 0] width 0 height 0
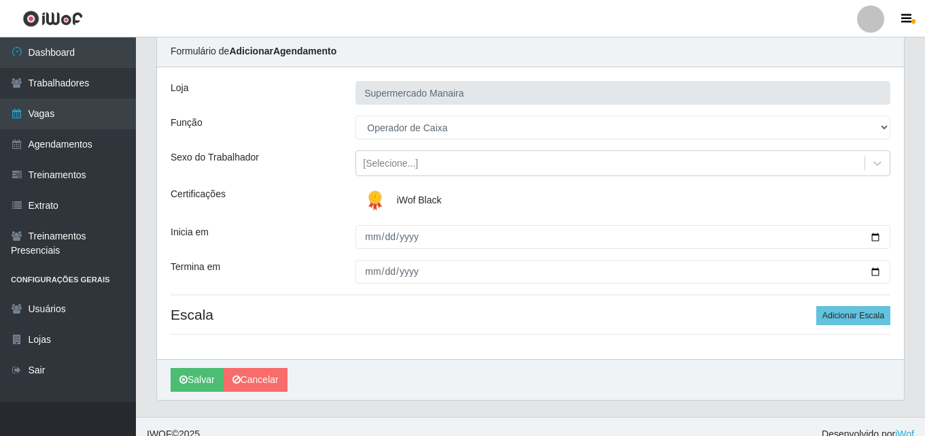
scroll to position [65, 0]
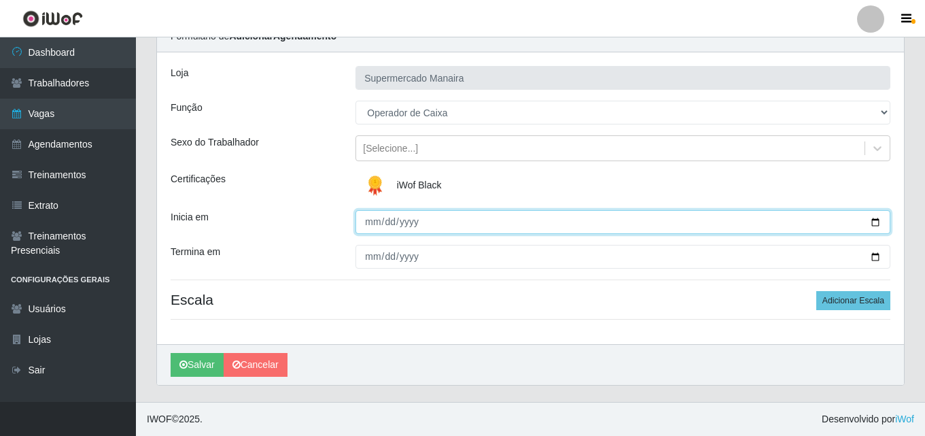
click at [875, 217] on input "Inicia em" at bounding box center [622, 222] width 535 height 24
click at [881, 227] on input "2025-08-01" at bounding box center [622, 222] width 535 height 24
type input "2025-09-01"
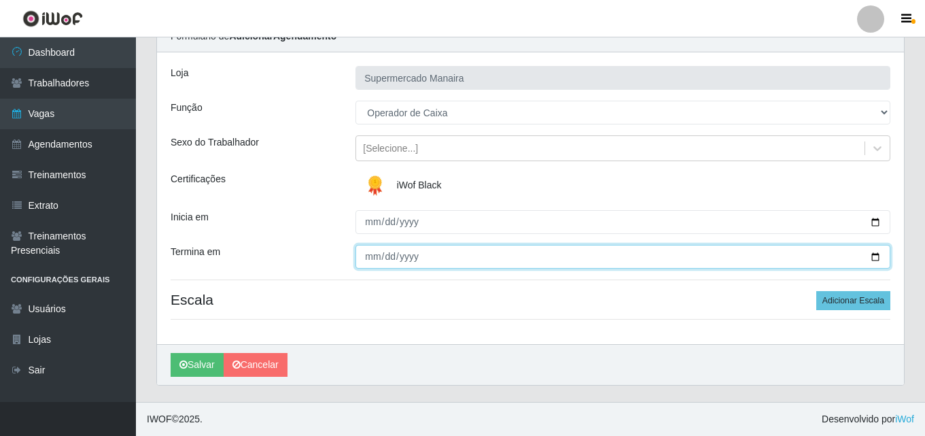
click at [869, 255] on input "Termina em" at bounding box center [622, 257] width 535 height 24
type input "2025-09-30"
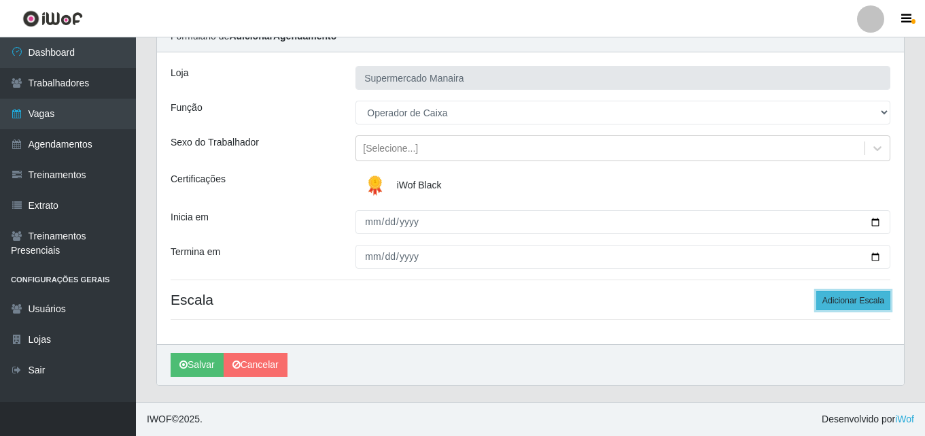
click at [857, 299] on button "Adicionar Escala" at bounding box center [853, 300] width 74 height 19
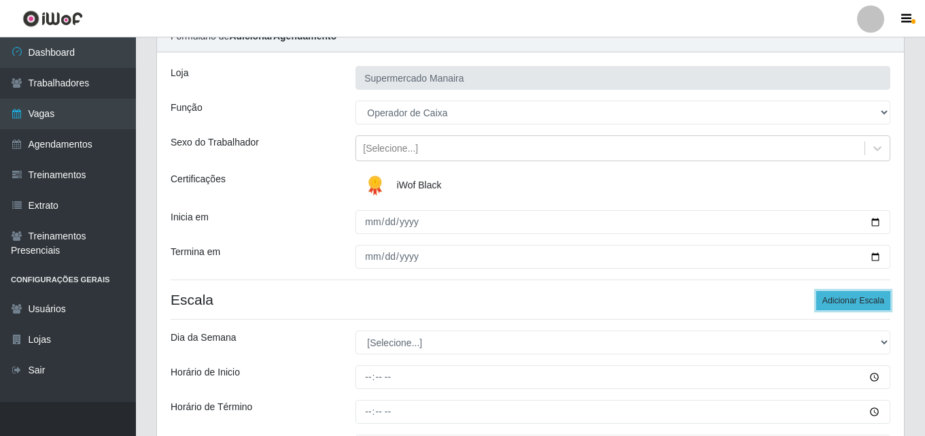
click at [857, 299] on button "Adicionar Escala" at bounding box center [853, 300] width 74 height 19
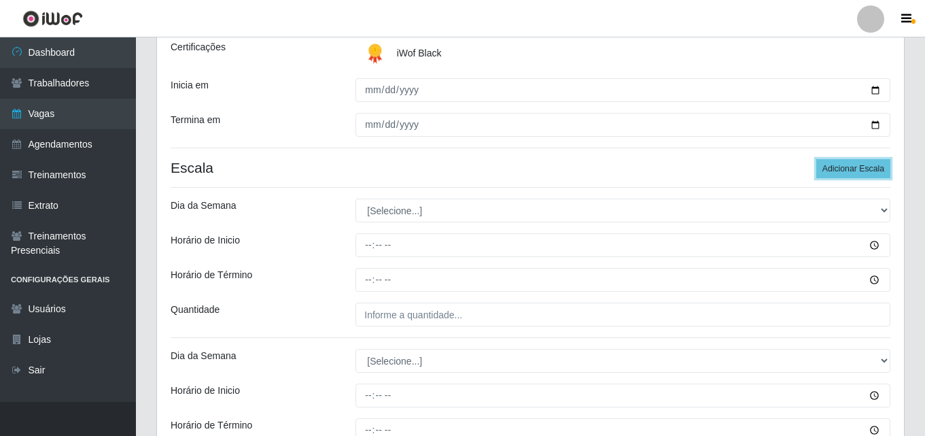
scroll to position [200, 0]
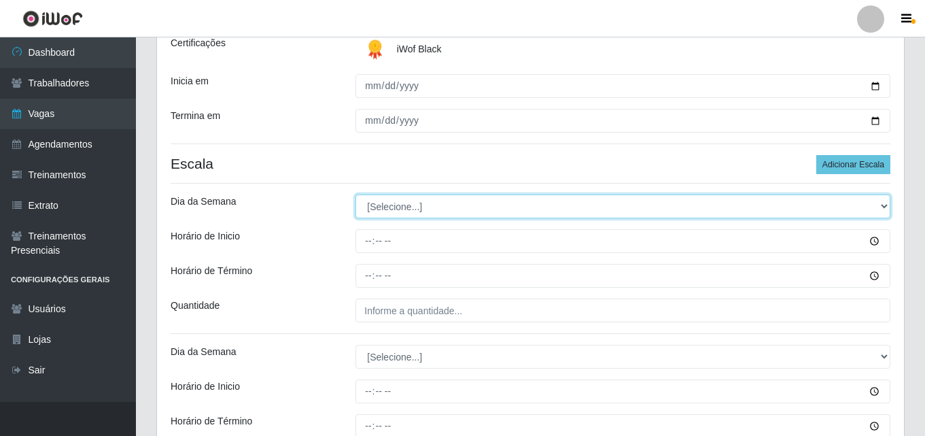
click at [484, 211] on select "[Selecione...] Segunda Terça Quarta Quinta Sexta Sábado Domingo" at bounding box center [622, 206] width 535 height 24
select select "1"
click at [355, 194] on select "[Selecione...] Segunda Terça Quarta Quinta Sexta Sábado Domingo" at bounding box center [622, 206] width 535 height 24
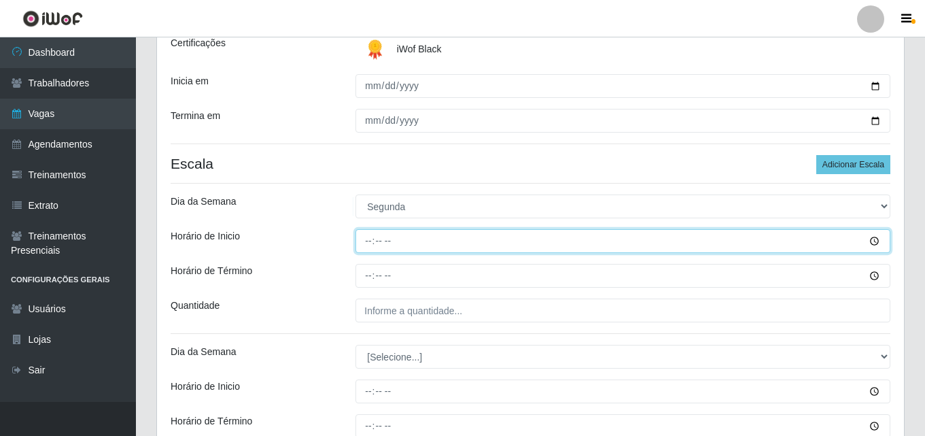
click at [361, 243] on input "Horário de Inicio" at bounding box center [622, 241] width 535 height 24
type input "16:00"
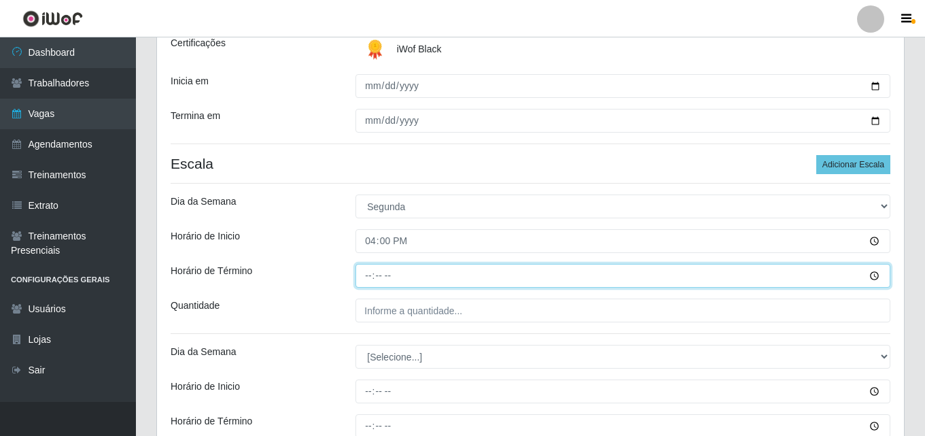
click at [368, 279] on input "Horário de Término" at bounding box center [622, 276] width 535 height 24
type input "22:00"
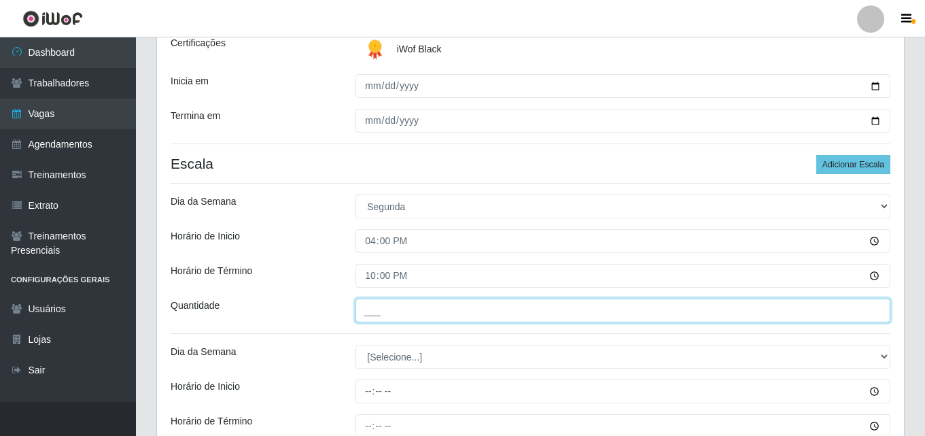
click at [369, 319] on input "___" at bounding box center [622, 310] width 535 height 24
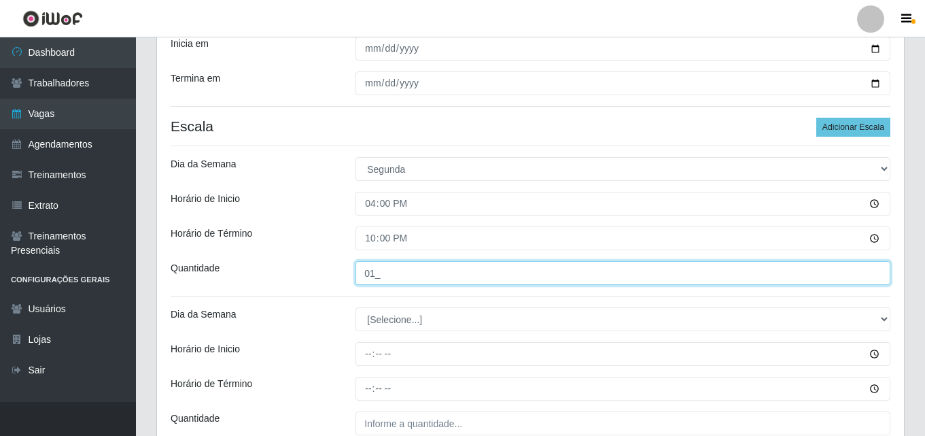
scroll to position [268, 0]
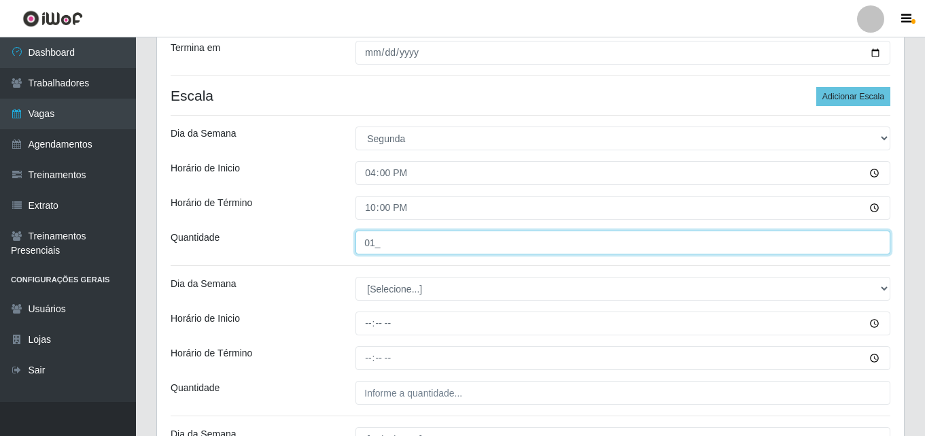
type input "01_"
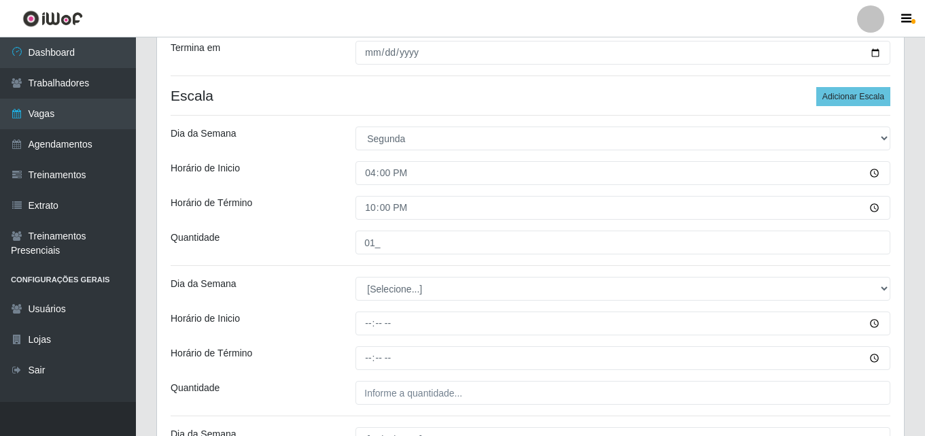
click at [368, 278] on div "Loja Supermercado Manaira Função [Selecione...] ASG ASG + ASG ++ Embalador Emba…" at bounding box center [530, 369] width 747 height 1042
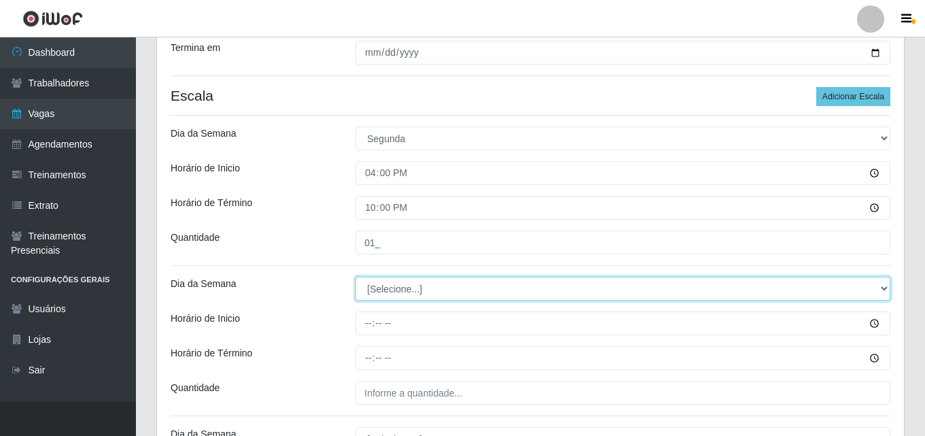
click at [375, 289] on select "[Selecione...] Segunda Terça Quarta Quinta Sexta Sábado Domingo" at bounding box center [622, 289] width 535 height 24
select select "2"
click at [355, 277] on select "[Selecione...] Segunda Terça Quarta Quinta Sexta Sábado Domingo" at bounding box center [622, 289] width 535 height 24
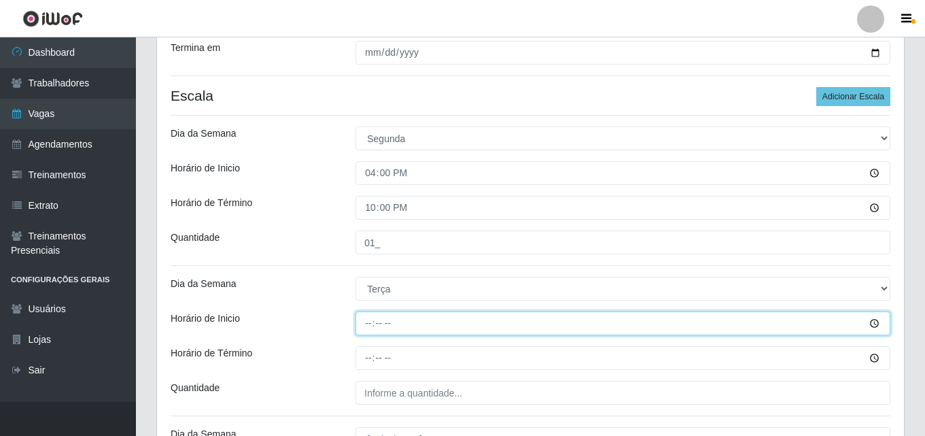
click at [370, 328] on input "Horário de Inicio" at bounding box center [622, 323] width 535 height 24
type input "16:00"
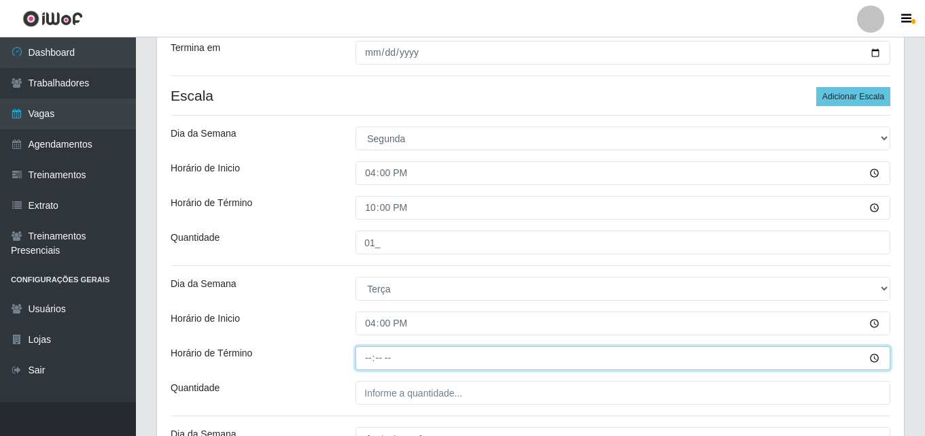
click at [365, 355] on input "Horário de Término" at bounding box center [622, 358] width 535 height 24
type input "22:00"
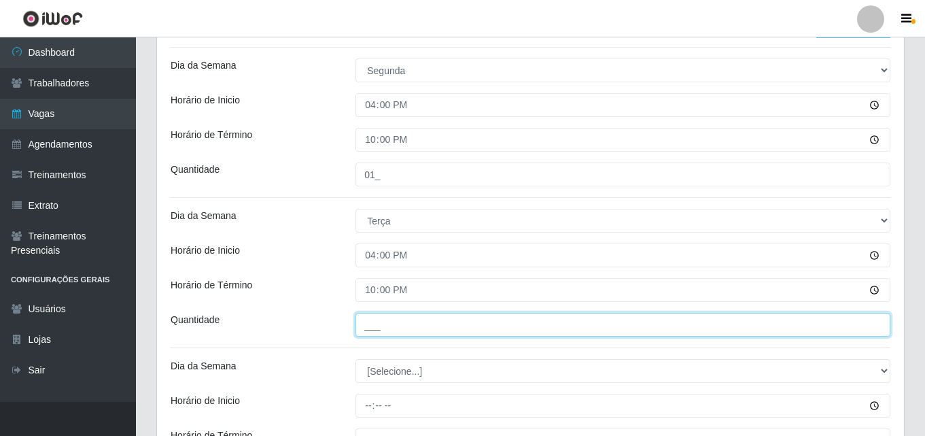
click at [374, 325] on input "___" at bounding box center [622, 325] width 535 height 24
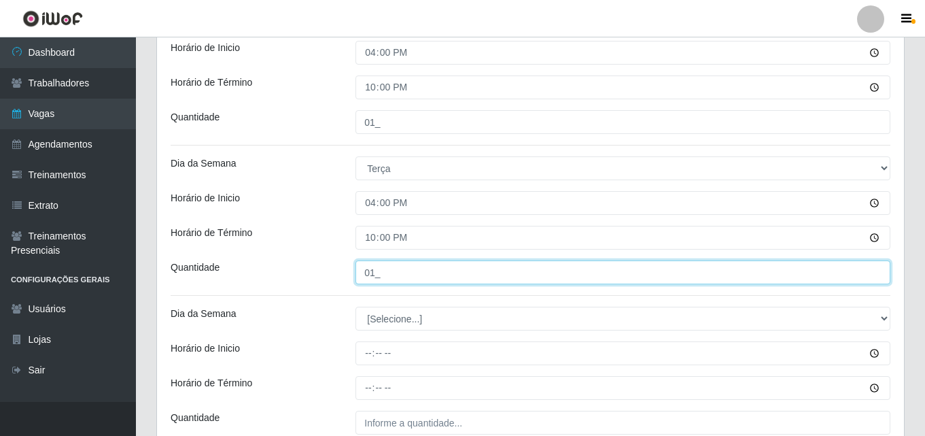
scroll to position [472, 0]
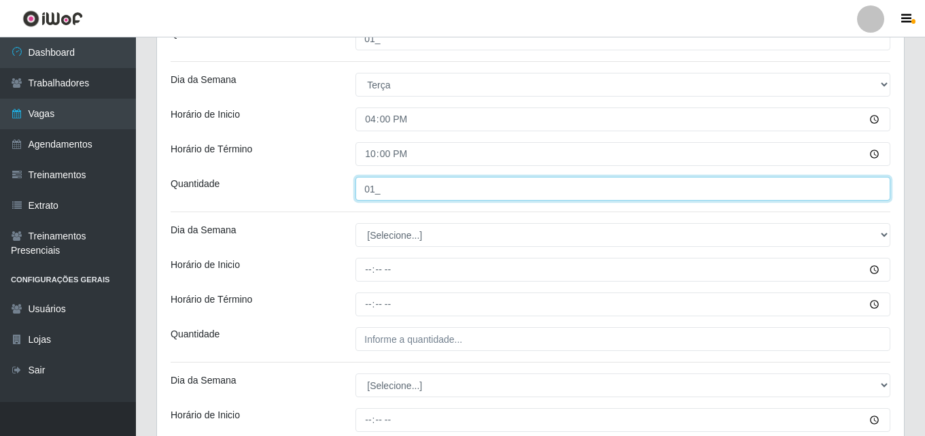
type input "01_"
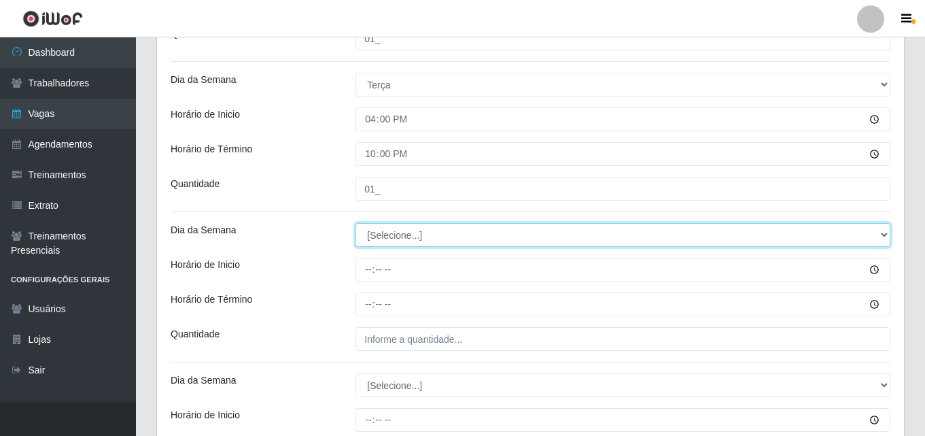
click at [399, 243] on select "[Selecione...] Segunda Terça Quarta Quinta Sexta Sábado Domingo" at bounding box center [622, 235] width 535 height 24
select select "3"
click at [355, 223] on select "[Selecione...] Segunda Terça Quarta Quinta Sexta Sábado Domingo" at bounding box center [622, 235] width 535 height 24
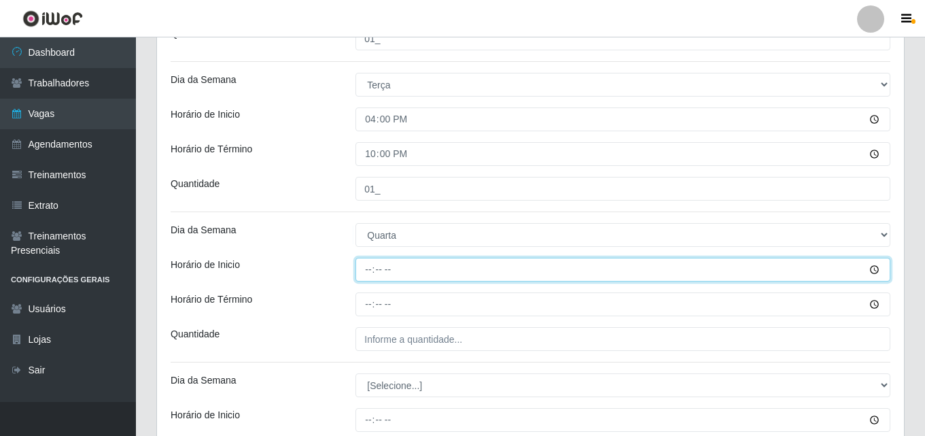
click at [366, 272] on input "Horário de Inicio" at bounding box center [622, 269] width 535 height 24
type input "16:00"
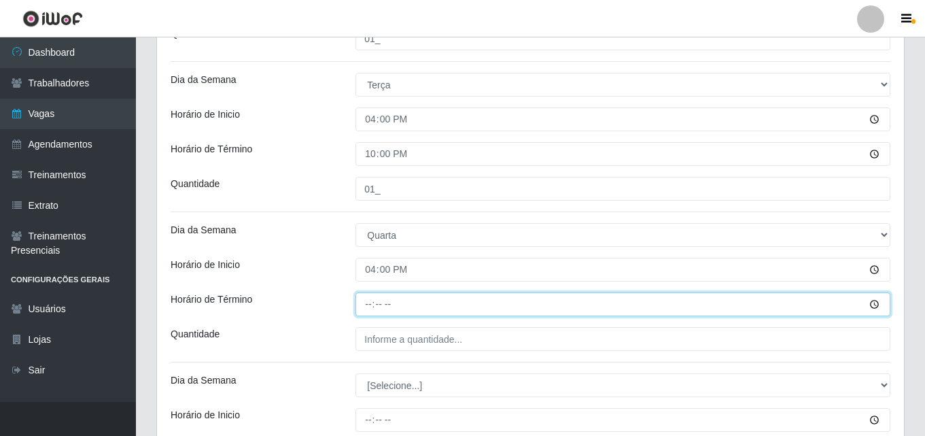
click at [368, 306] on input "Horário de Término" at bounding box center [622, 304] width 535 height 24
type input "22:00"
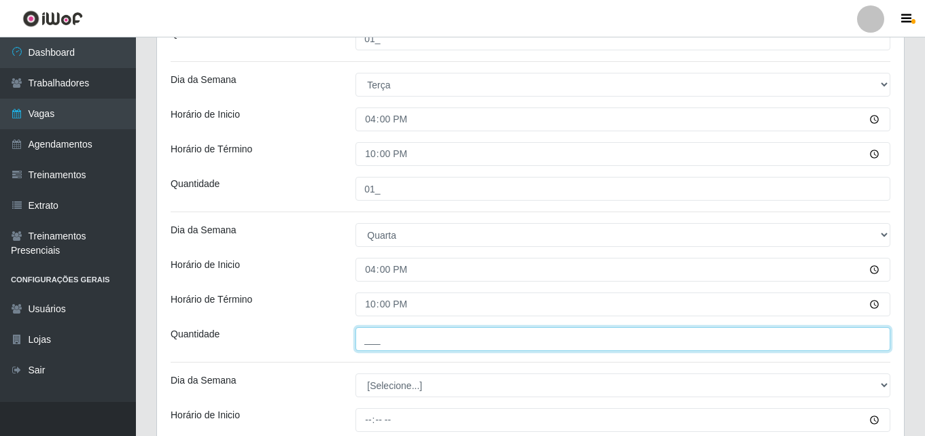
click at [368, 344] on input "___" at bounding box center [622, 339] width 535 height 24
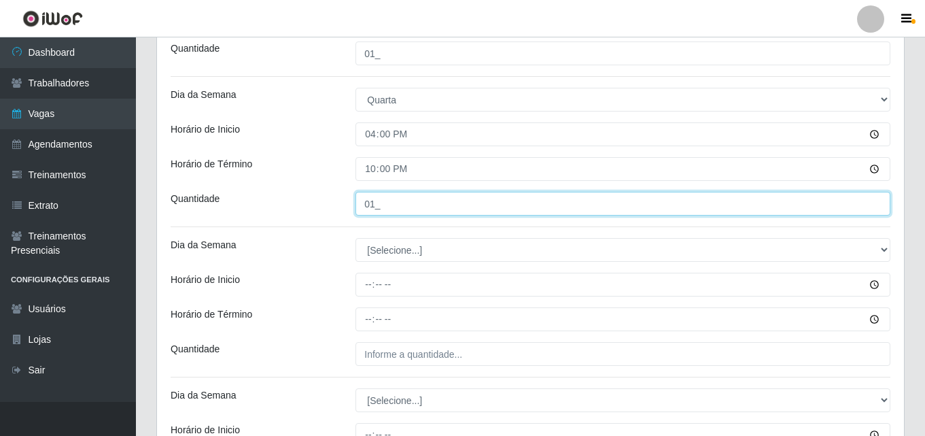
scroll to position [608, 0]
type input "01_"
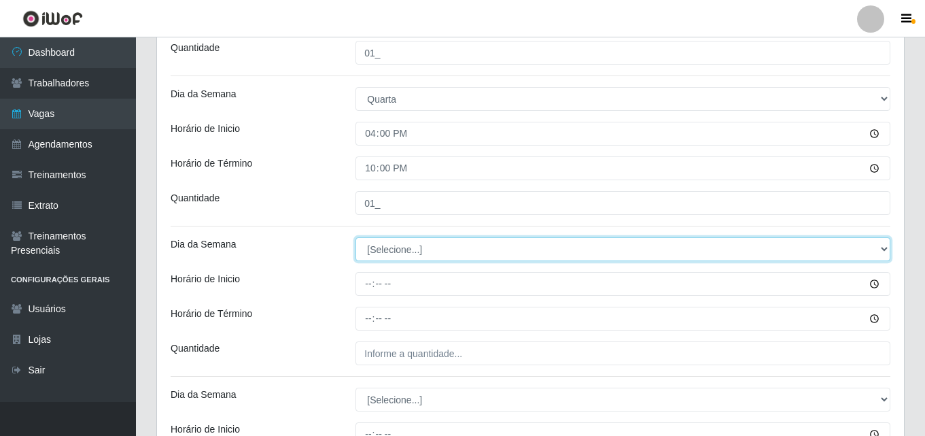
click at [387, 251] on select "[Selecione...] Segunda Terça Quarta Quinta Sexta Sábado Domingo" at bounding box center [622, 249] width 535 height 24
select select "4"
click at [355, 237] on select "[Selecione...] Segunda Terça Quarta Quinta Sexta Sábado Domingo" at bounding box center [622, 249] width 535 height 24
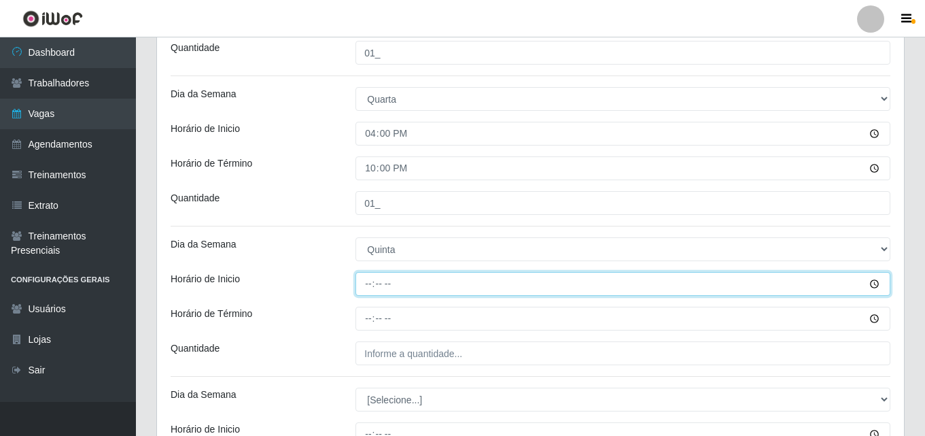
click at [367, 283] on input "Horário de Inicio" at bounding box center [622, 284] width 535 height 24
type input "16:00"
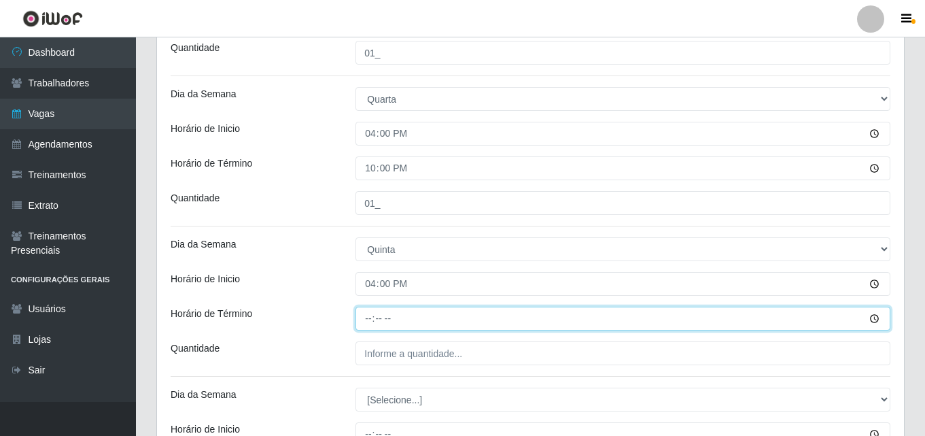
click at [356, 317] on input "Horário de Término" at bounding box center [622, 318] width 535 height 24
type input "22:00"
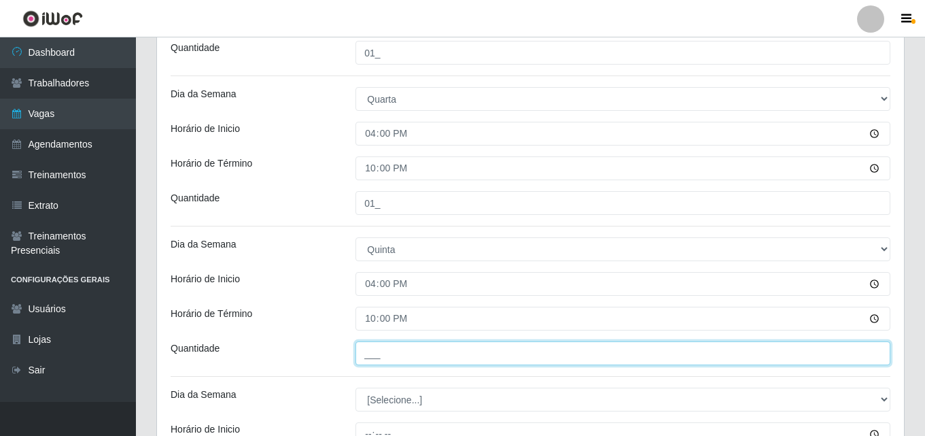
click at [364, 359] on input "___" at bounding box center [622, 353] width 535 height 24
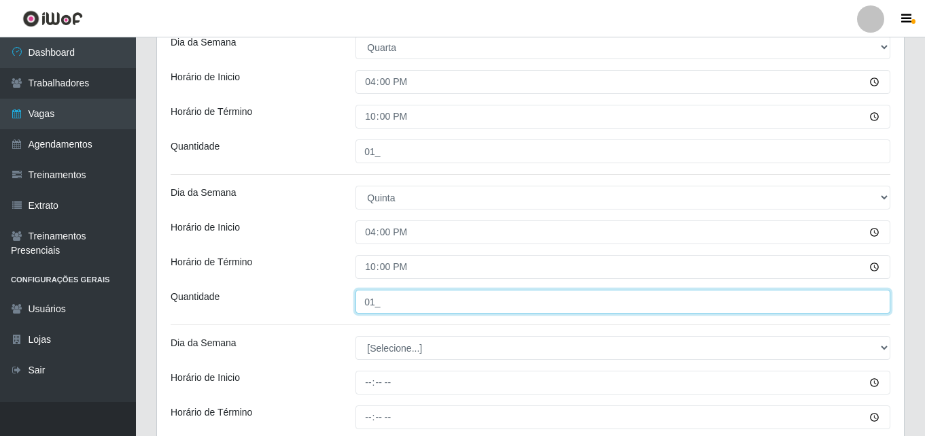
scroll to position [744, 0]
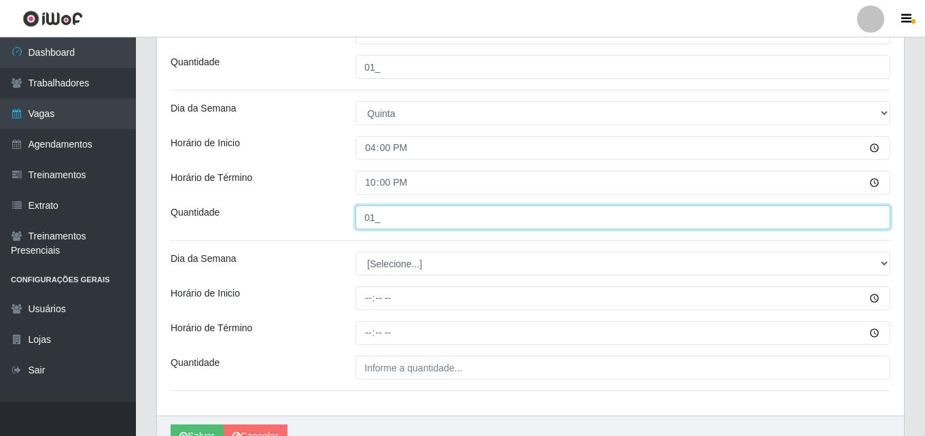
type input "01_"
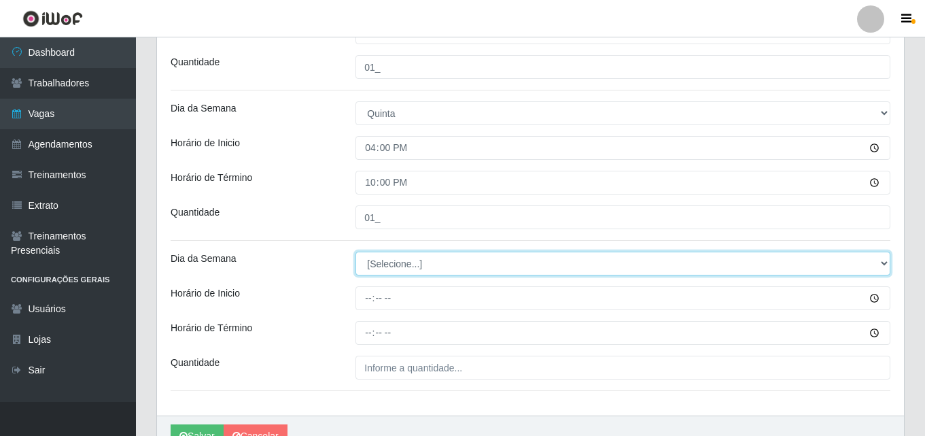
click at [382, 255] on select "[Selecione...] Segunda Terça Quarta Quinta Sexta Sábado Domingo" at bounding box center [622, 263] width 535 height 24
select select "5"
click at [355, 251] on select "[Selecione...] Segunda Terça Quarta Quinta Sexta Sábado Domingo" at bounding box center [622, 263] width 535 height 24
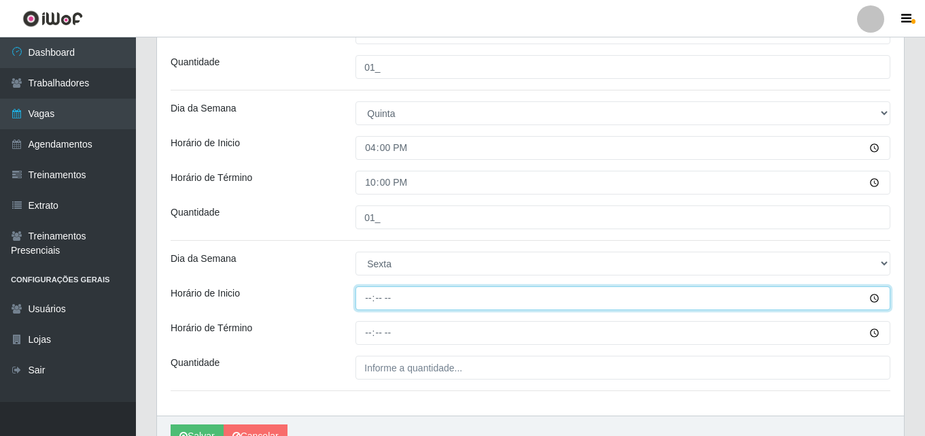
click at [367, 307] on input "Horário de Inicio" at bounding box center [622, 298] width 535 height 24
type input "16:00"
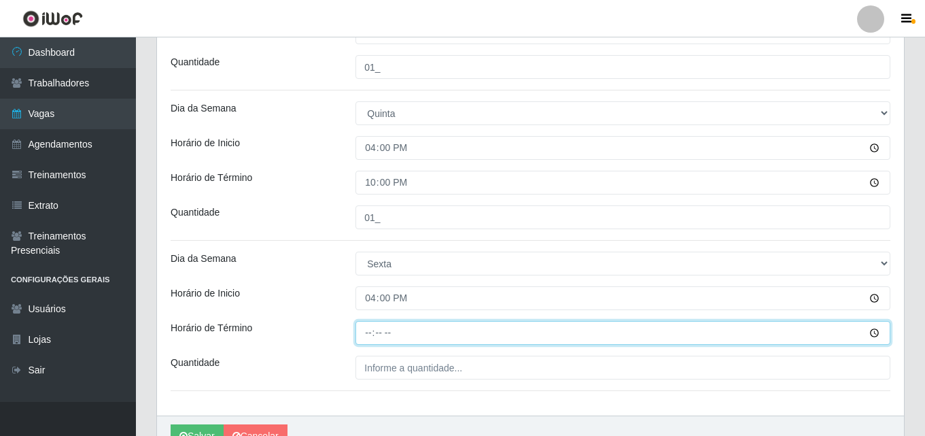
click at [366, 338] on input "Horário de Término" at bounding box center [622, 333] width 535 height 24
type input "22:00"
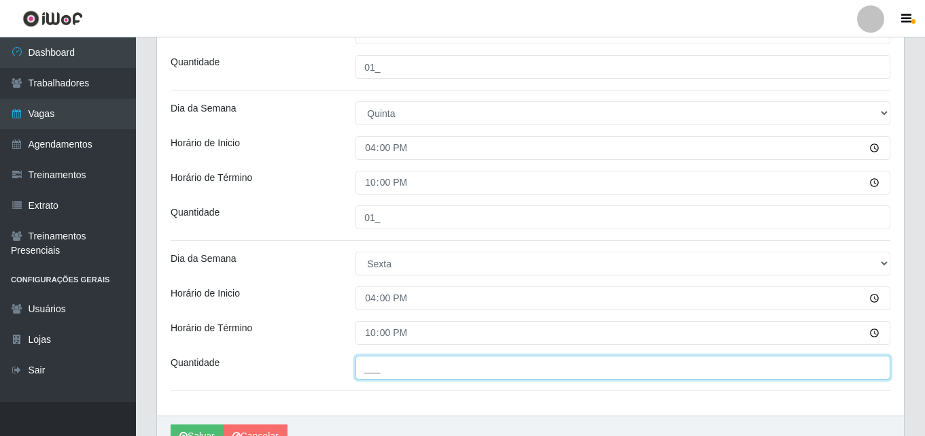
click at [404, 364] on input "___" at bounding box center [622, 367] width 535 height 24
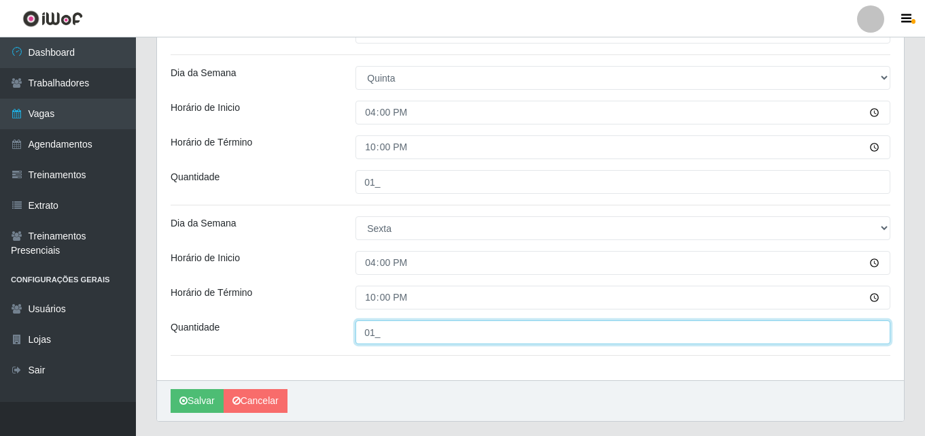
scroll to position [812, 0]
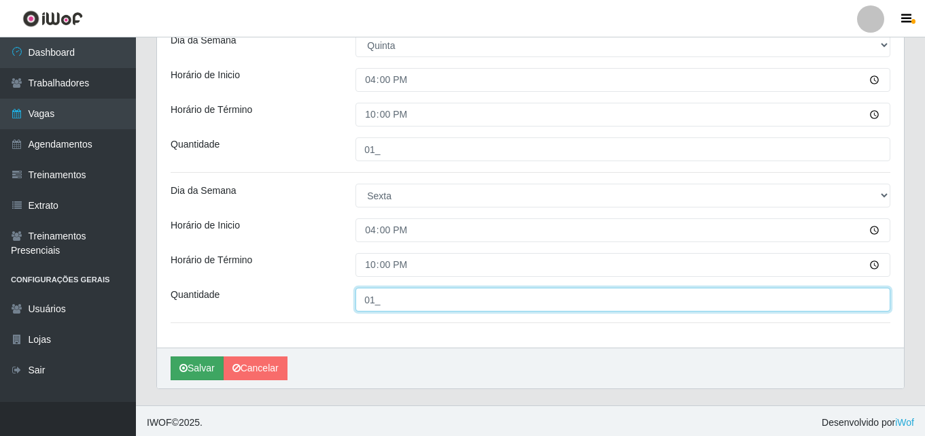
type input "01_"
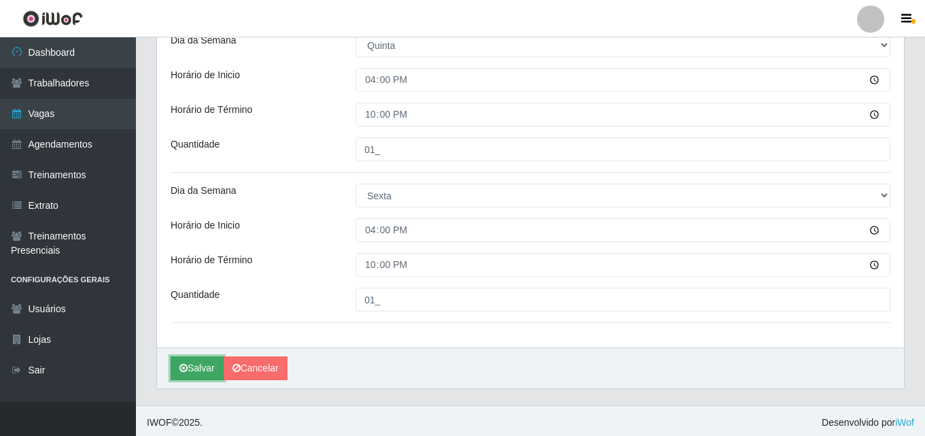
click at [185, 366] on icon "submit" at bounding box center [183, 368] width 8 height 10
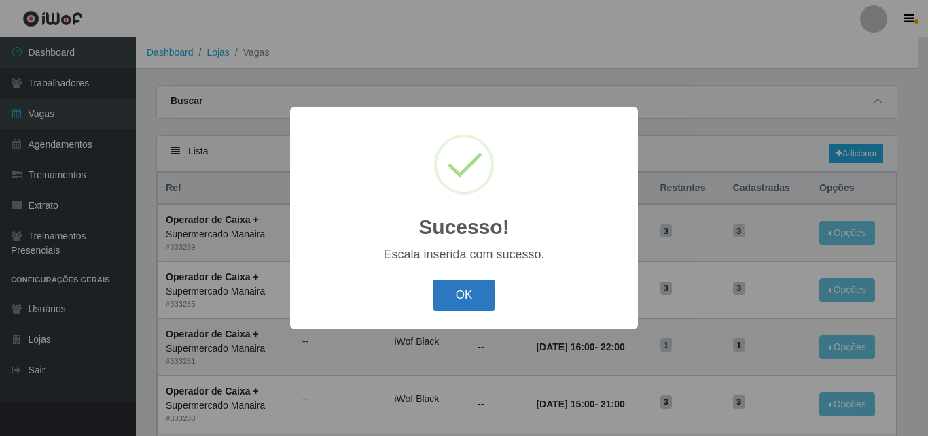
click at [474, 298] on button "OK" at bounding box center [464, 295] width 63 height 32
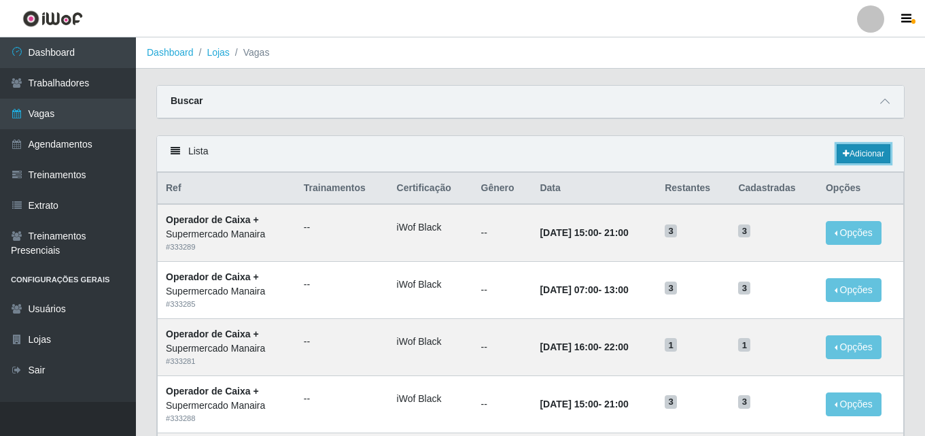
click at [853, 150] on link "Adicionar" at bounding box center [863, 153] width 54 height 19
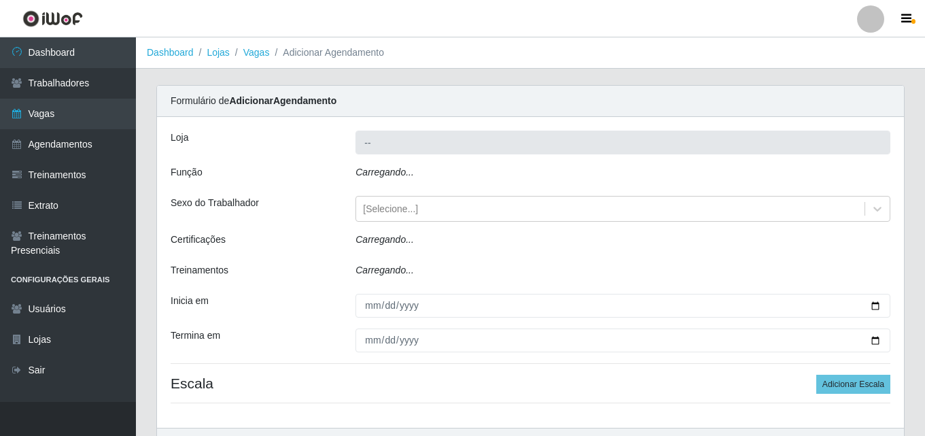
type input "Supermercado Manaira"
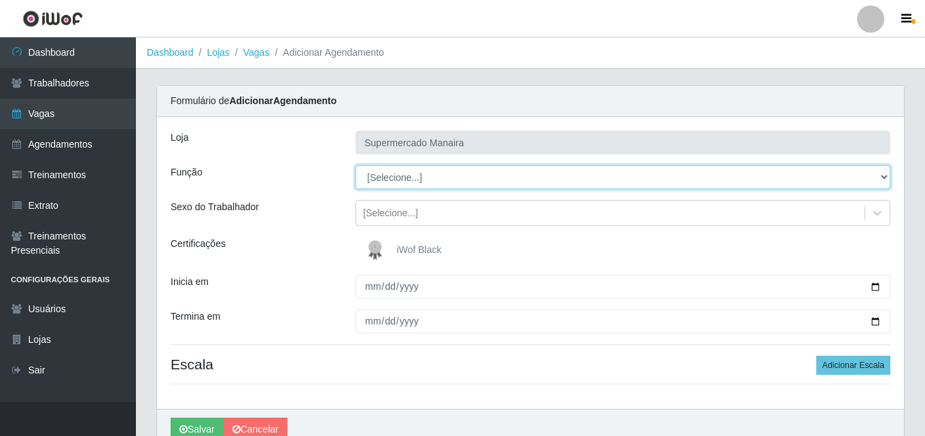
click at [511, 176] on select "[Selecione...] ASG ASG + ASG ++ Embalador Embalador + Embalador ++ Operador de …" at bounding box center [622, 177] width 535 height 24
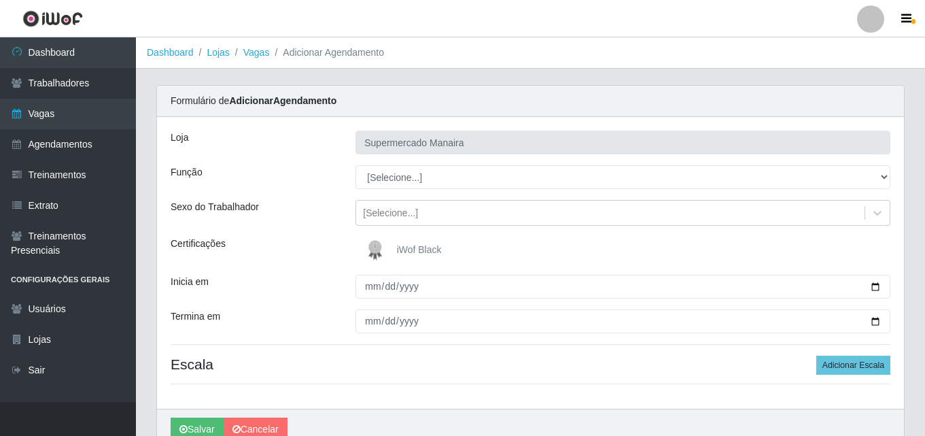
click at [531, 90] on div "Formulário de Adicionar Agendamento" at bounding box center [530, 101] width 747 height 31
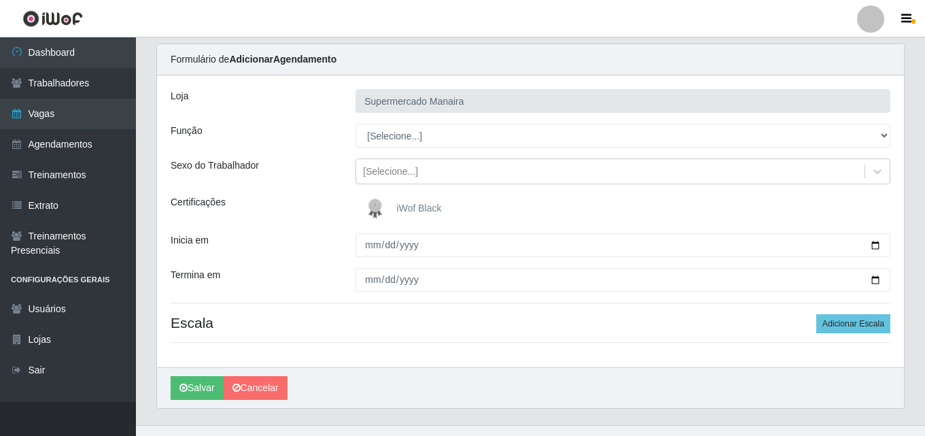
scroll to position [65, 0]
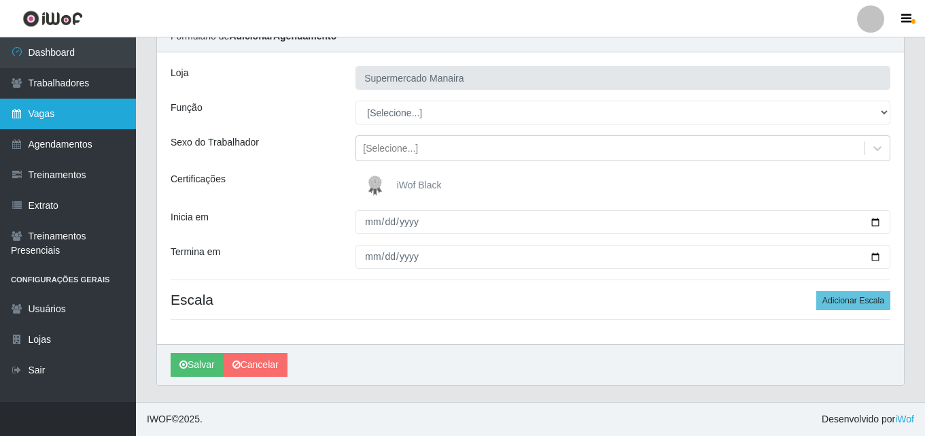
click at [86, 101] on link "Vagas" at bounding box center [68, 114] width 136 height 31
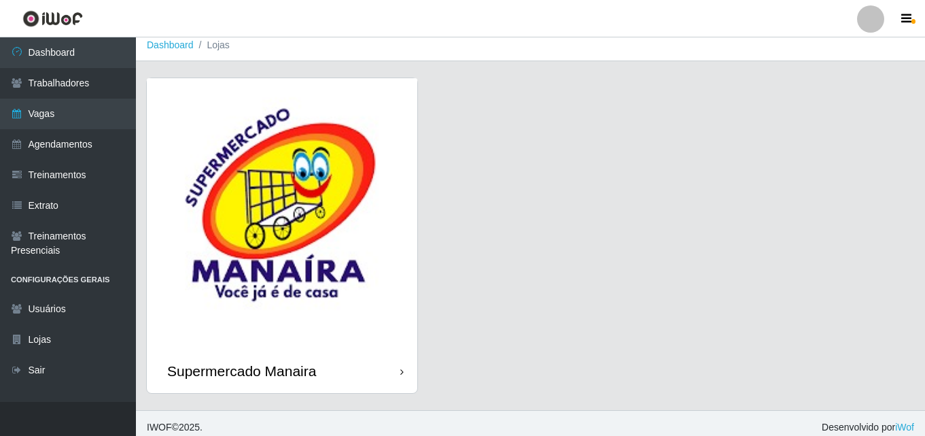
scroll to position [16, 0]
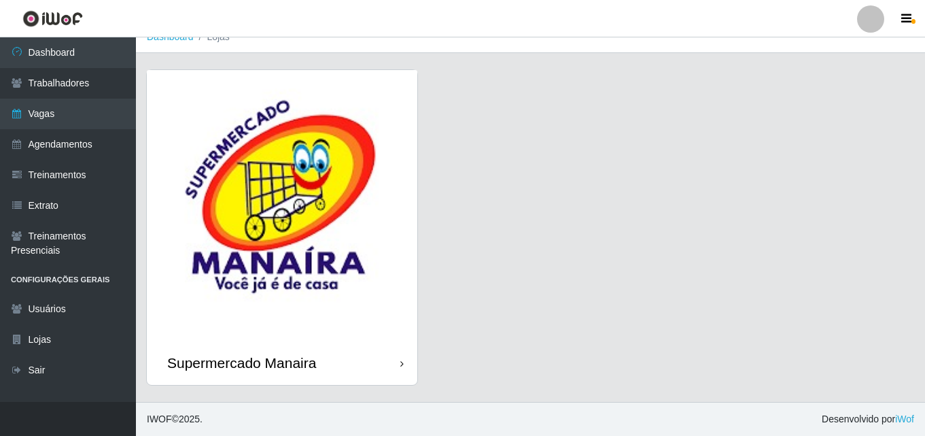
click at [347, 268] on img at bounding box center [282, 205] width 270 height 270
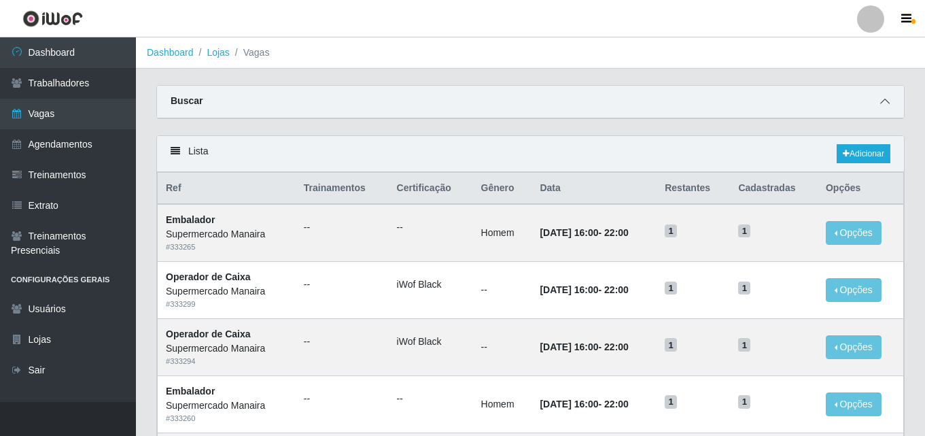
click at [881, 103] on icon at bounding box center [885, 101] width 10 height 10
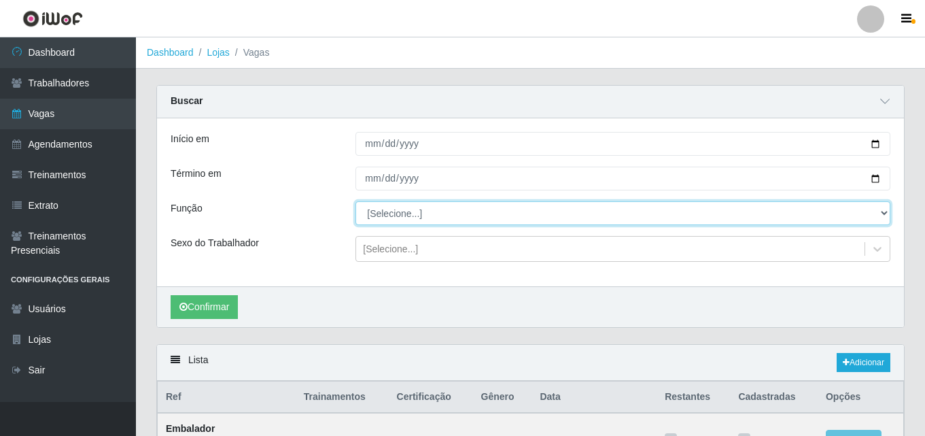
click at [735, 205] on select "[Selecione...] ASG ASG + ASG ++ Embalador Embalador + Embalador ++ Operador de …" at bounding box center [622, 213] width 535 height 24
select select "22"
click at [355, 202] on select "[Selecione...] ASG ASG + ASG ++ Embalador Embalador + Embalador ++ Operador de …" at bounding box center [622, 213] width 535 height 24
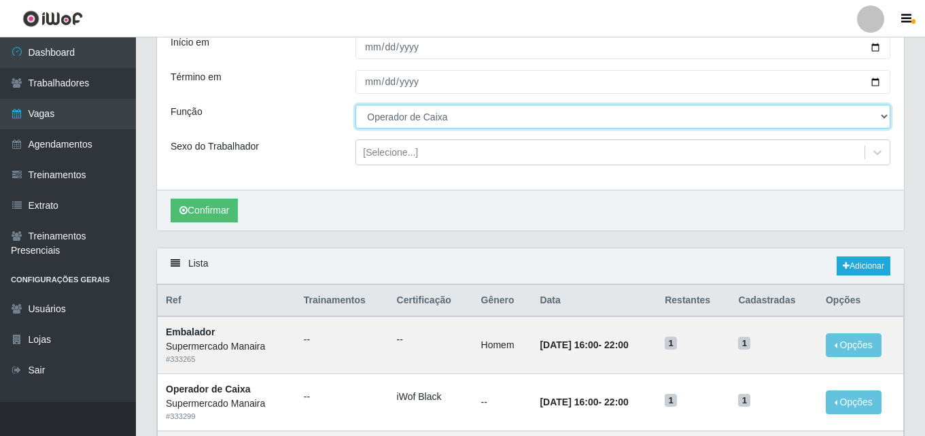
scroll to position [136, 0]
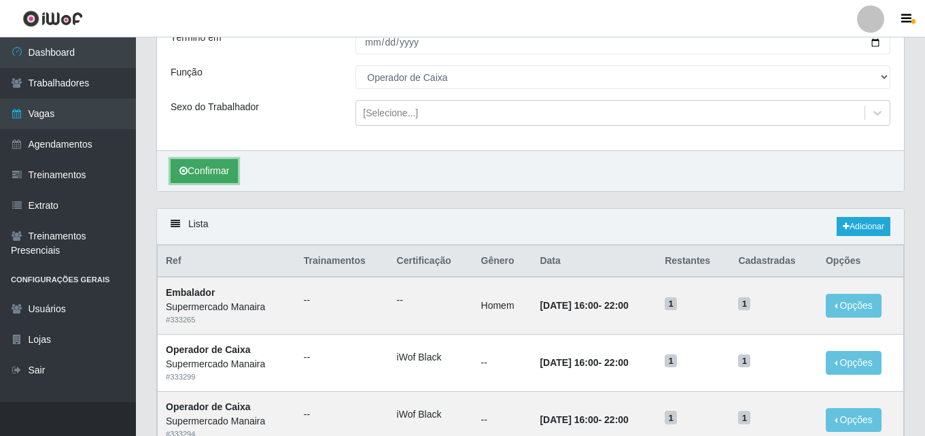
click at [217, 167] on button "Confirmar" at bounding box center [204, 171] width 67 height 24
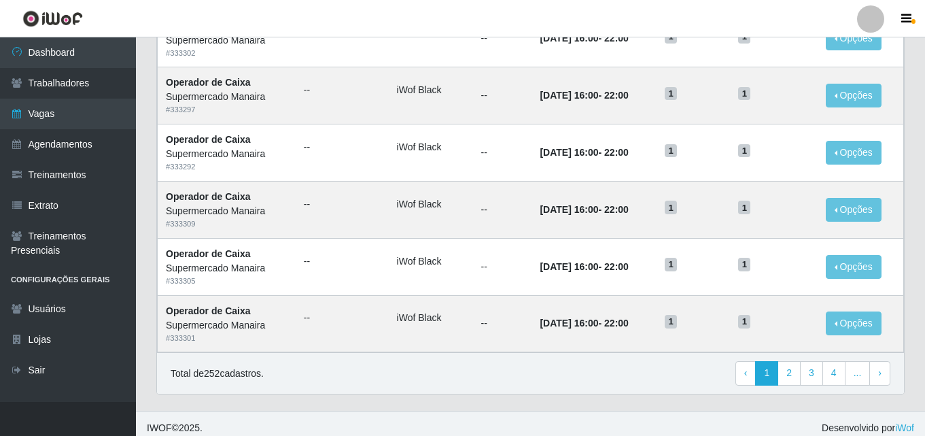
scroll to position [925, 0]
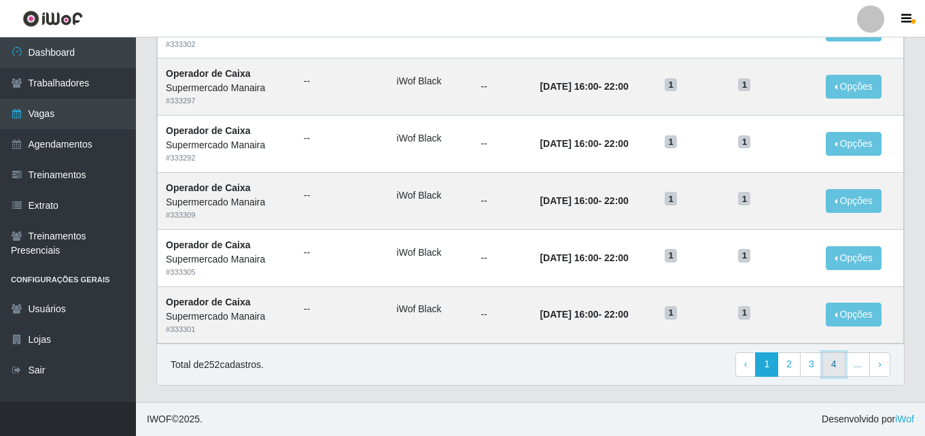
click at [836, 359] on link "4" at bounding box center [833, 364] width 23 height 24
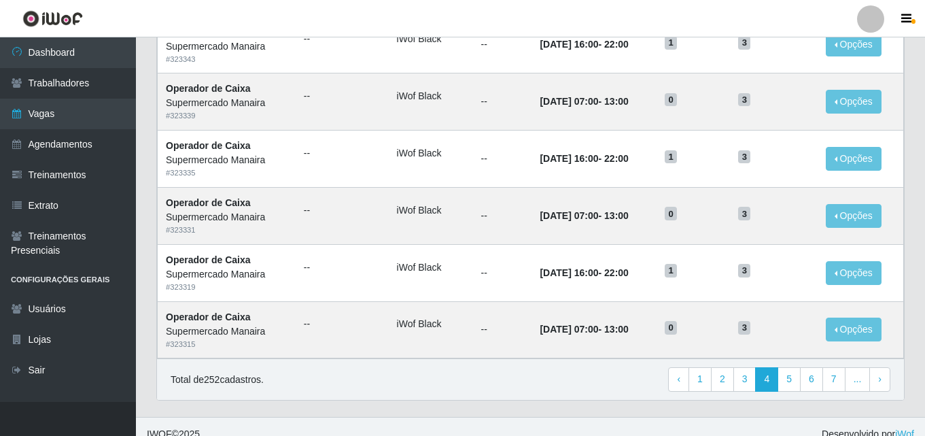
scroll to position [716, 0]
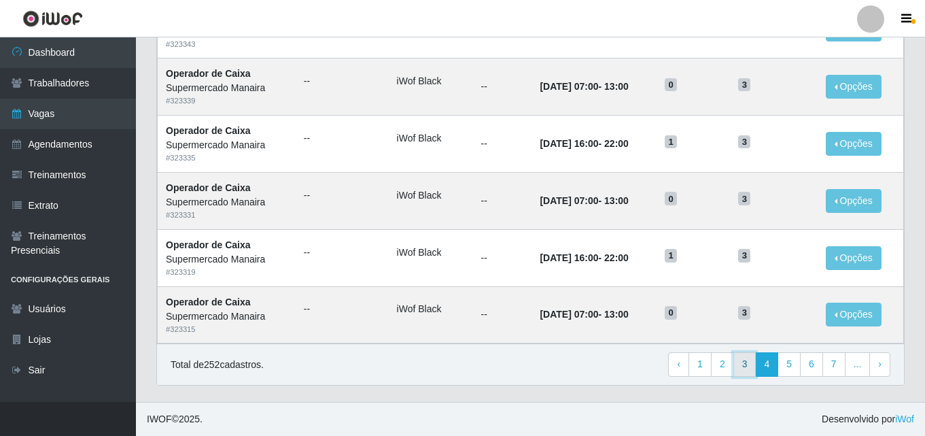
click at [745, 365] on link "3" at bounding box center [744, 364] width 23 height 24
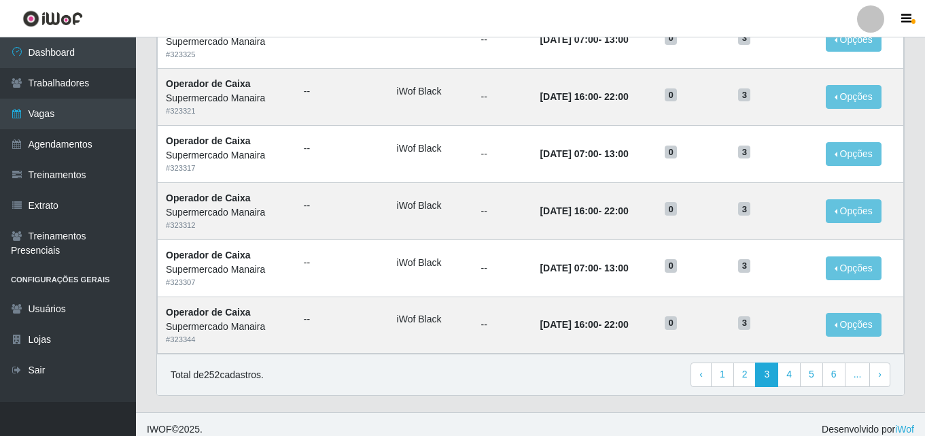
scroll to position [716, 0]
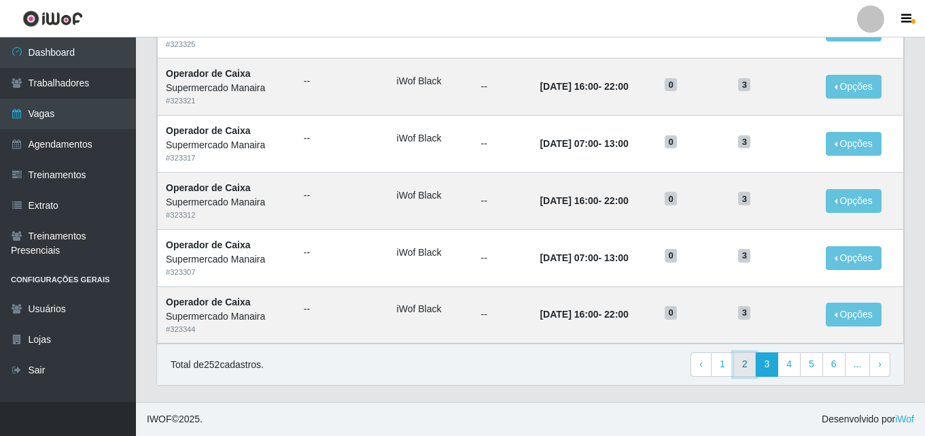
click at [747, 366] on link "2" at bounding box center [744, 364] width 23 height 24
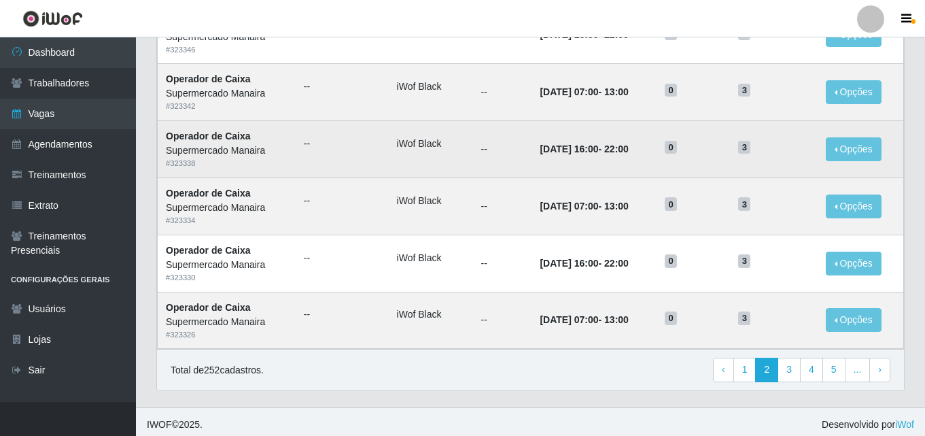
scroll to position [716, 0]
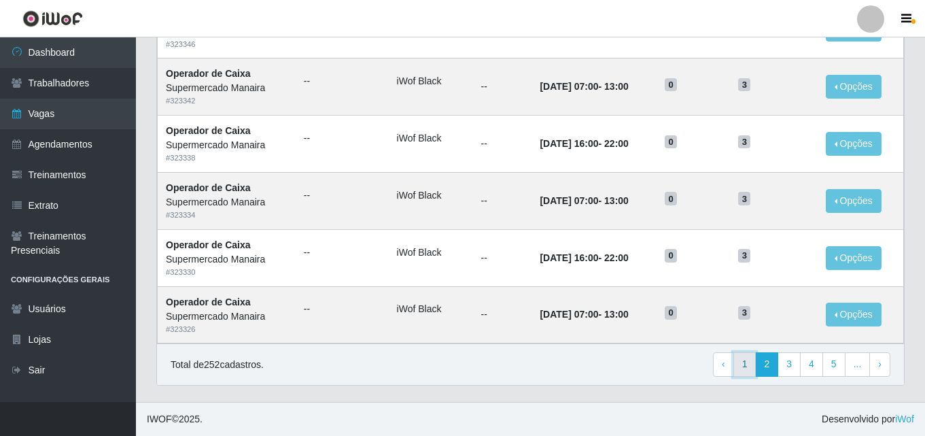
click at [746, 365] on link "1" at bounding box center [744, 364] width 23 height 24
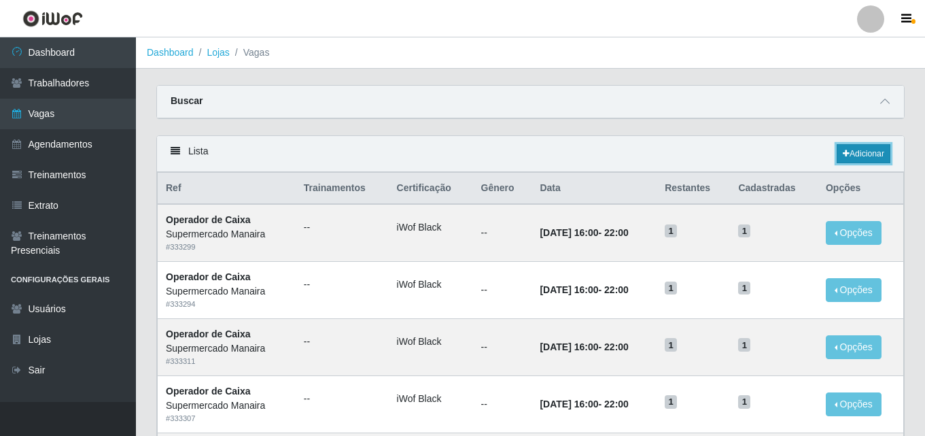
click at [857, 148] on link "Adicionar" at bounding box center [863, 153] width 54 height 19
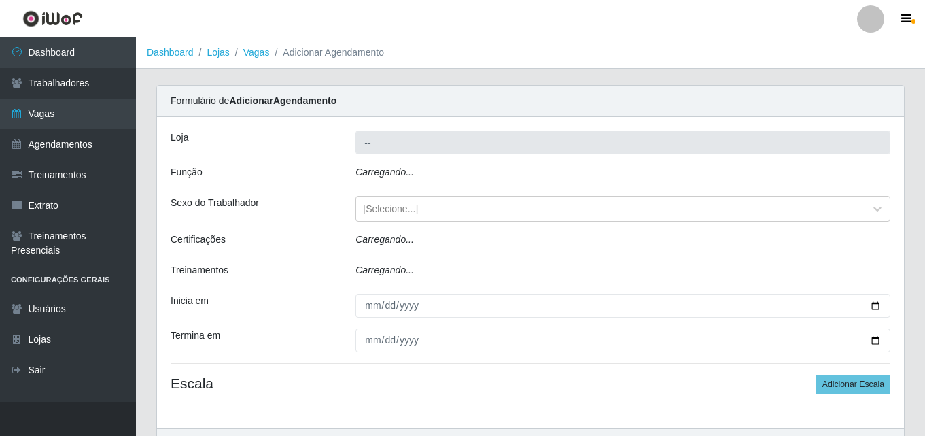
type input "Supermercado Manaira"
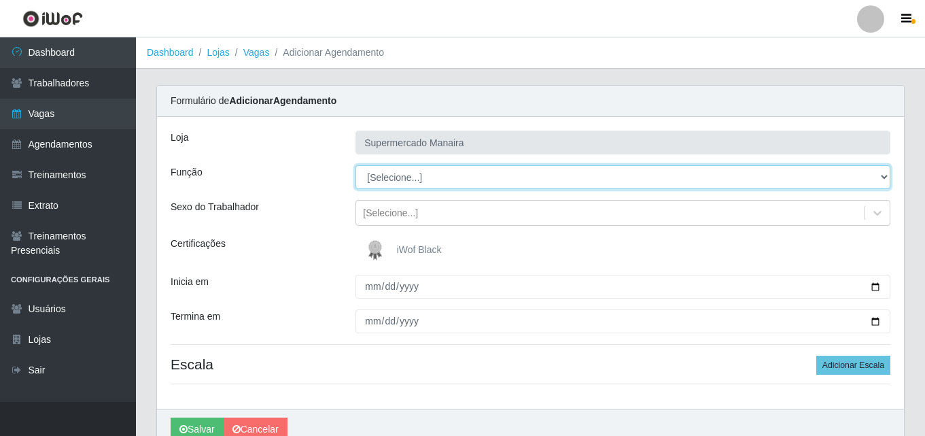
click at [541, 174] on select "[Selecione...] ASG ASG + ASG ++ Embalador Embalador + Embalador ++ Operador de …" at bounding box center [622, 177] width 535 height 24
select select "108"
click at [355, 165] on select "[Selecione...] ASG ASG + ASG ++ Embalador Embalador + Embalador ++ Operador de …" at bounding box center [622, 177] width 535 height 24
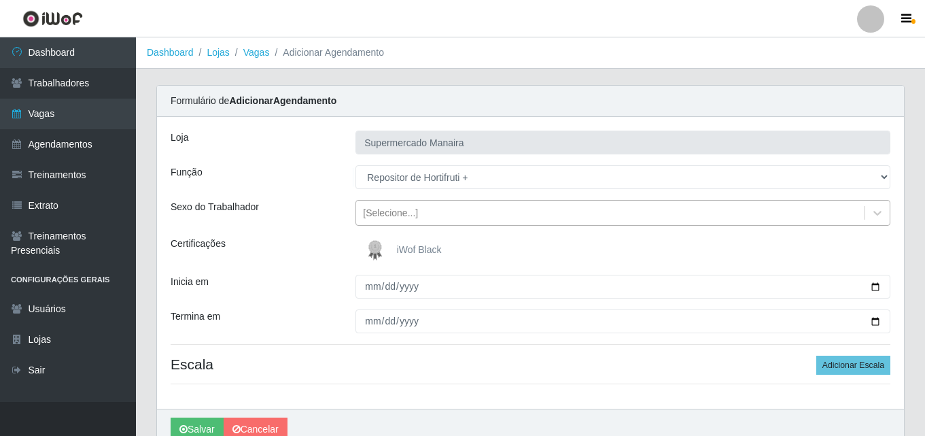
click at [538, 220] on div "[Selecione...]" at bounding box center [610, 213] width 508 height 22
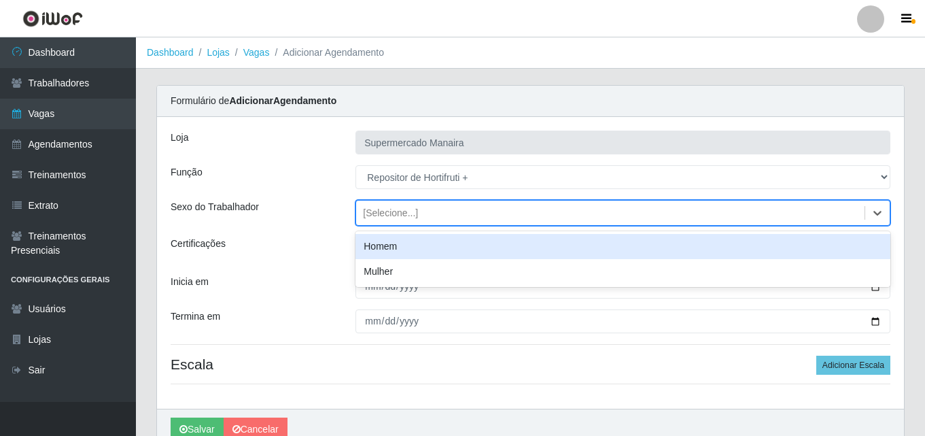
click at [516, 250] on div "Homem" at bounding box center [622, 246] width 535 height 25
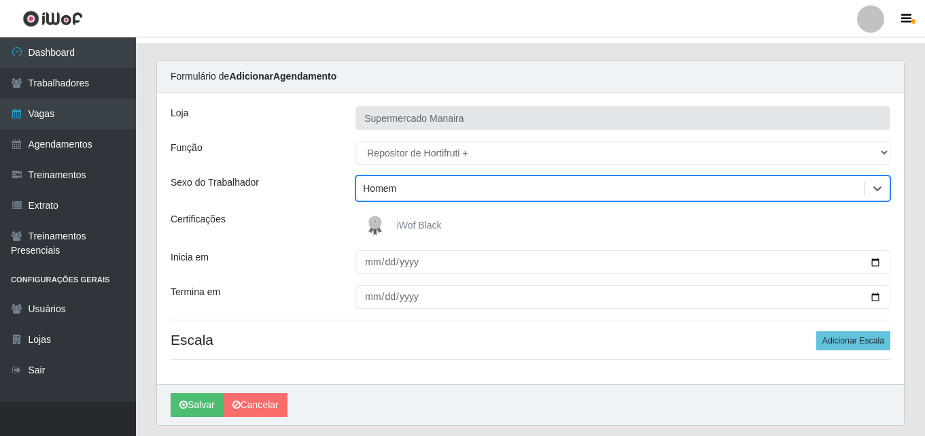
scroll to position [65, 0]
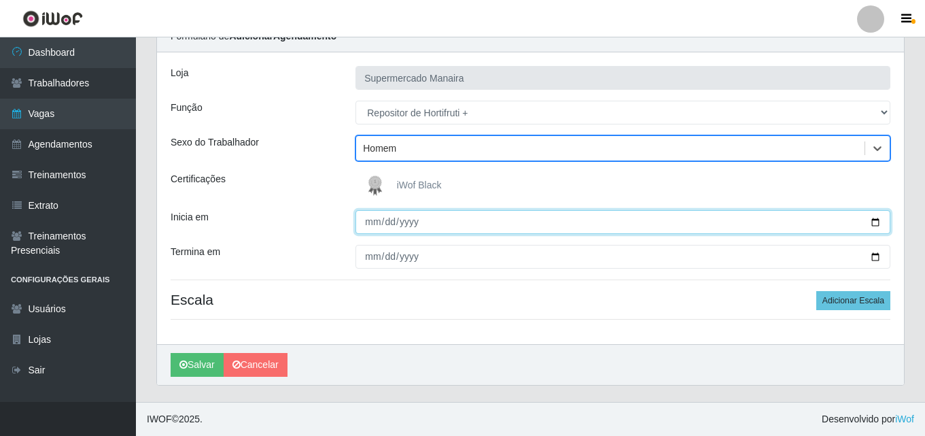
click at [873, 224] on input "Inicia em" at bounding box center [622, 222] width 535 height 24
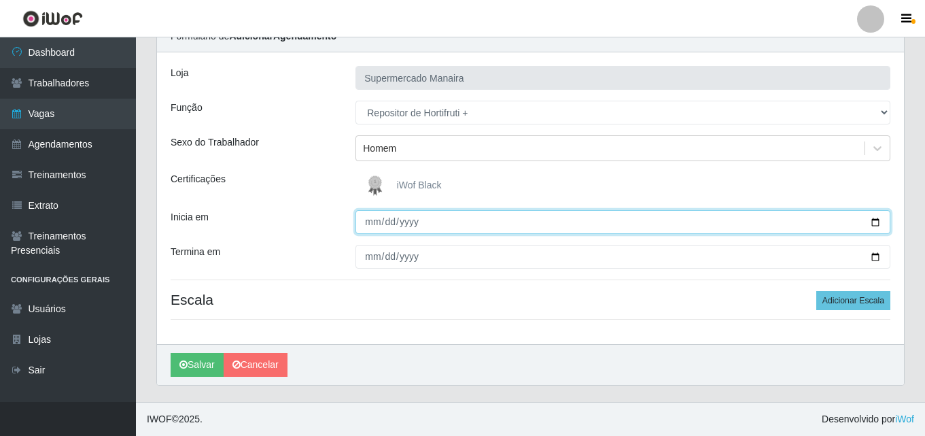
type input "[DATE]"
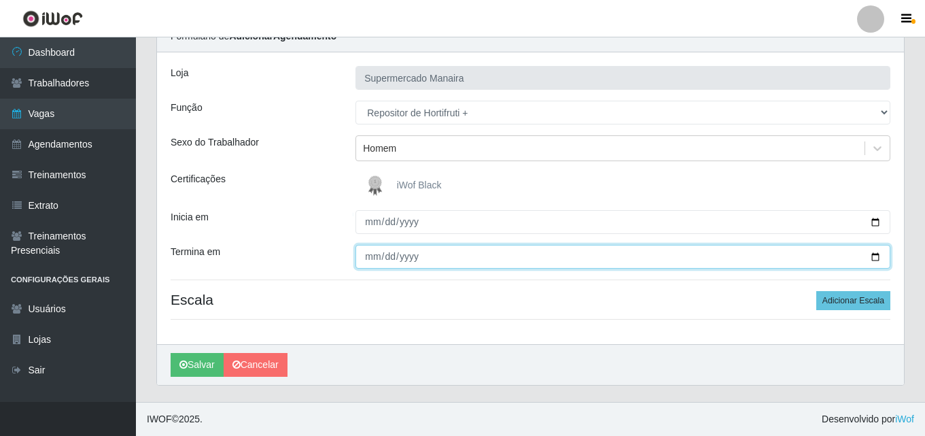
drag, startPoint x: 873, startPoint y: 258, endPoint x: 859, endPoint y: 257, distance: 13.6
click at [865, 258] on input "Termina em" at bounding box center [622, 257] width 535 height 24
click at [878, 257] on input "Termina em" at bounding box center [622, 257] width 535 height 24
type input "[DATE]"
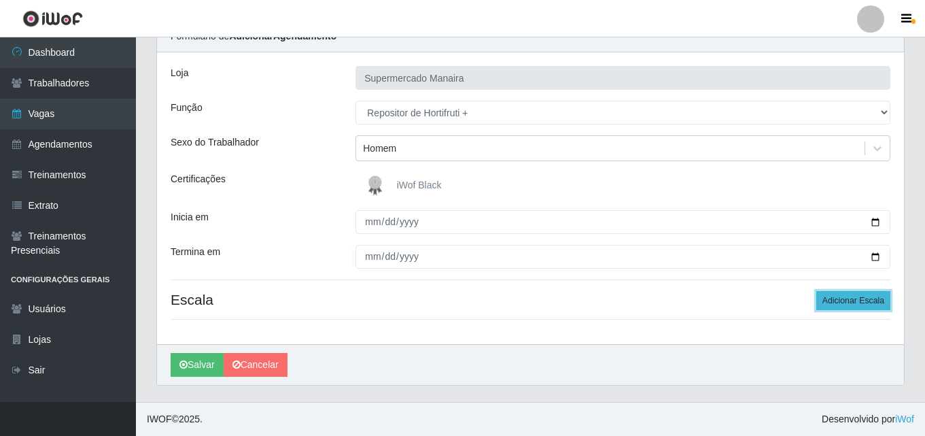
click at [871, 299] on button "Adicionar Escala" at bounding box center [853, 300] width 74 height 19
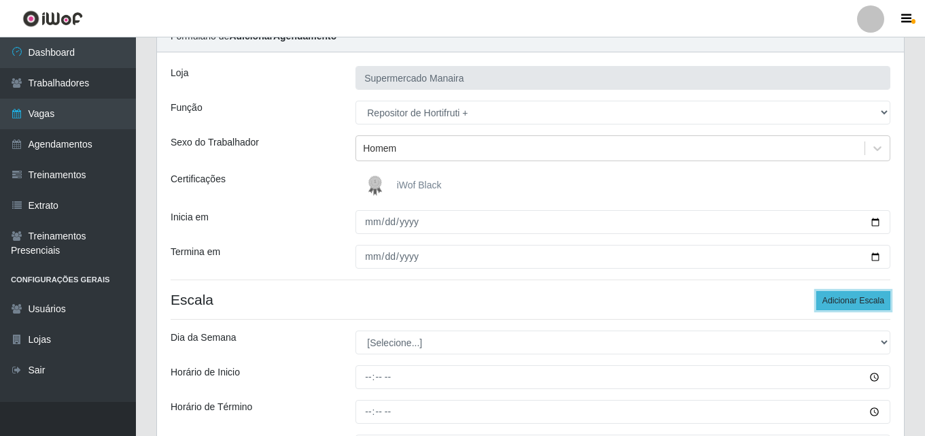
click at [871, 299] on button "Adicionar Escala" at bounding box center [853, 300] width 74 height 19
click at [872, 299] on button "Adicionar Escala" at bounding box center [853, 300] width 74 height 19
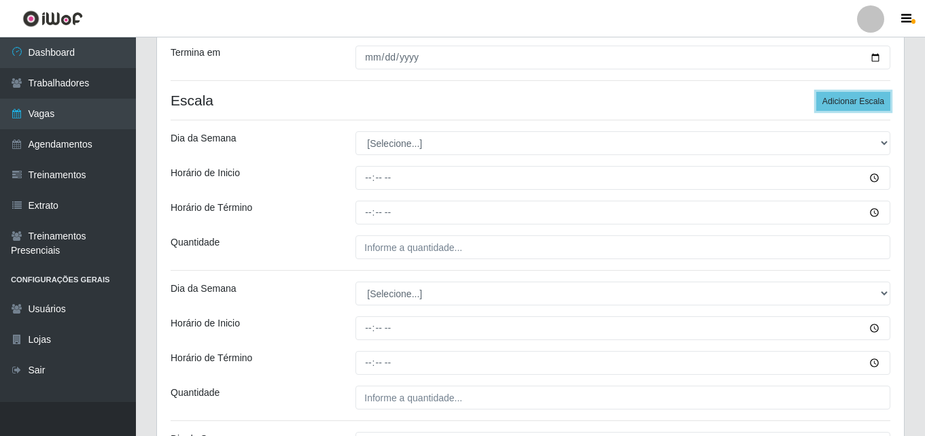
scroll to position [268, 0]
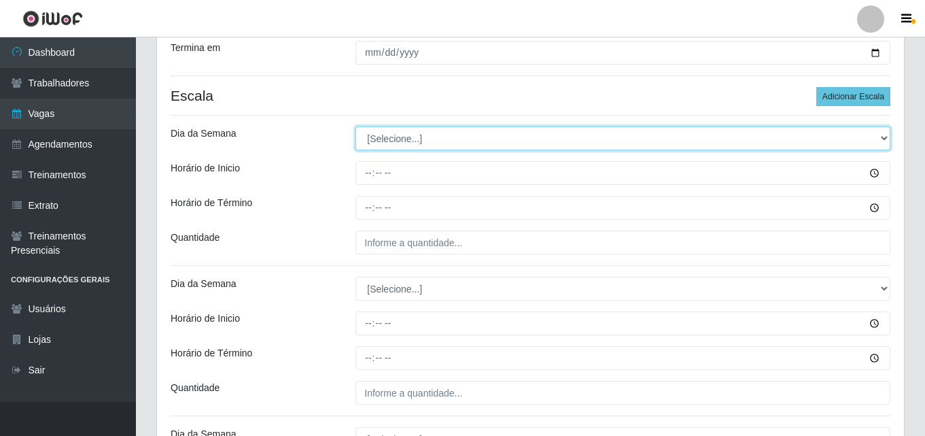
click at [450, 138] on select "[Selecione...] Segunda Terça Quarta Quinta Sexta Sábado Domingo" at bounding box center [622, 138] width 535 height 24
select select "0"
click at [355, 126] on select "[Selecione...] Segunda Terça Quarta Quinta Sexta Sábado Domingo" at bounding box center [622, 138] width 535 height 24
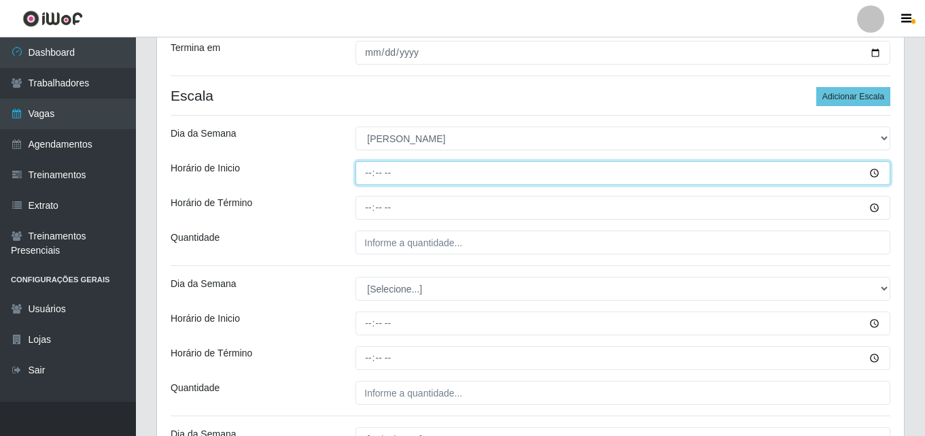
click at [363, 178] on input "Horário de Inicio" at bounding box center [622, 173] width 535 height 24
type input "07:00"
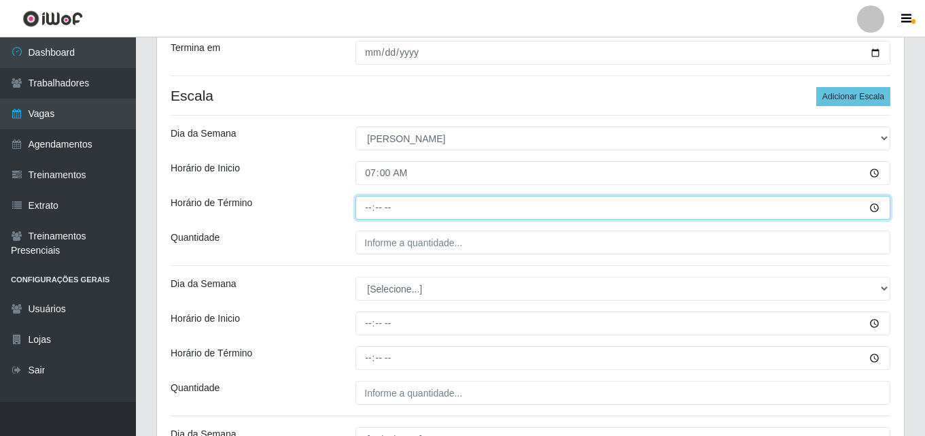
click at [366, 211] on input "Horário de Término" at bounding box center [622, 208] width 535 height 24
type input "13:00"
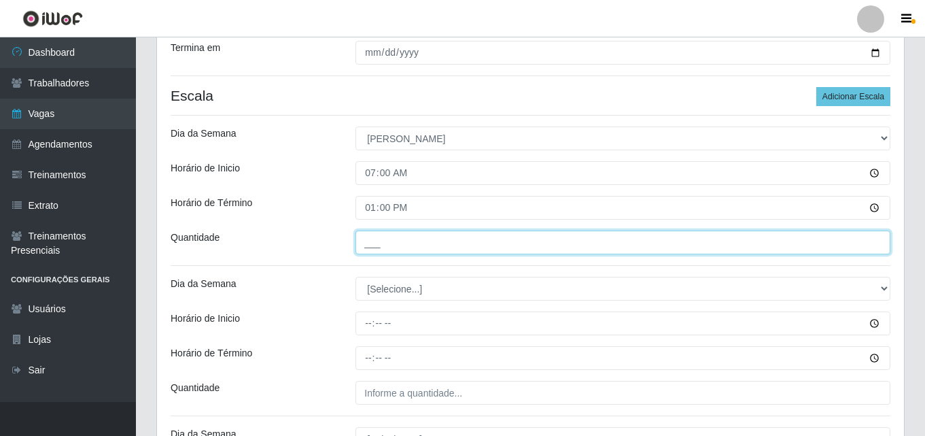
click at [367, 240] on input "___" at bounding box center [622, 242] width 535 height 24
type input "01_"
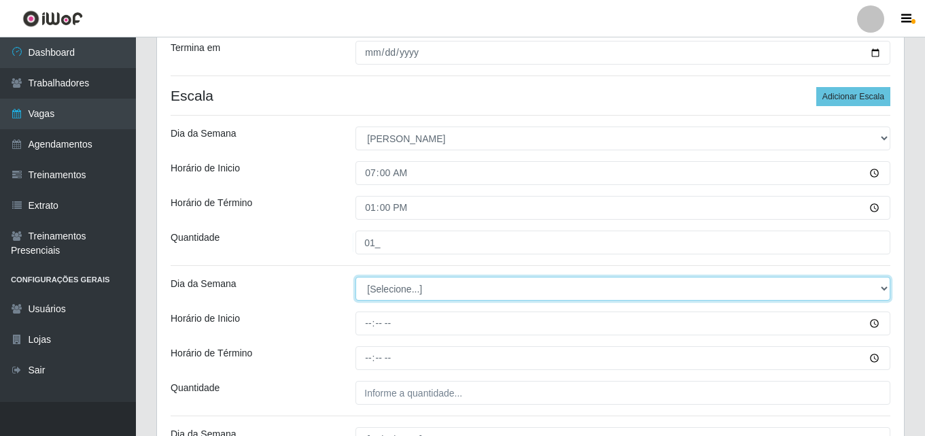
click at [374, 293] on select "[Selecione...] Segunda Terça Quarta Quinta Sexta Sábado Domingo" at bounding box center [622, 289] width 535 height 24
select select "0"
click at [355, 277] on select "[Selecione...] Segunda Terça Quarta Quinta Sexta Sábado Domingo" at bounding box center [622, 289] width 535 height 24
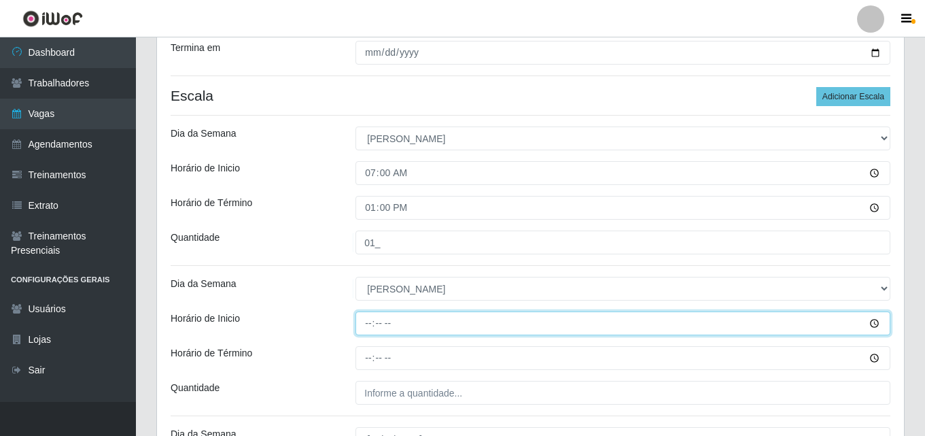
click at [365, 322] on input "Horário de Inicio" at bounding box center [622, 323] width 535 height 24
type input "11:00"
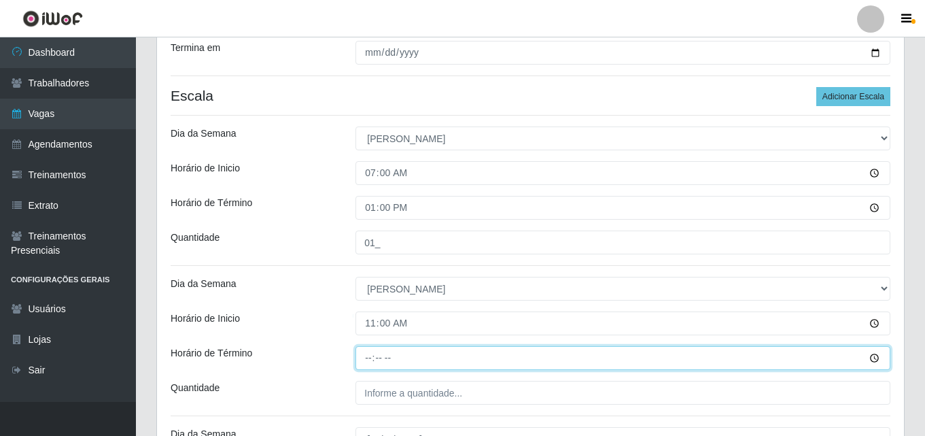
click at [368, 357] on input "Horário de Término" at bounding box center [622, 358] width 535 height 24
click at [383, 361] on input "Horário de Término" at bounding box center [622, 358] width 535 height 24
click at [364, 361] on input "Horário de Término" at bounding box center [622, 358] width 535 height 24
type input "17:00"
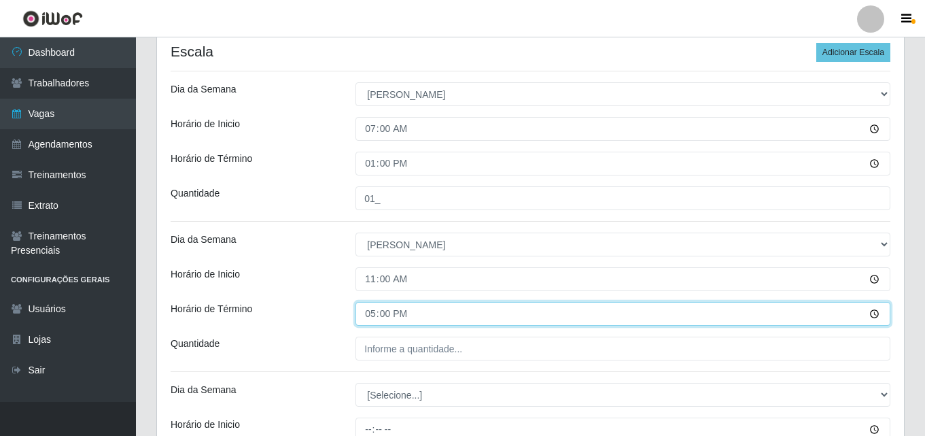
scroll to position [336, 0]
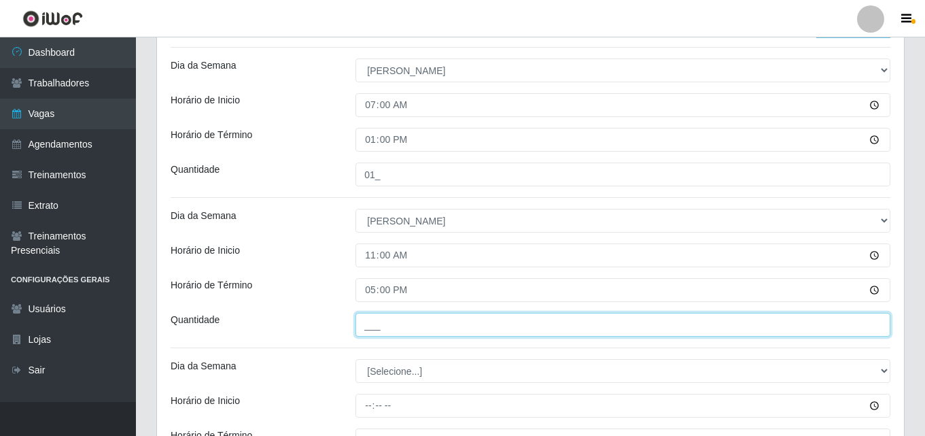
click at [368, 330] on input "___" at bounding box center [622, 325] width 535 height 24
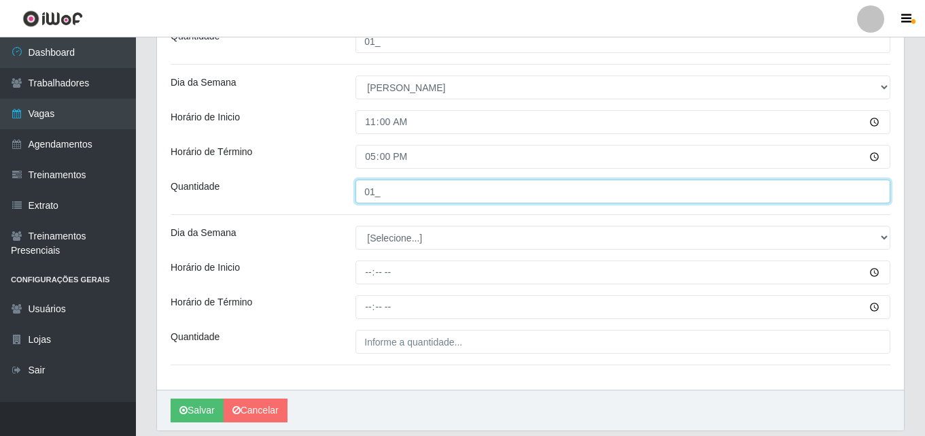
scroll to position [472, 0]
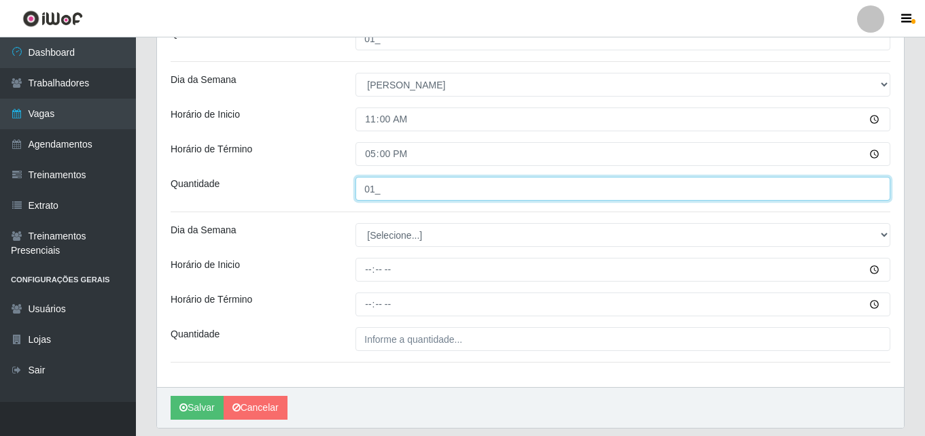
type input "01_"
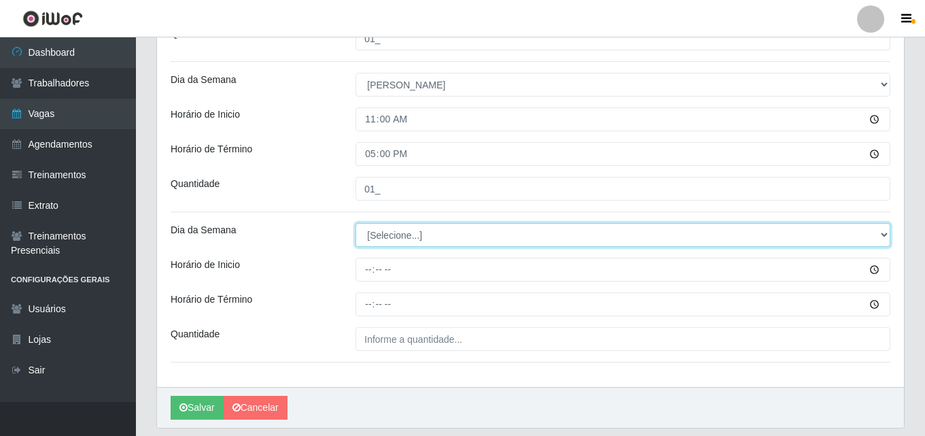
click at [375, 231] on select "[Selecione...] Segunda Terça Quarta Quinta Sexta Sábado Domingo" at bounding box center [622, 235] width 535 height 24
select select "0"
click at [355, 223] on select "[Selecione...] Segunda Terça Quarta Quinta Sexta Sábado Domingo" at bounding box center [622, 235] width 535 height 24
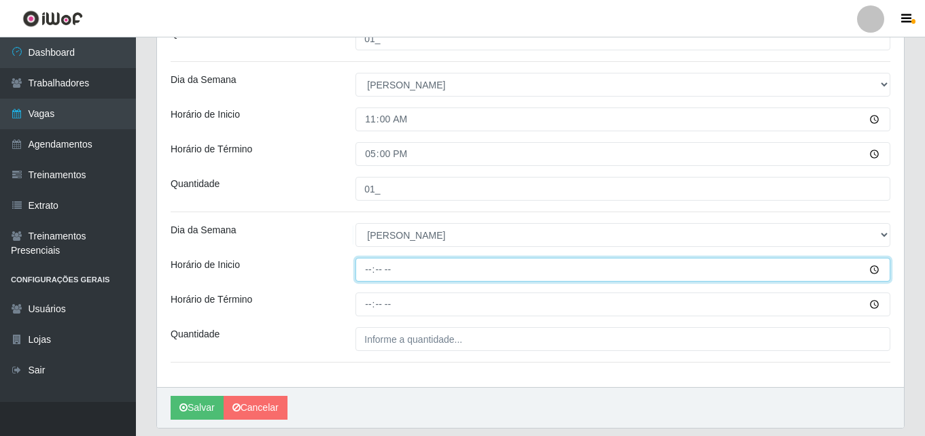
click at [365, 273] on input "Horário de Inicio" at bounding box center [622, 269] width 535 height 24
type input "15:00"
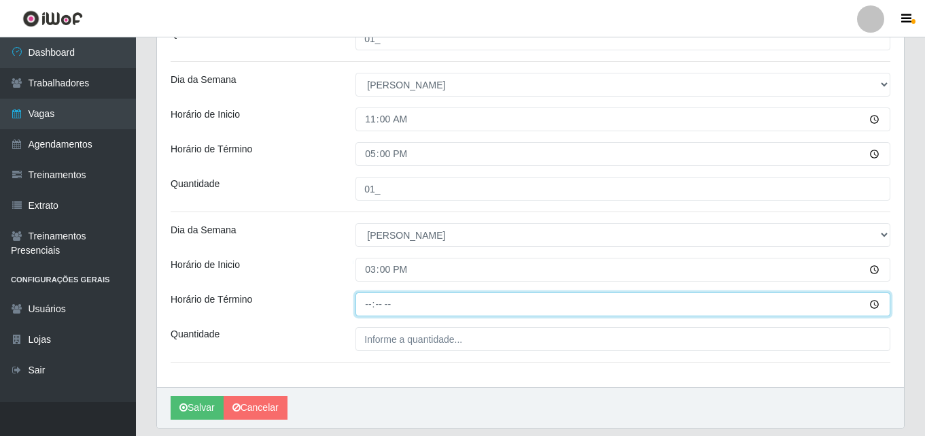
click at [383, 300] on input "Horário de Término" at bounding box center [622, 304] width 535 height 24
click at [368, 313] on input "Horário de Término" at bounding box center [622, 304] width 535 height 24
click at [370, 305] on input "Horário de Término" at bounding box center [622, 304] width 535 height 24
type input "21:00"
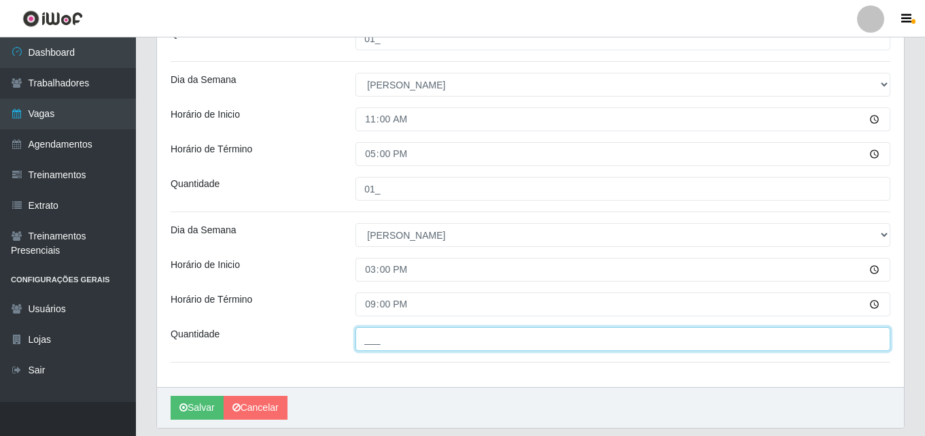
click at [361, 340] on input "___" at bounding box center [622, 339] width 535 height 24
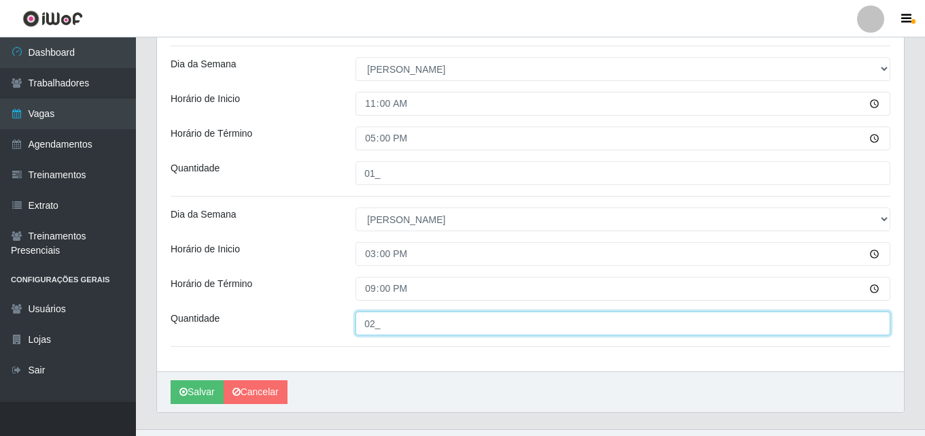
scroll to position [515, 0]
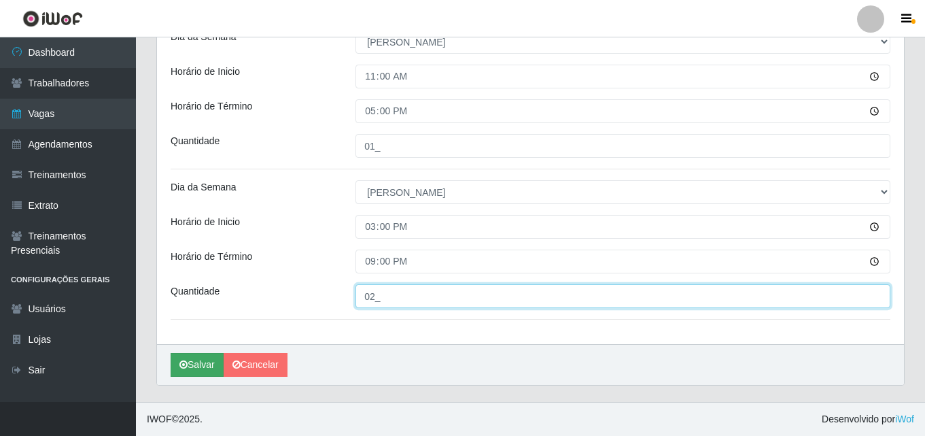
type input "02_"
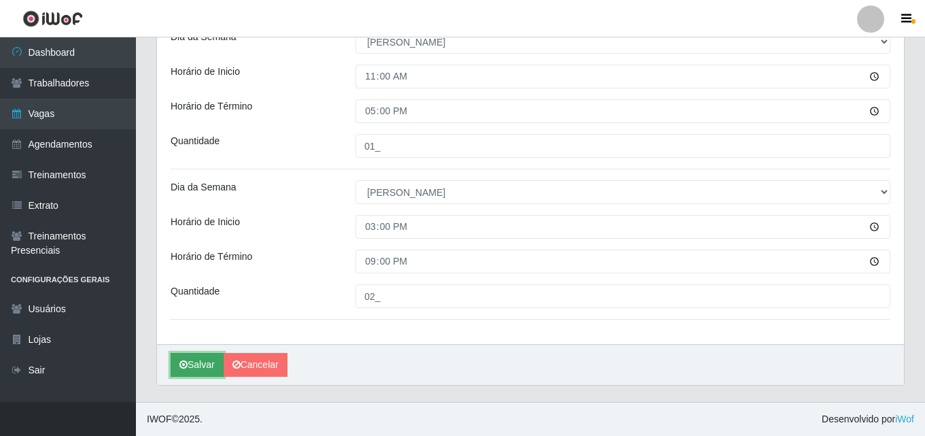
click at [197, 362] on button "Salvar" at bounding box center [197, 365] width 53 height 24
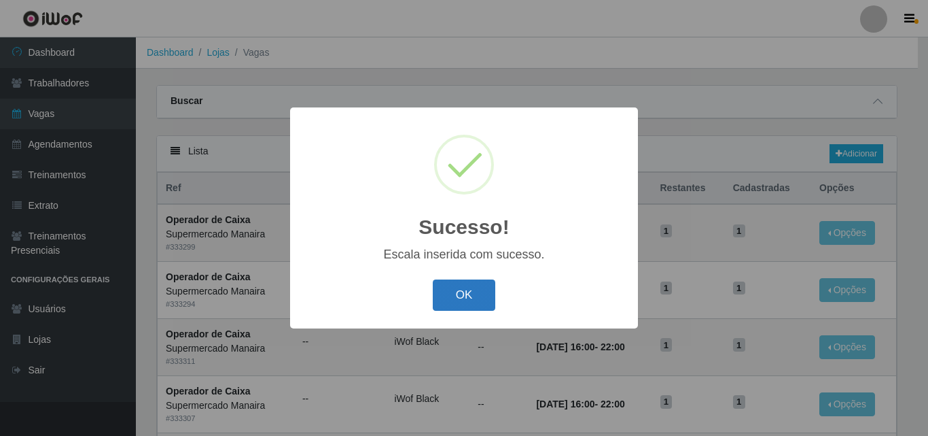
click at [472, 294] on button "OK" at bounding box center [464, 295] width 63 height 32
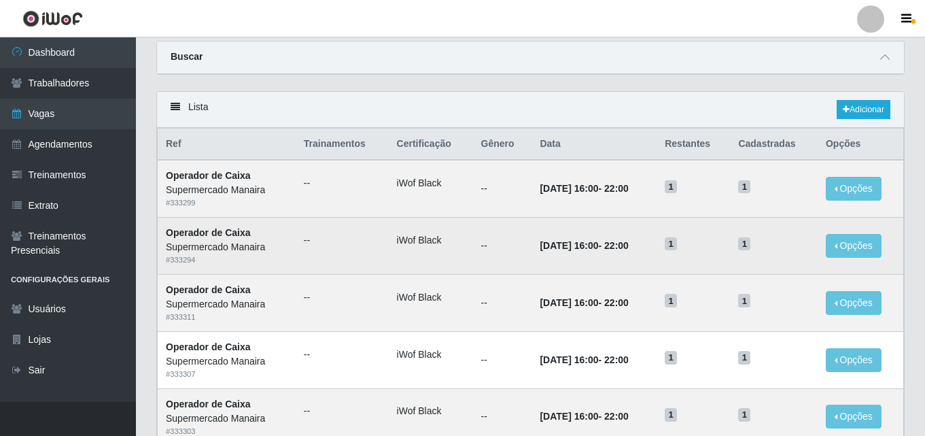
scroll to position [68, 0]
